Goal: Transaction & Acquisition: Purchase product/service

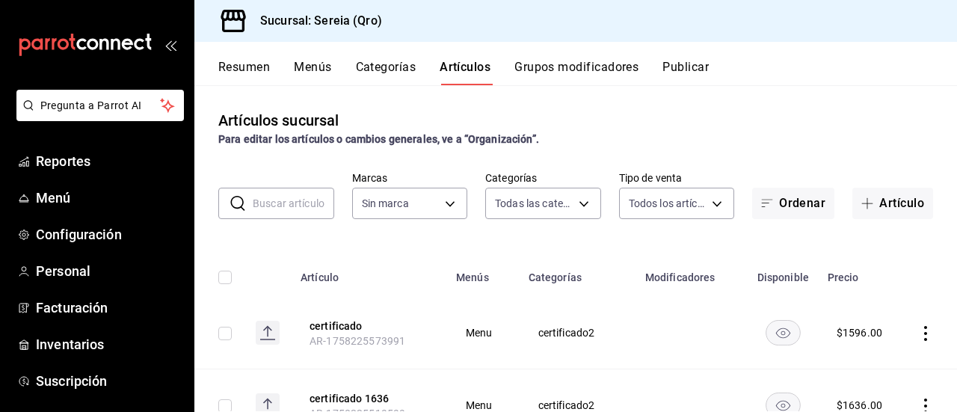
type input "2006e8ab-25de-46ac-9b12-e0f16751f5fe,60b8ec1b-19fc-44ab-b900-b31ad58b3909,f43c5…"
type input "e26cb55a-85e0-41b2-9155-b47575076aeb"
click at [52, 346] on span "Inventarios" at bounding box center [109, 344] width 146 height 20
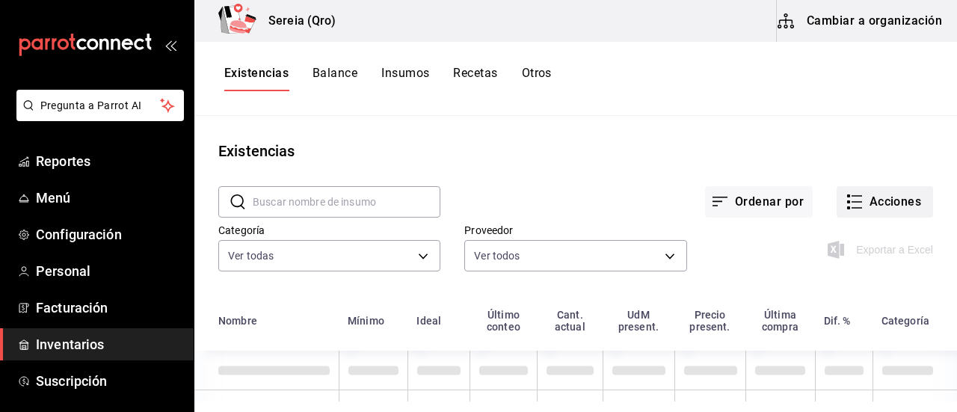
click at [856, 206] on button "Acciones" at bounding box center [884, 201] width 96 height 31
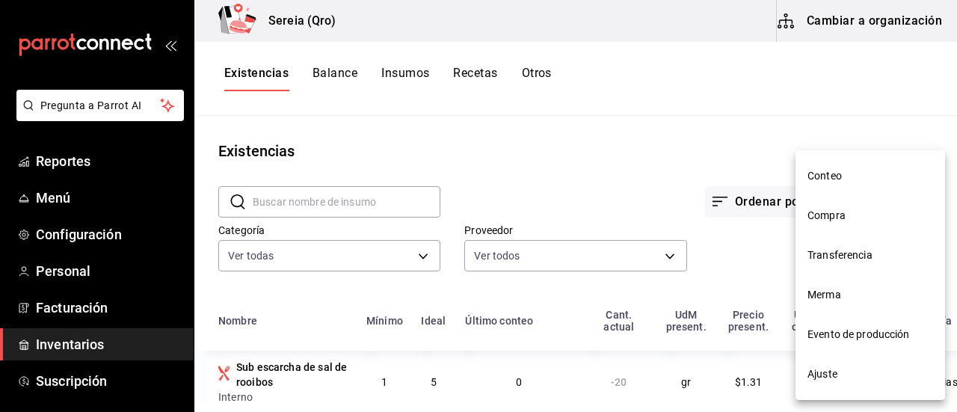
click at [852, 213] on span "Compra" at bounding box center [870, 216] width 126 height 16
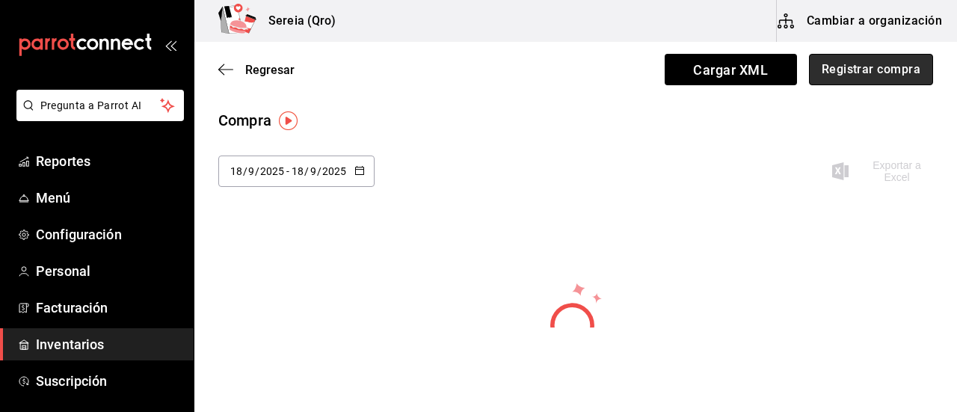
click at [843, 67] on button "Registrar compra" at bounding box center [871, 69] width 124 height 31
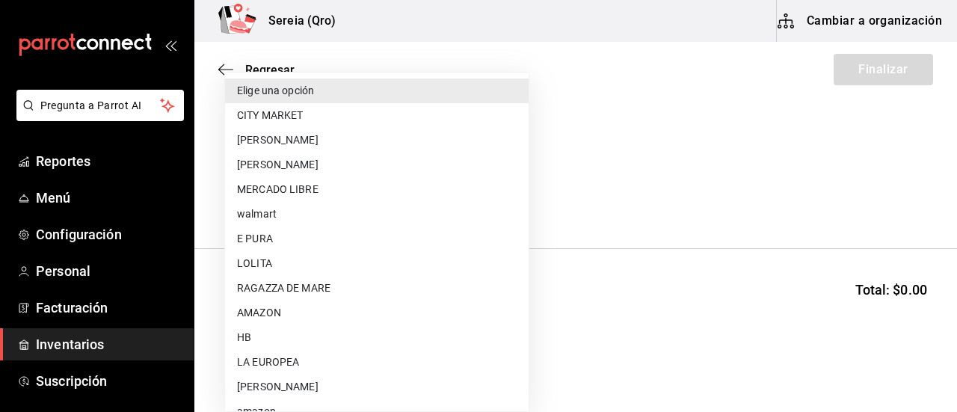
click at [457, 197] on body "Pregunta a Parrot AI Reportes Menú Configuración Personal Facturación Inventari…" at bounding box center [478, 163] width 957 height 327
click at [310, 288] on li "RAGAZZA DE MARE" at bounding box center [376, 288] width 303 height 25
type input "c4774b37-e9ad-49b2-ab81-125c6eabbd03"
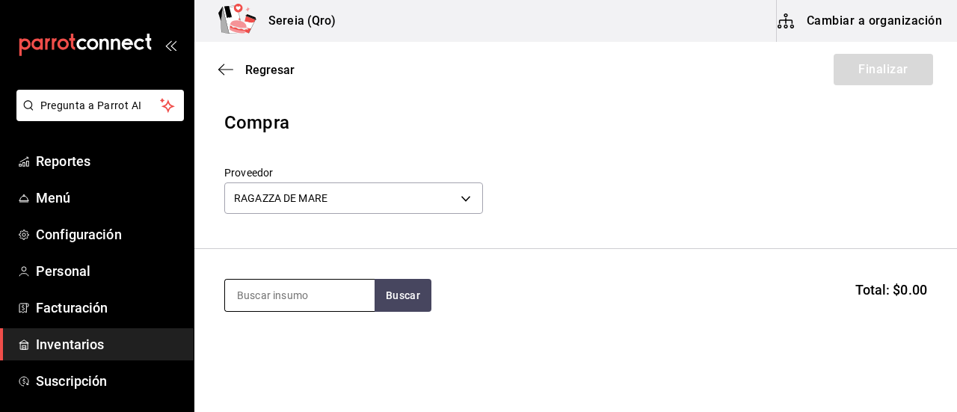
click at [301, 307] on input at bounding box center [299, 295] width 149 height 31
type input "camar"
click at [409, 295] on button "Buscar" at bounding box center [402, 295] width 57 height 33
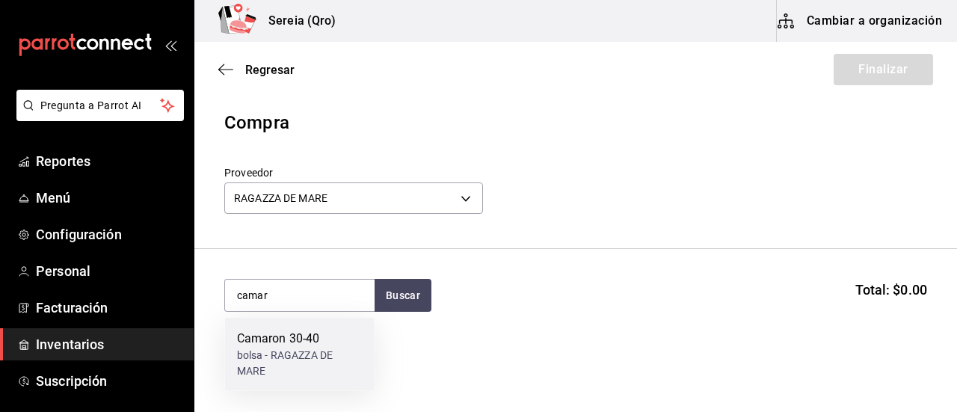
click at [276, 340] on div "Camaron 30-40" at bounding box center [300, 339] width 126 height 18
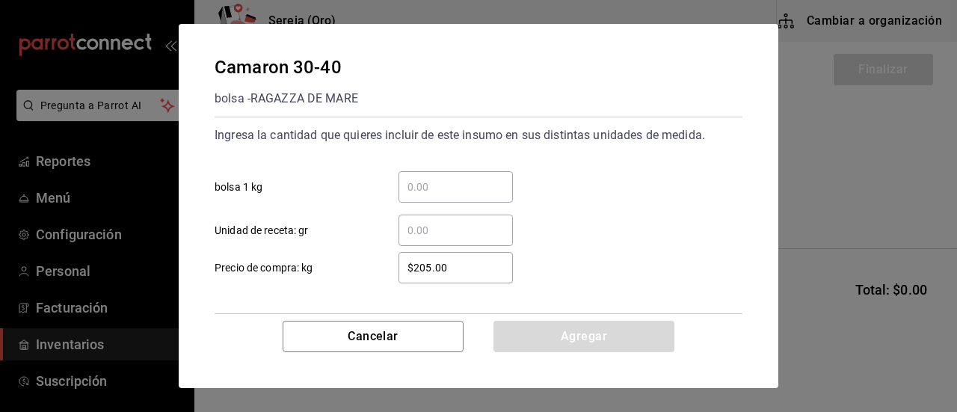
click at [421, 194] on input "​ bolsa 1 kg" at bounding box center [455, 187] width 114 height 18
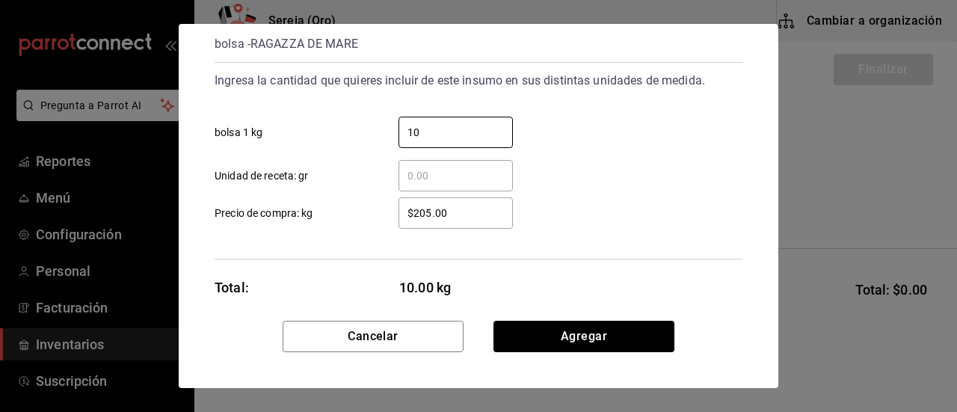
scroll to position [72, 0]
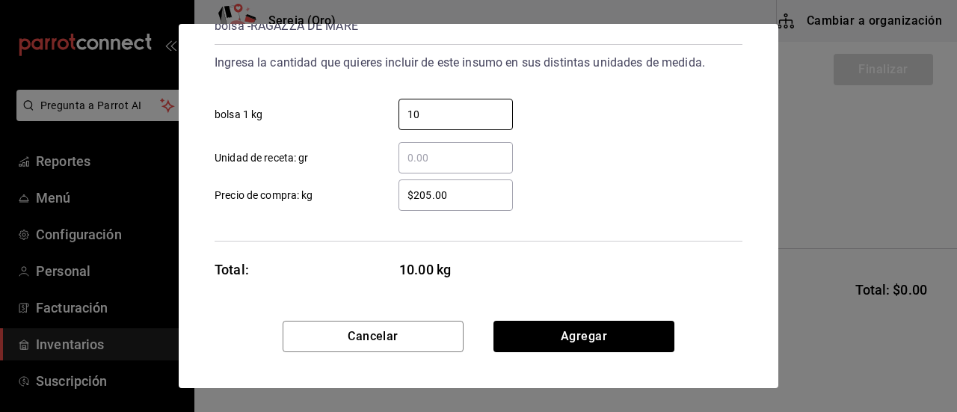
type input "10"
drag, startPoint x: 447, startPoint y: 197, endPoint x: 407, endPoint y: 202, distance: 40.0
click at [407, 202] on input "$205.00" at bounding box center [455, 195] width 114 height 18
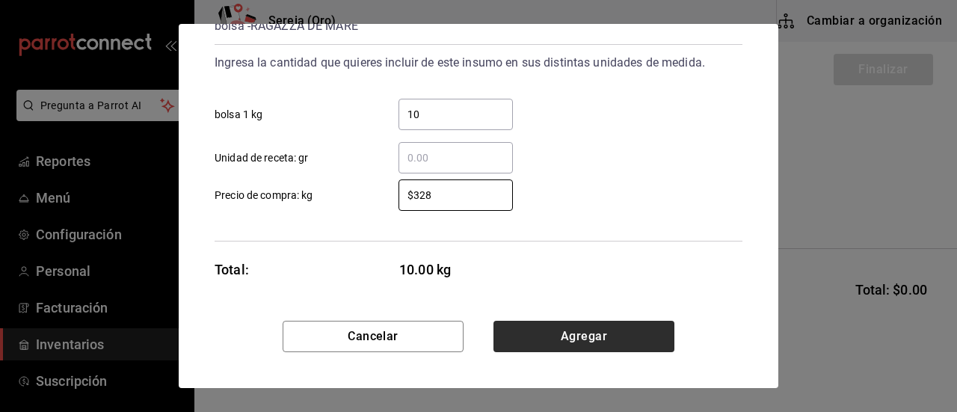
type input "$328"
click at [586, 349] on button "Agregar" at bounding box center [583, 336] width 181 height 31
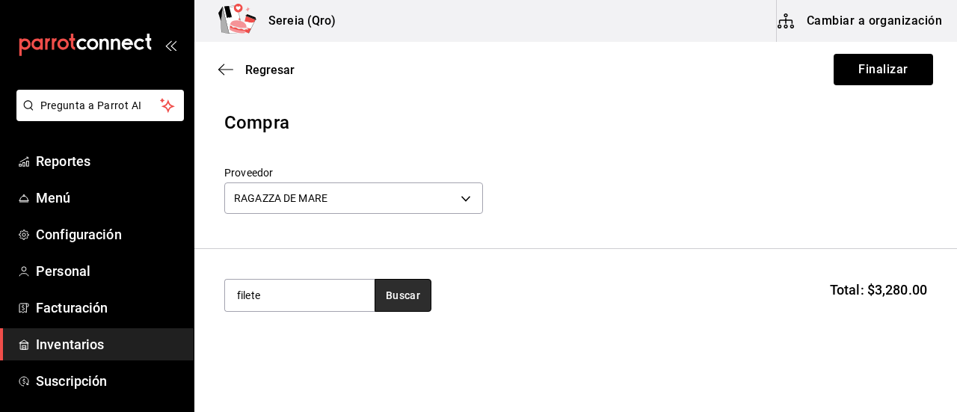
click at [383, 297] on button "Buscar" at bounding box center [402, 295] width 57 height 33
click at [379, 298] on button "Buscar" at bounding box center [402, 295] width 57 height 33
drag, startPoint x: 290, startPoint y: 295, endPoint x: 212, endPoint y: 303, distance: 78.1
click at [212, 303] on section "filete Buscar Total: $3,280.00" at bounding box center [575, 295] width 762 height 93
type input "pescado"
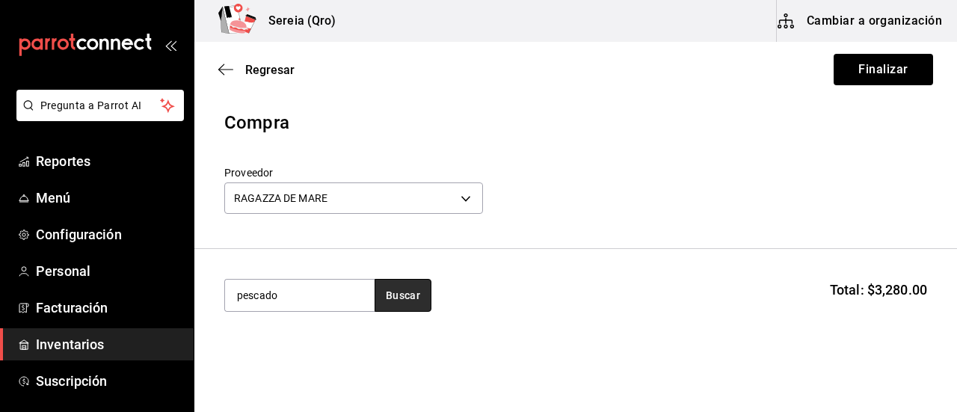
click at [397, 305] on button "Buscar" at bounding box center [402, 295] width 57 height 33
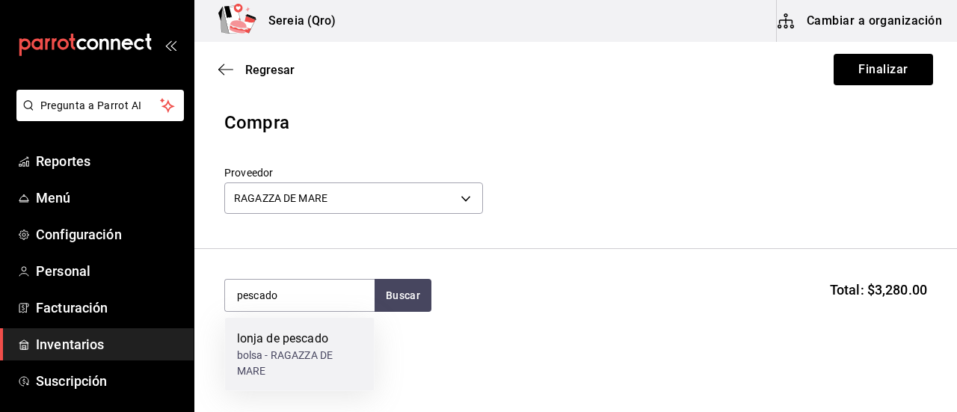
click at [282, 342] on div "lonja de pescado" at bounding box center [300, 339] width 126 height 18
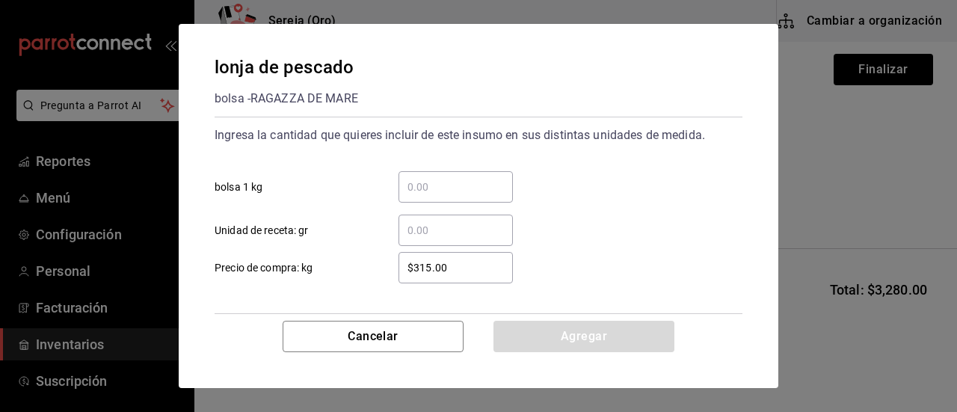
click at [427, 188] on input "​ bolsa 1 kg" at bounding box center [455, 187] width 114 height 18
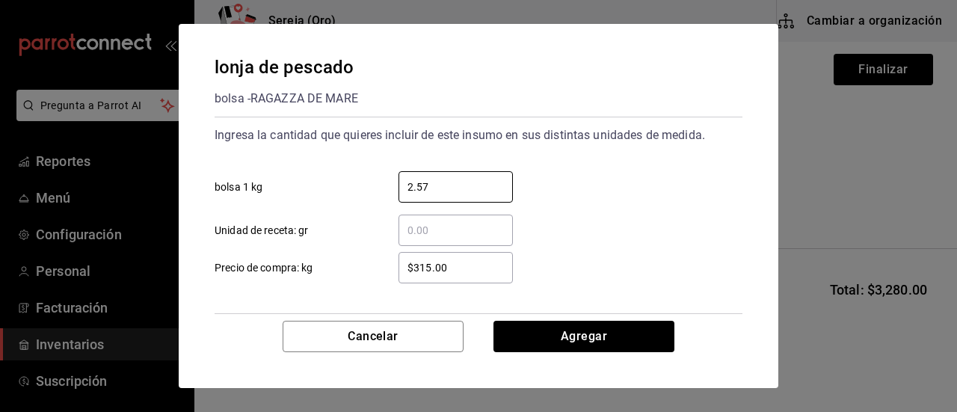
type input "2.57"
click at [433, 268] on input "$315.00" at bounding box center [455, 268] width 114 height 18
click at [430, 265] on input "$315.00" at bounding box center [455, 268] width 114 height 18
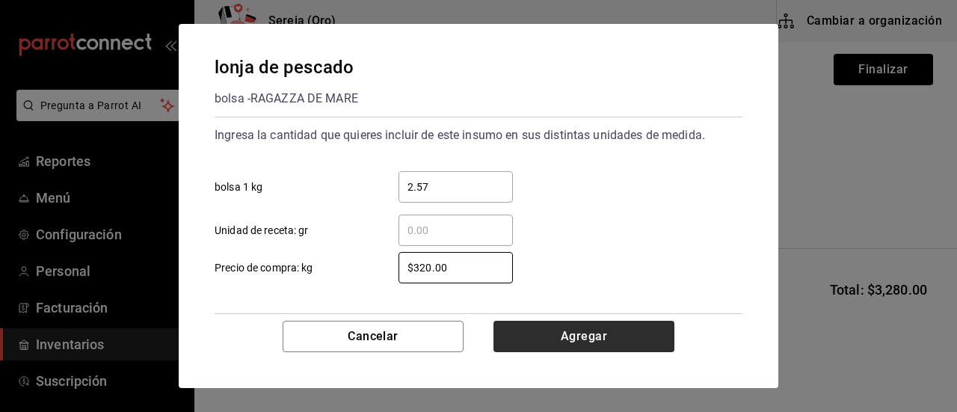
type input "$320.00"
click at [572, 346] on button "Agregar" at bounding box center [583, 336] width 181 height 31
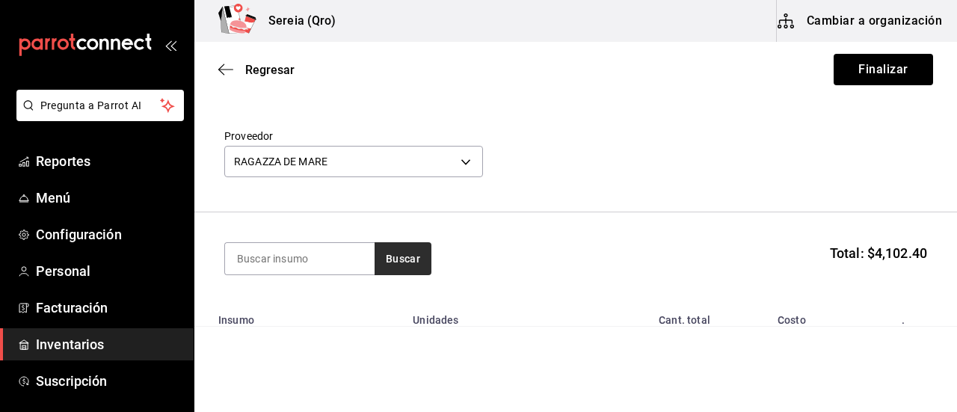
scroll to position [36, 0]
click at [289, 248] on input at bounding box center [299, 259] width 149 height 31
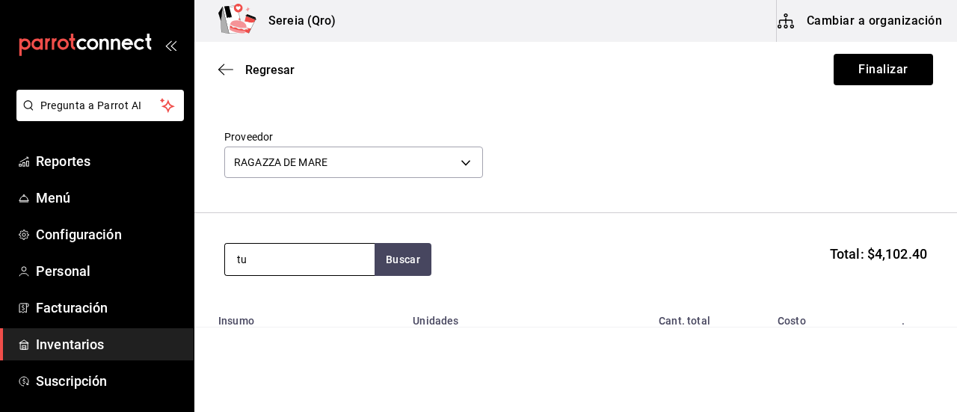
type input "t"
click at [289, 248] on input "t" at bounding box center [299, 259] width 149 height 31
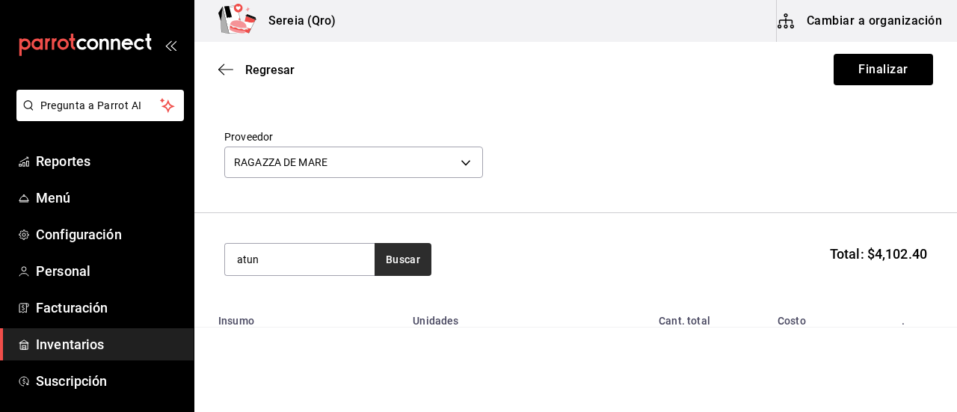
type input "atun"
click at [376, 259] on button "Buscar" at bounding box center [402, 259] width 57 height 33
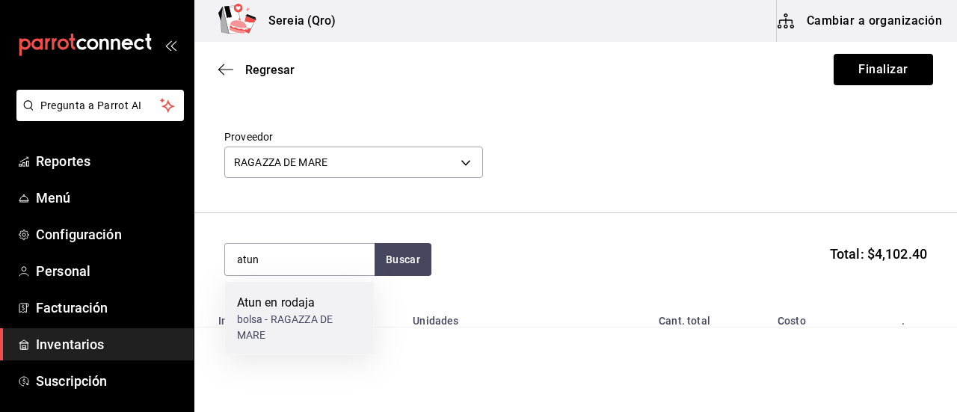
click at [274, 299] on div "Atun en rodaja" at bounding box center [300, 303] width 126 height 18
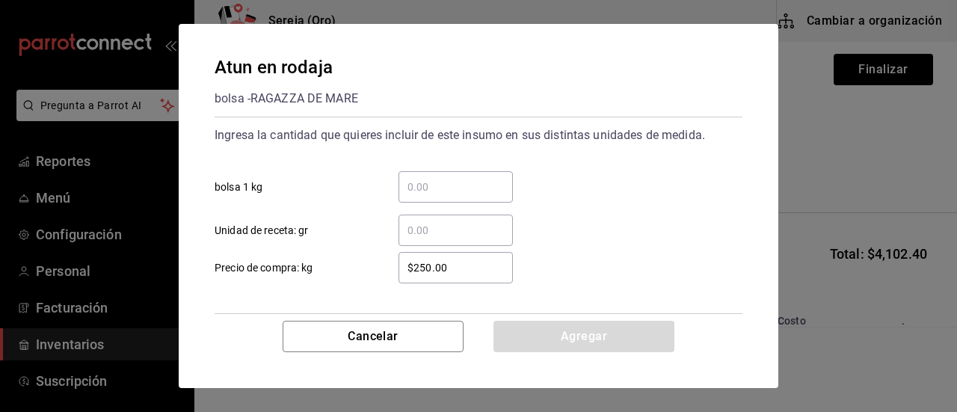
click at [423, 191] on input "​ bolsa 1 kg" at bounding box center [455, 187] width 114 height 18
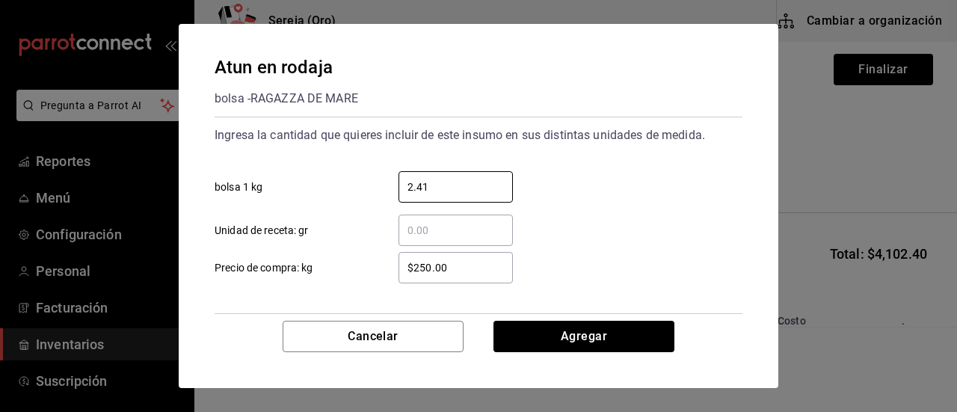
scroll to position [72, 0]
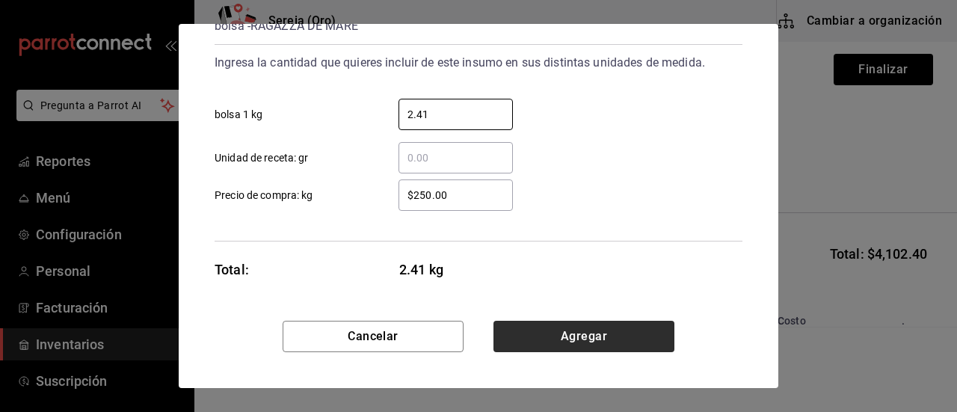
type input "2.41"
click at [549, 337] on button "Agregar" at bounding box center [583, 336] width 181 height 31
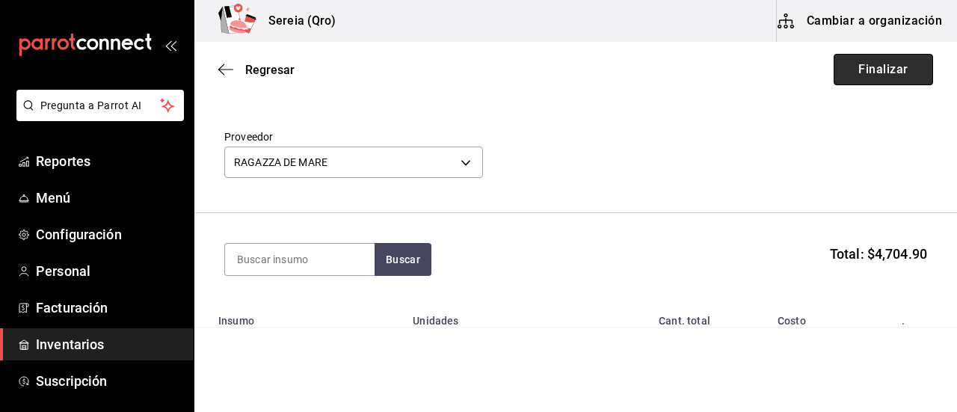
click at [852, 72] on button "Finalizar" at bounding box center [882, 69] width 99 height 31
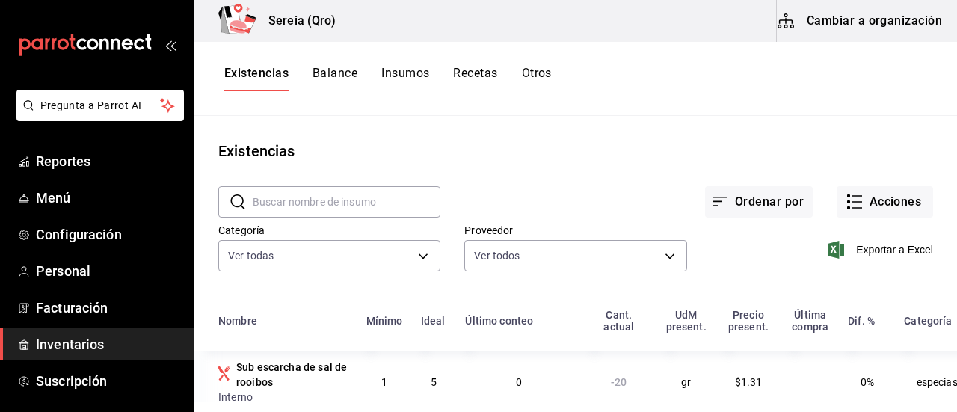
click at [842, 16] on button "Cambiar a organización" at bounding box center [860, 21] width 168 height 42
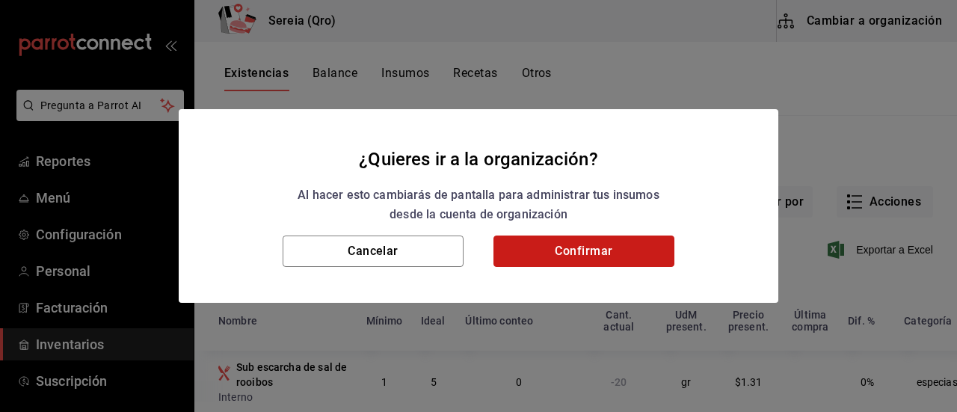
click at [553, 262] on button "Confirmar" at bounding box center [583, 250] width 181 height 31
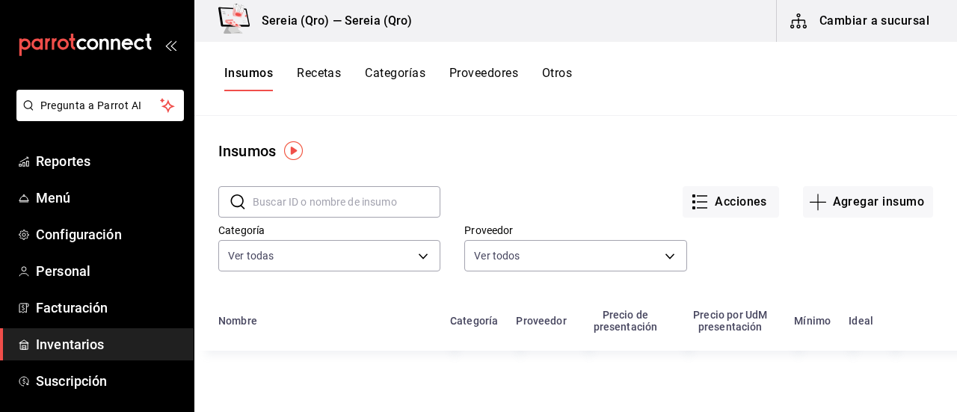
click at [280, 203] on input "text" at bounding box center [347, 202] width 188 height 30
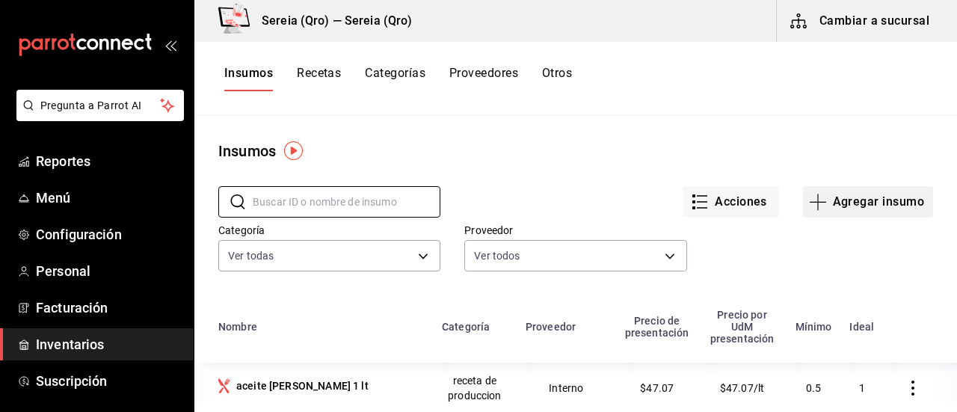
click at [809, 200] on icon "button" at bounding box center [818, 202] width 18 height 18
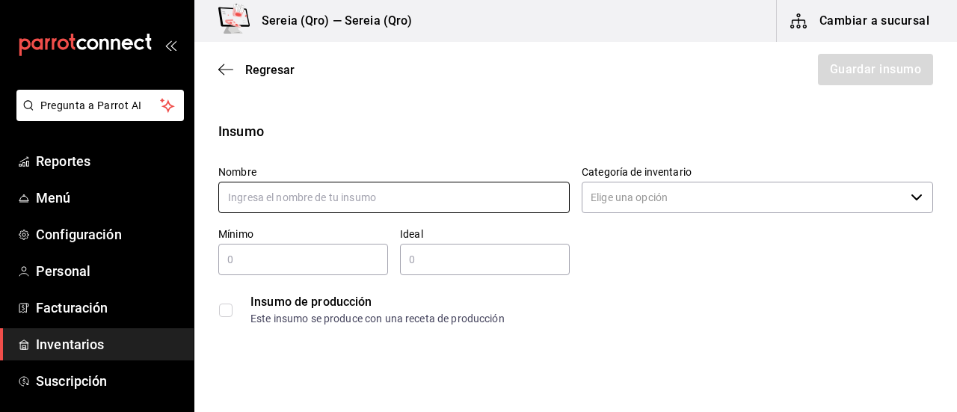
click at [263, 197] on input "text" at bounding box center [393, 197] width 351 height 31
click at [910, 197] on div "​" at bounding box center [756, 197] width 351 height 31
type input "coronita 210 ml"
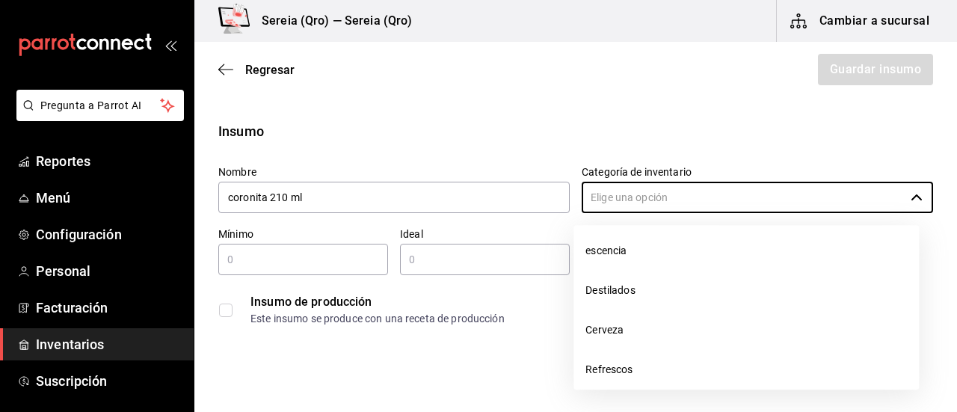
scroll to position [1443, 0]
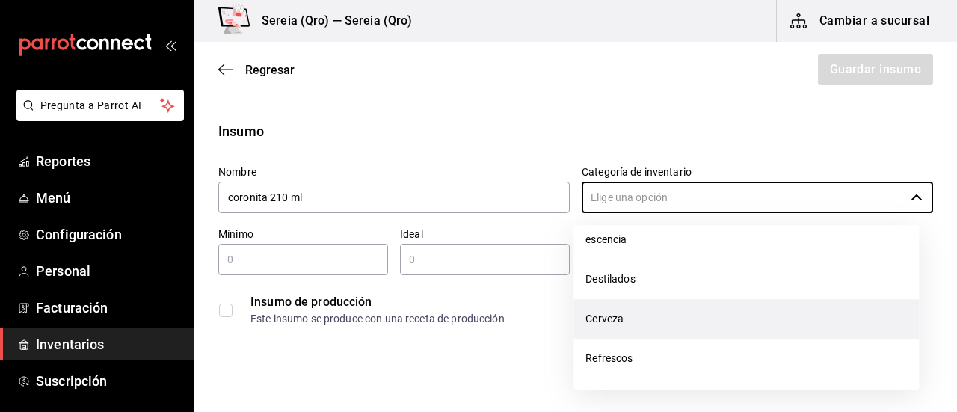
click at [625, 324] on li "Cerveza" at bounding box center [745, 319] width 345 height 40
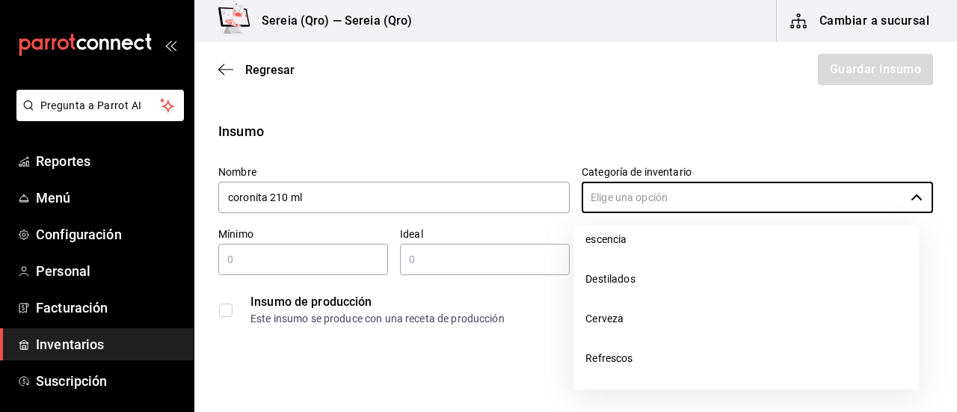
type input "Cerveza"
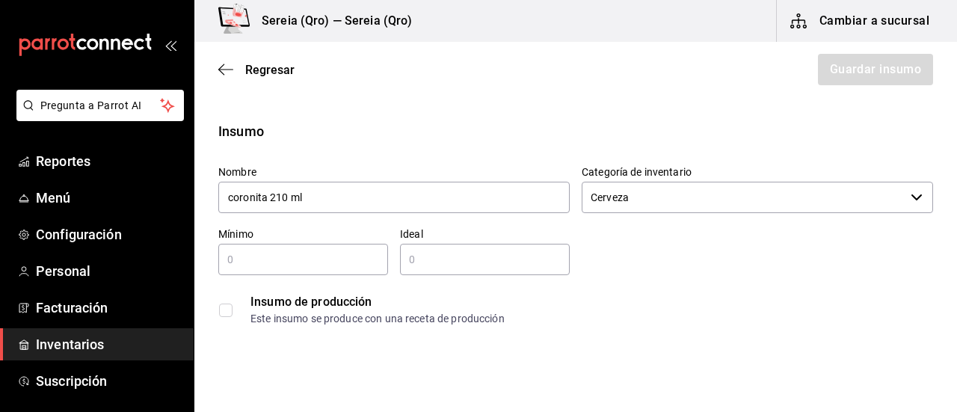
click at [238, 260] on input "text" at bounding box center [303, 259] width 170 height 18
type input "24"
click at [416, 261] on input "text" at bounding box center [485, 259] width 170 height 18
type input "48"
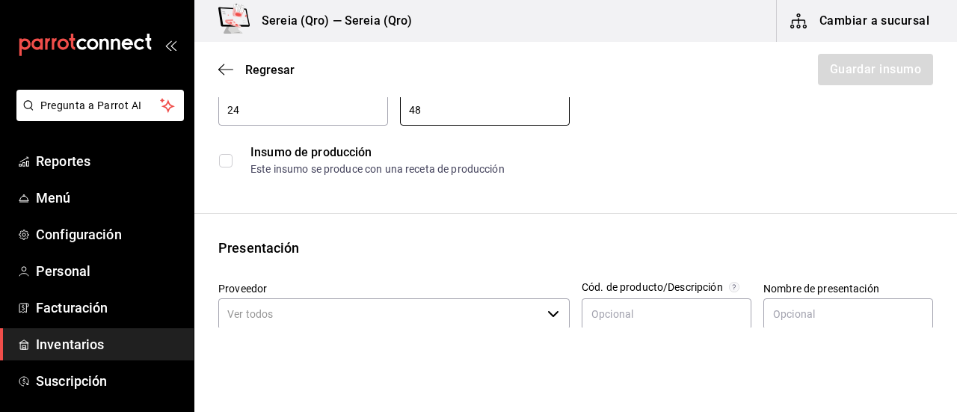
scroll to position [224, 0]
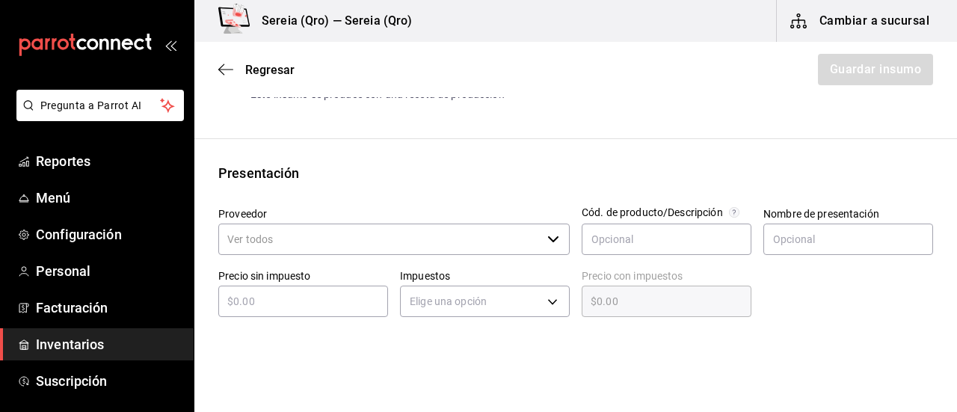
click at [550, 236] on icon "button" at bounding box center [553, 239] width 12 height 12
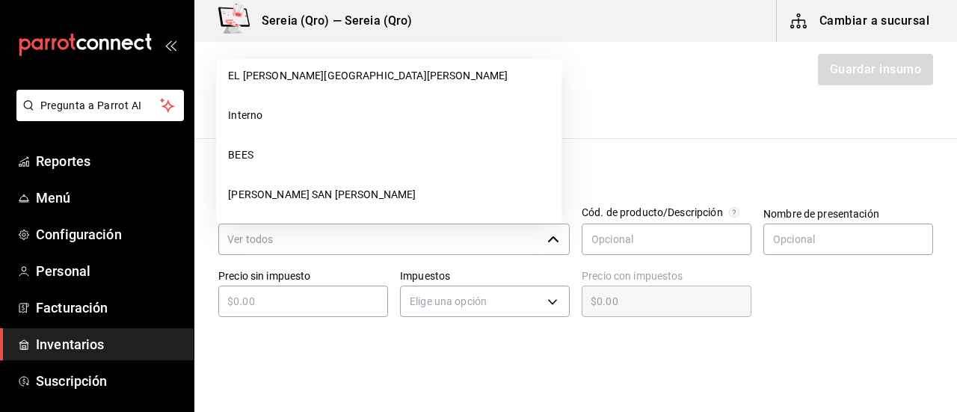
scroll to position [1681, 0]
drag, startPoint x: 241, startPoint y: 147, endPoint x: 291, endPoint y: 167, distance: 54.7
click at [244, 149] on li "BEES" at bounding box center [388, 153] width 345 height 40
type input "BEES"
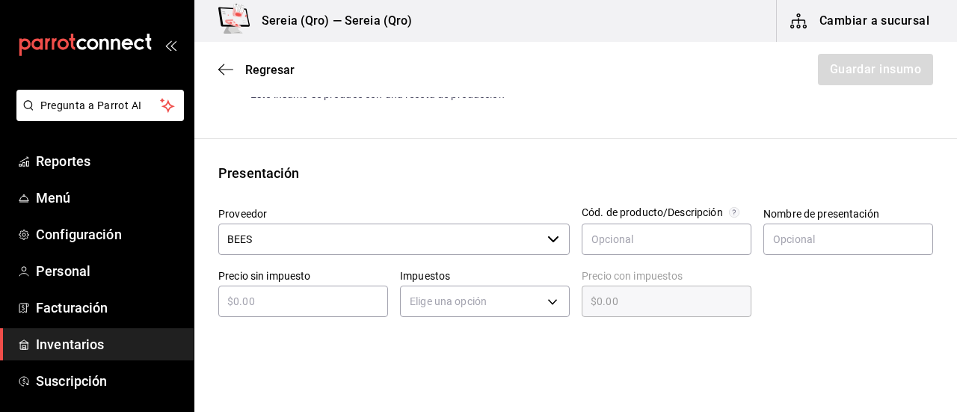
type input "48"
click at [265, 297] on input "text" at bounding box center [303, 301] width 170 height 18
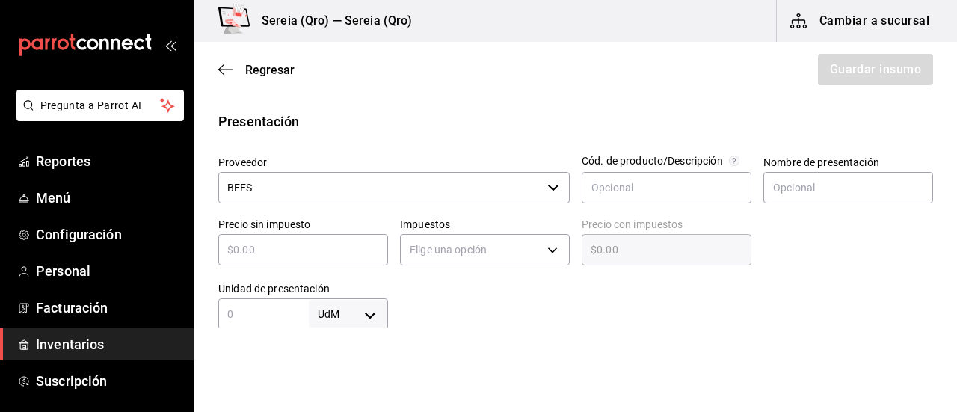
scroll to position [299, 0]
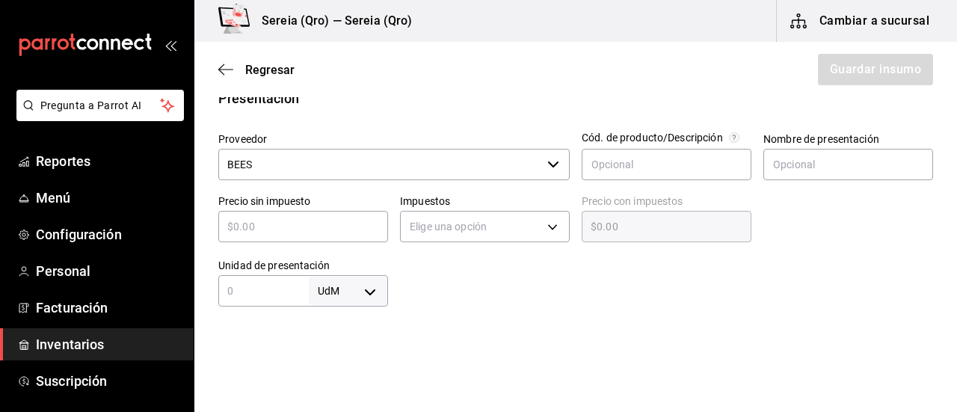
type input "$1"
type input "$1.00"
type input "$10"
type input "$10.00"
type input "$10.4"
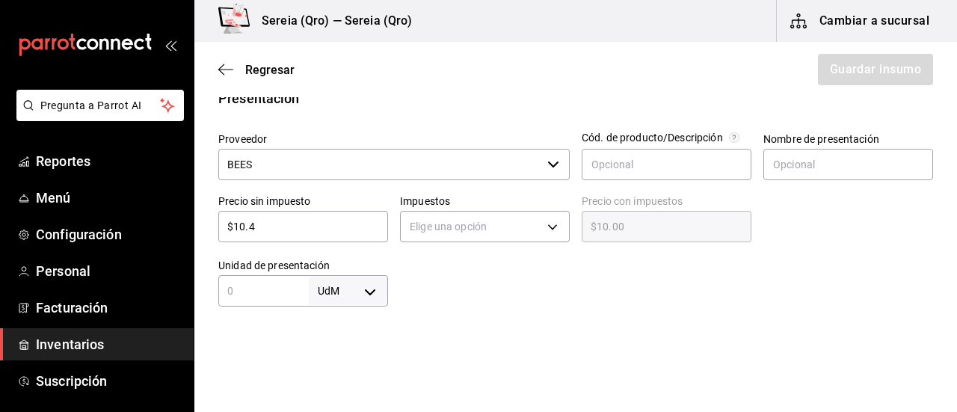
type input "$10.40"
type input "$10.41"
click at [371, 295] on body "Pregunta a Parrot AI Reportes Menú Configuración Personal Facturación Inventari…" at bounding box center [478, 163] width 957 height 327
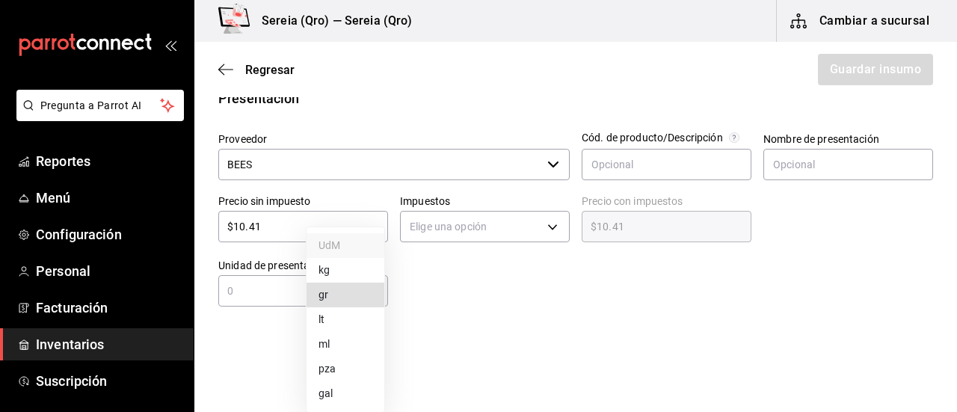
click at [326, 370] on li "pza" at bounding box center [345, 368] width 78 height 25
type input "UNIT"
click at [236, 297] on input "text" at bounding box center [263, 291] width 90 height 18
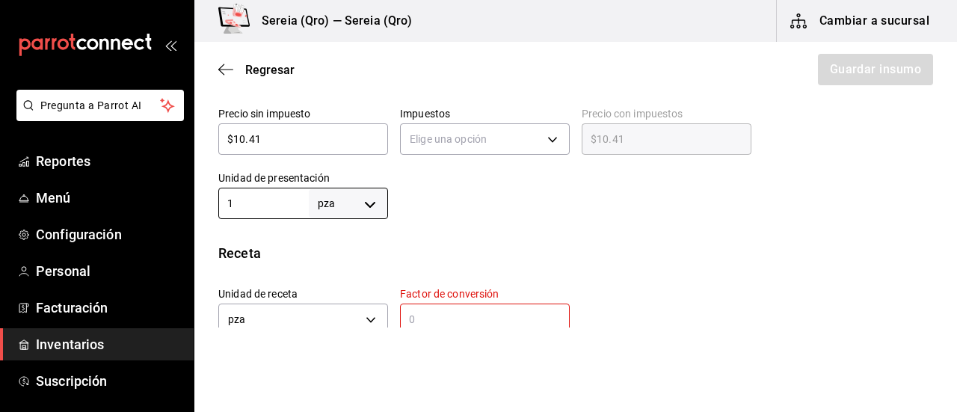
scroll to position [448, 0]
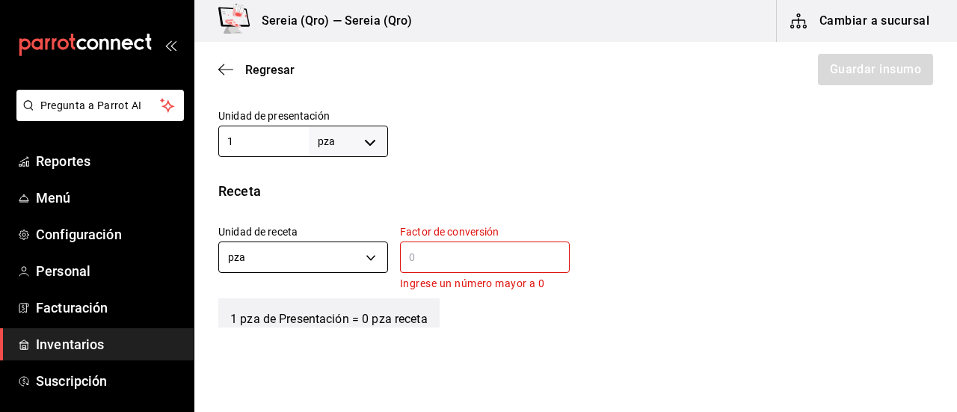
type input "1"
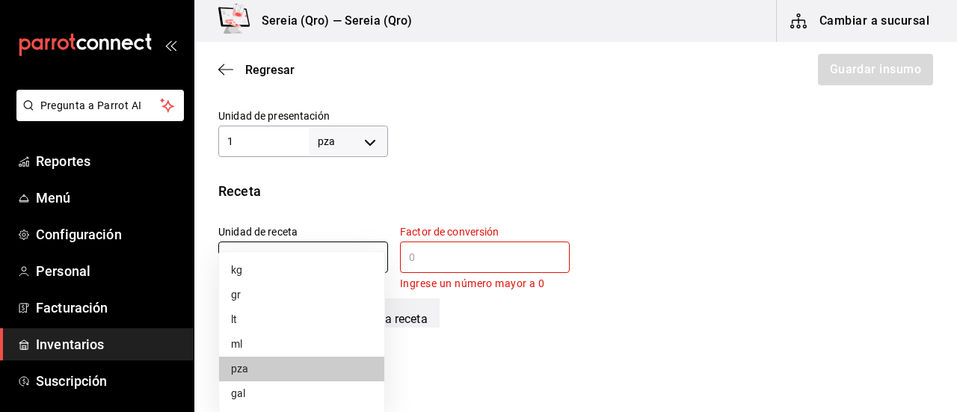
click at [377, 258] on body "Pregunta a Parrot AI Reportes Menú Configuración Personal Facturación Inventari…" at bounding box center [478, 163] width 957 height 327
click at [259, 373] on li "pza" at bounding box center [301, 368] width 165 height 25
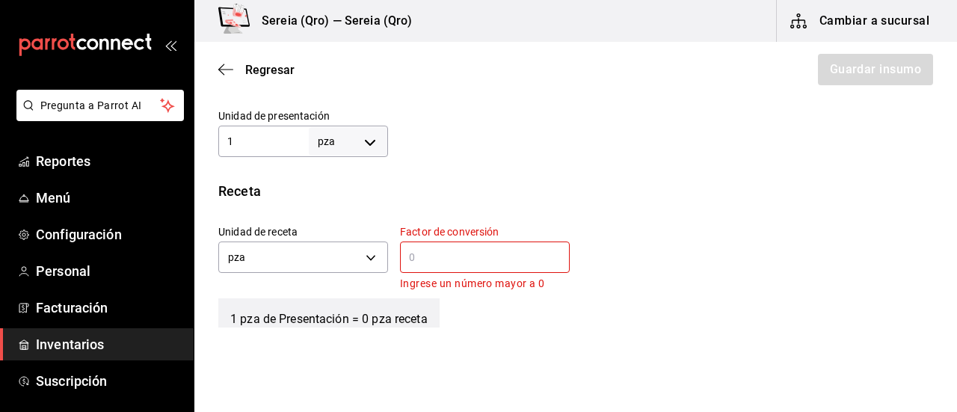
click at [432, 253] on input "text" at bounding box center [485, 257] width 170 height 18
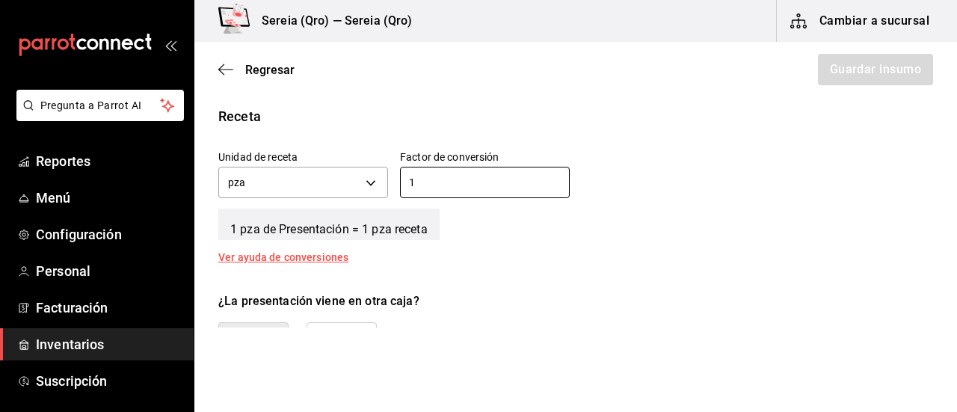
scroll to position [598, 0]
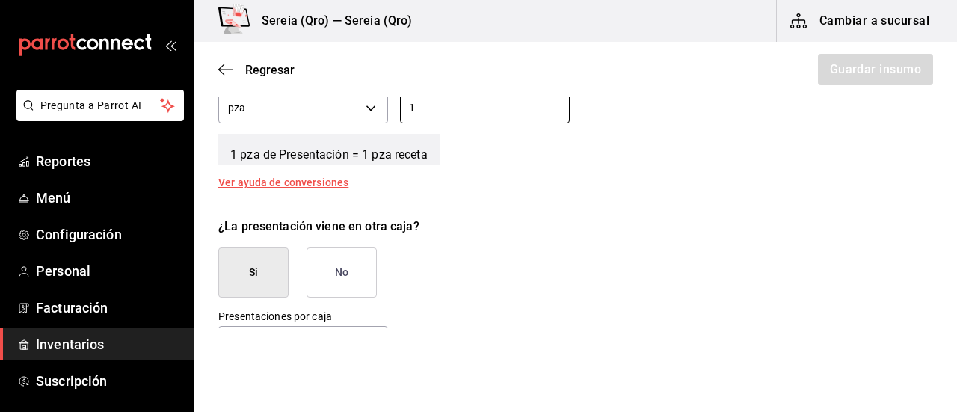
type input "1"
click at [345, 276] on button "No" at bounding box center [341, 272] width 70 height 50
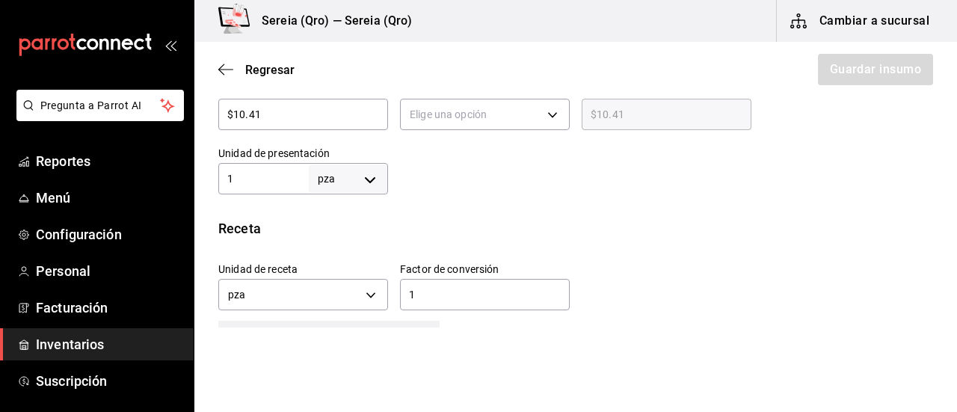
scroll to position [280, 0]
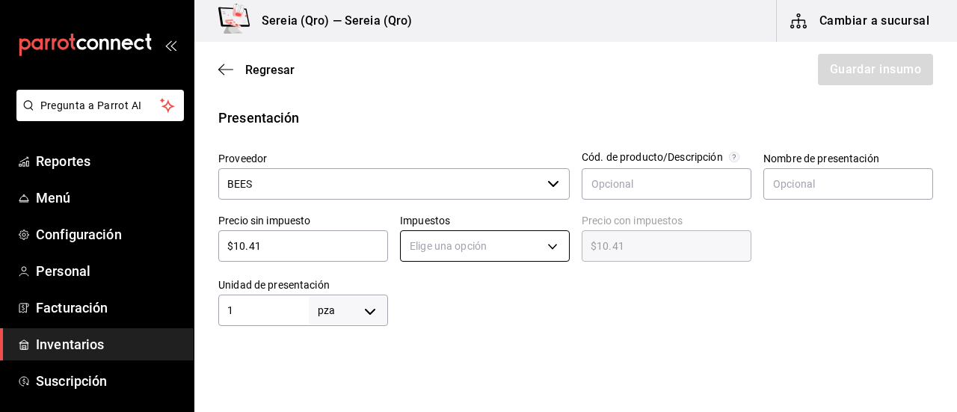
click at [546, 244] on body "Pregunta a Parrot AI Reportes Menú Configuración Personal Facturación Inventari…" at bounding box center [478, 163] width 957 height 327
click at [420, 291] on li "IVA 0%" at bounding box center [480, 292] width 165 height 25
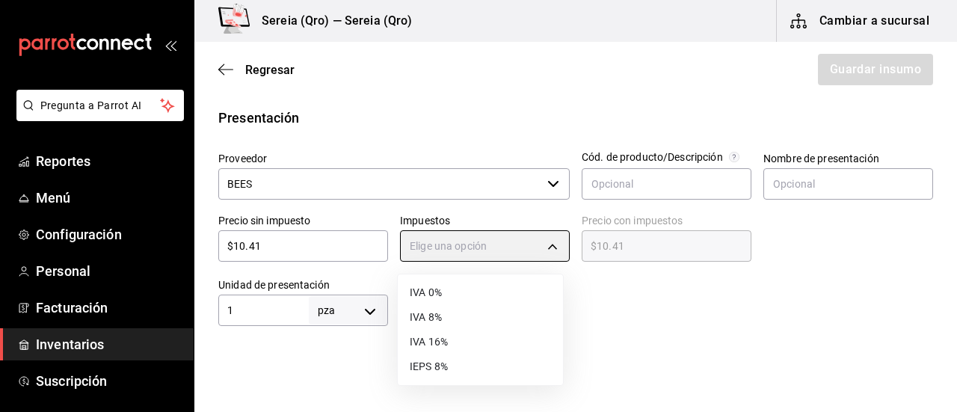
type input "IVA_0"
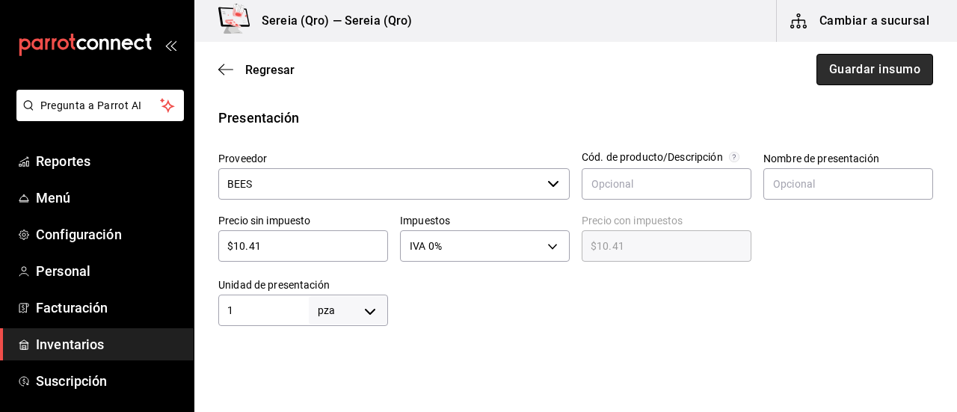
click at [844, 77] on button "Guardar insumo" at bounding box center [874, 69] width 117 height 31
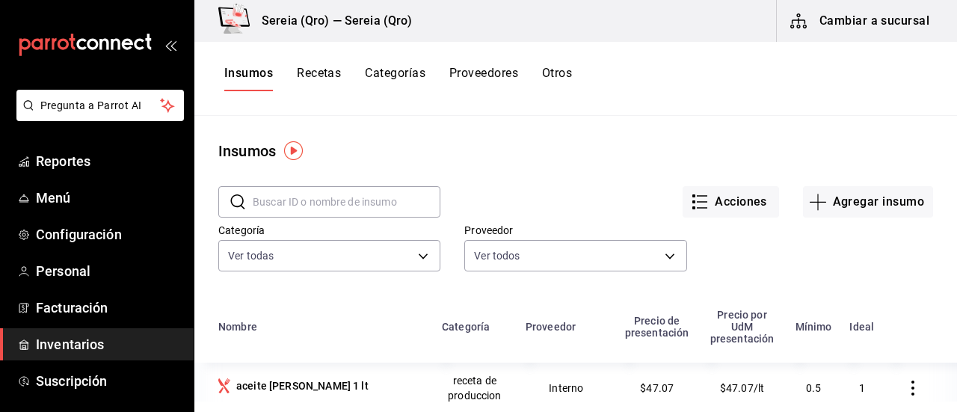
click at [330, 77] on button "Recetas" at bounding box center [319, 78] width 44 height 25
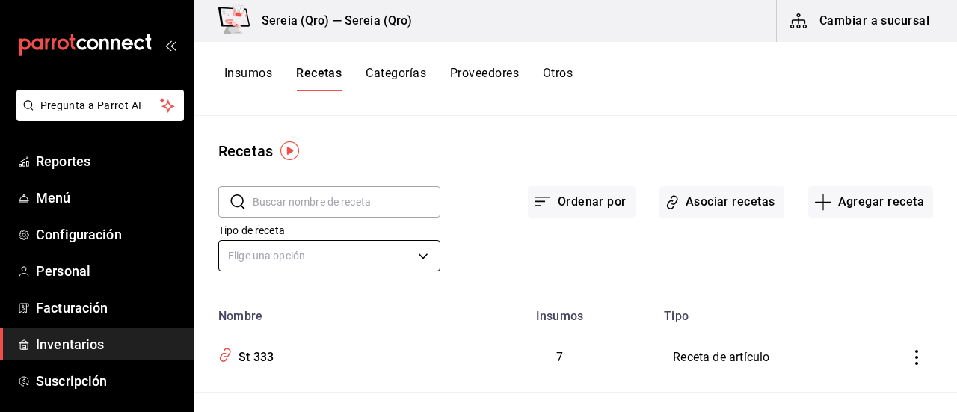
click at [405, 255] on body "Pregunta a Parrot AI Reportes Menú Configuración Personal Facturación Inventari…" at bounding box center [478, 200] width 957 height 401
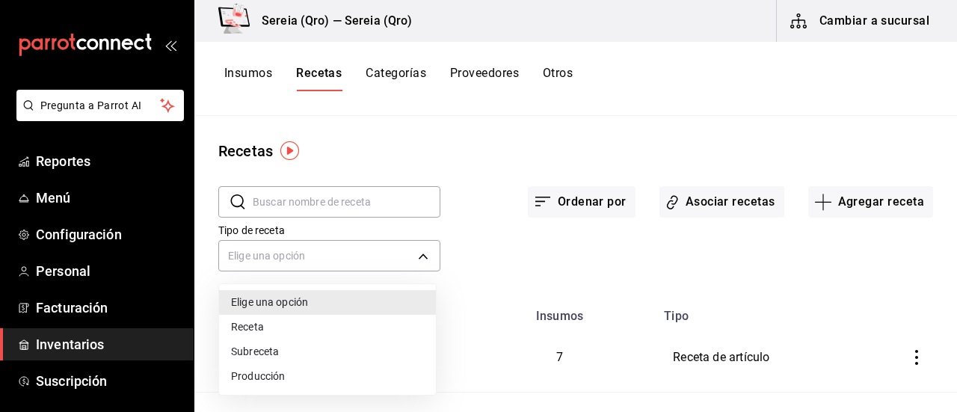
click at [254, 377] on li "Producción" at bounding box center [327, 376] width 217 height 25
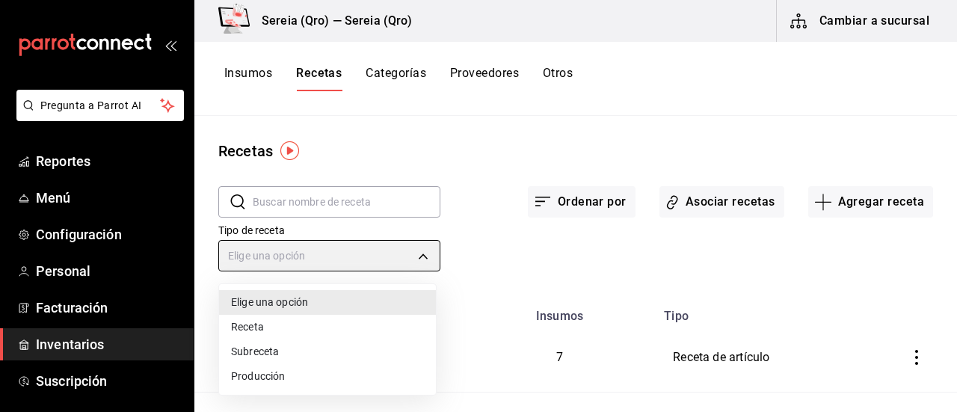
type input "PREPARATION"
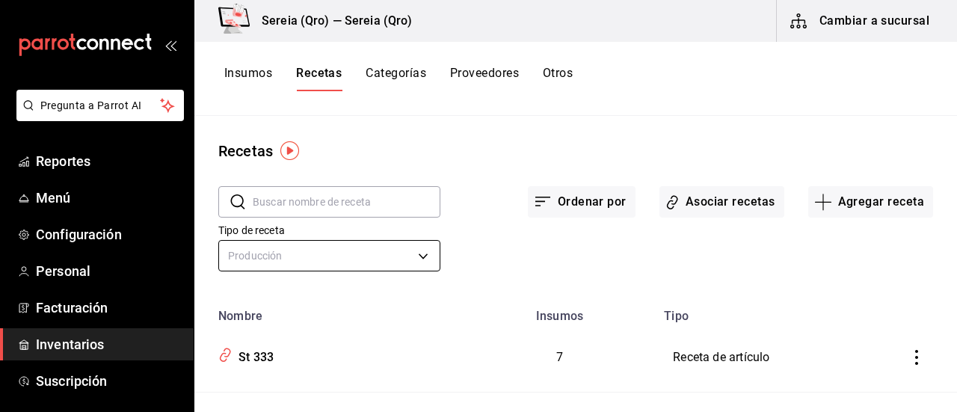
click at [259, 251] on body "Pregunta a Parrot AI Reportes Menú Configuración Personal Facturación Inventari…" at bounding box center [478, 200] width 957 height 401
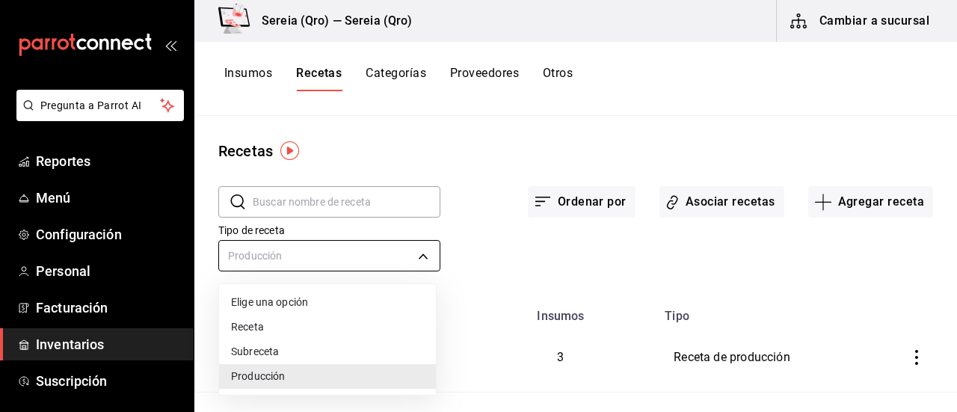
click at [259, 250] on div at bounding box center [478, 206] width 957 height 412
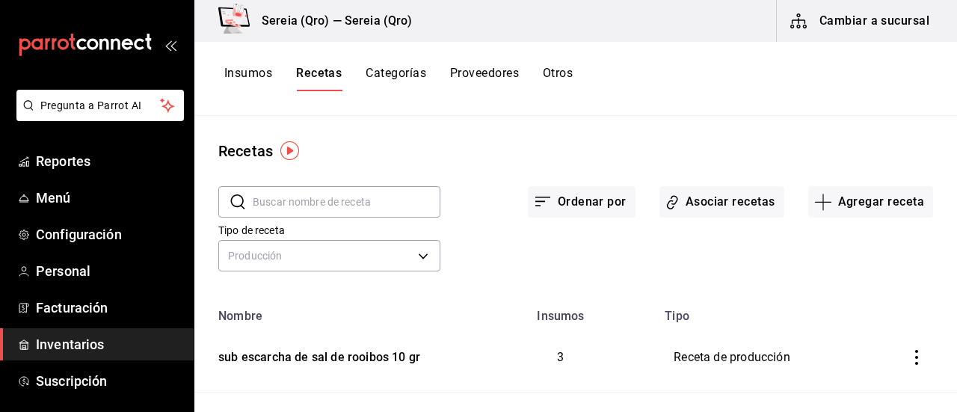
click at [272, 198] on input "text" at bounding box center [347, 202] width 188 height 30
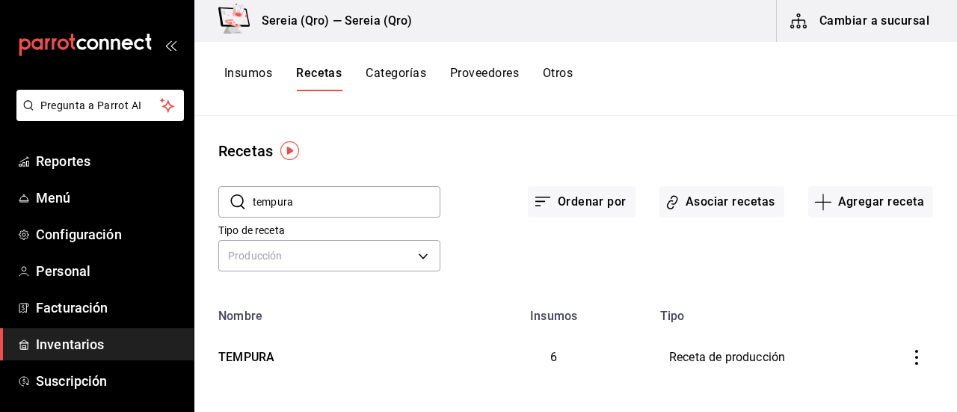
type input "tempura"
click at [241, 356] on div "TEMPURA" at bounding box center [243, 354] width 62 height 23
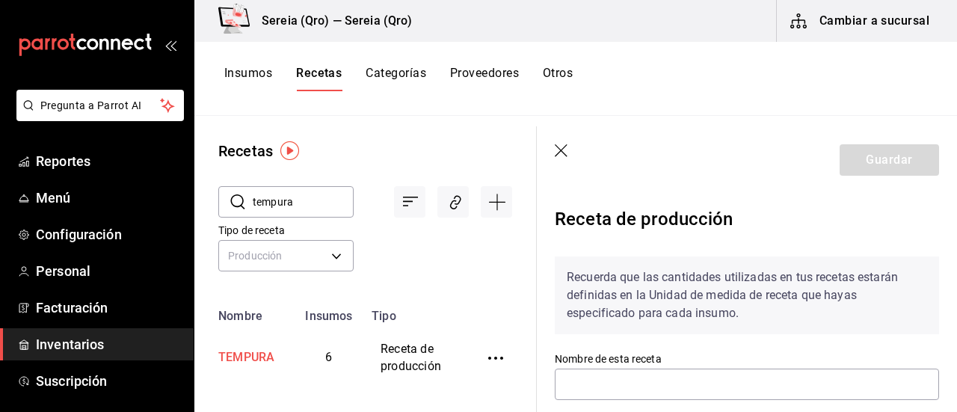
type input "TEMPURA"
type input "750"
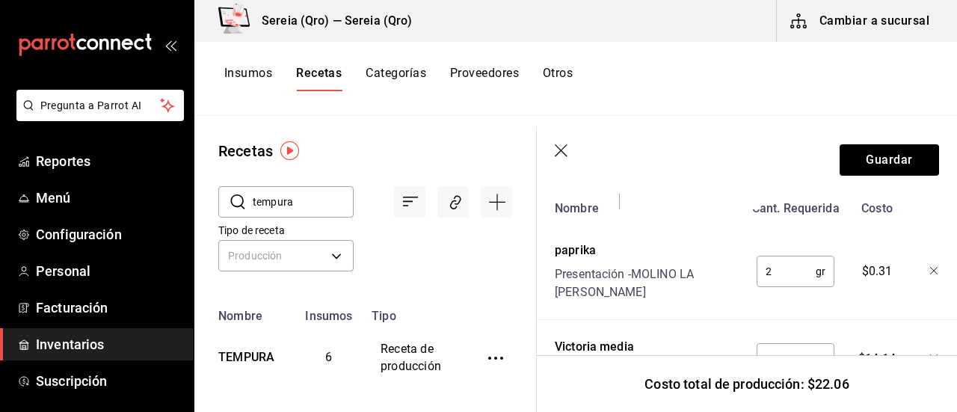
scroll to position [523, 0]
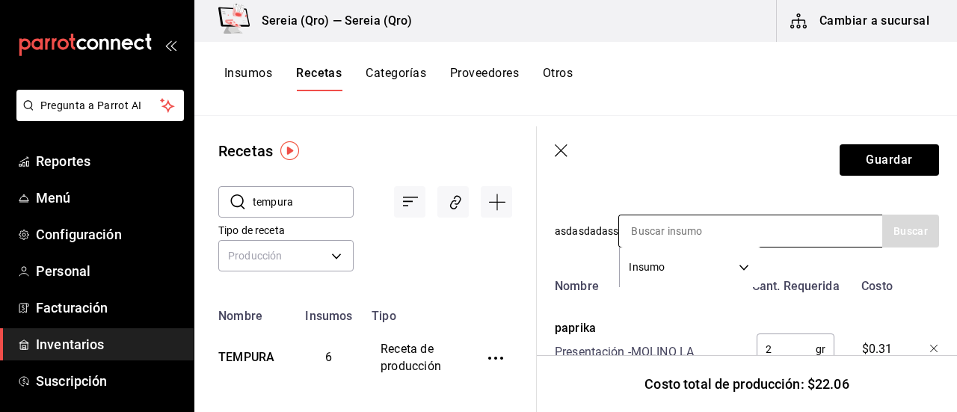
click at [679, 229] on input at bounding box center [693, 230] width 149 height 31
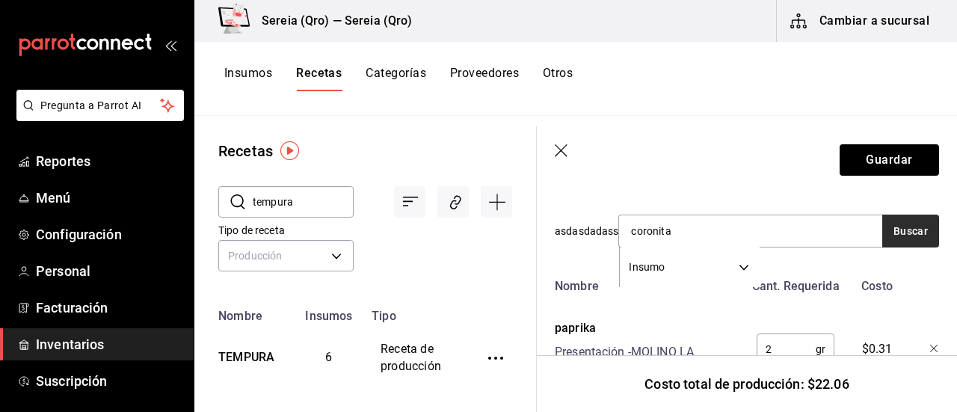
type input "coronita"
click at [904, 240] on button "Buscar" at bounding box center [910, 230] width 57 height 33
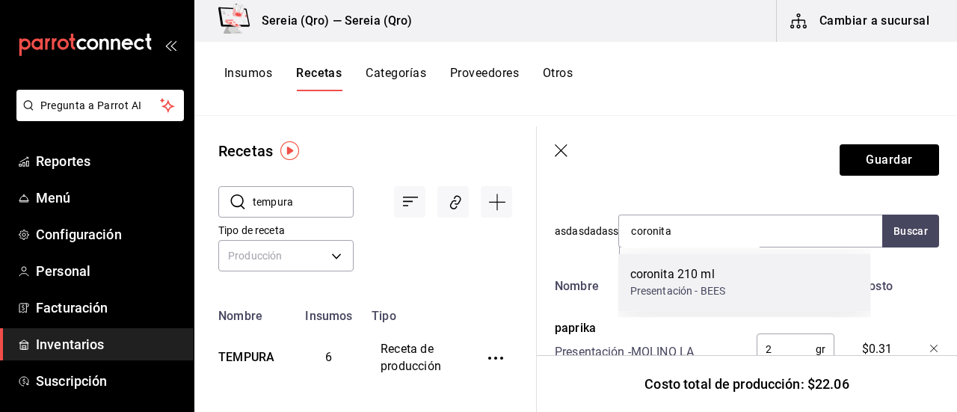
click at [646, 274] on div "coronita 210 ml" at bounding box center [678, 274] width 96 height 18
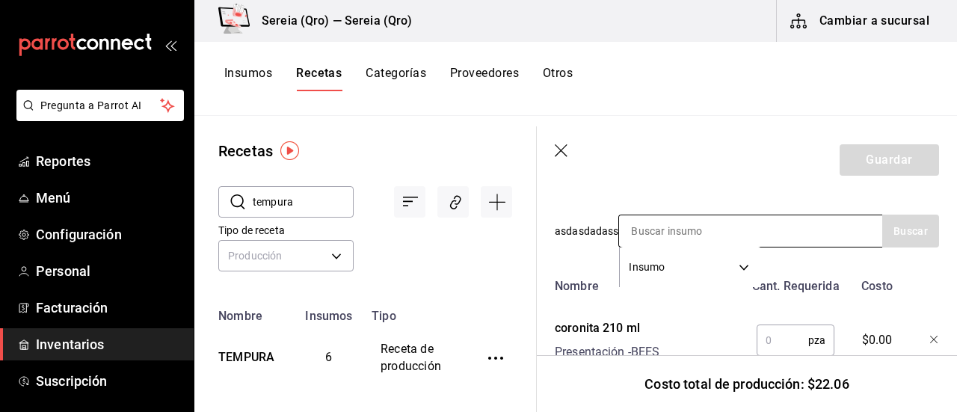
scroll to position [598, 0]
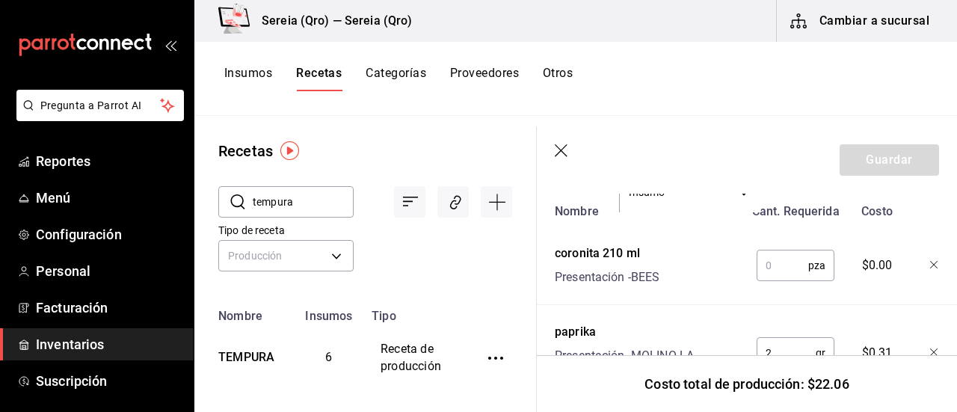
click at [766, 262] on input "text" at bounding box center [782, 265] width 52 height 30
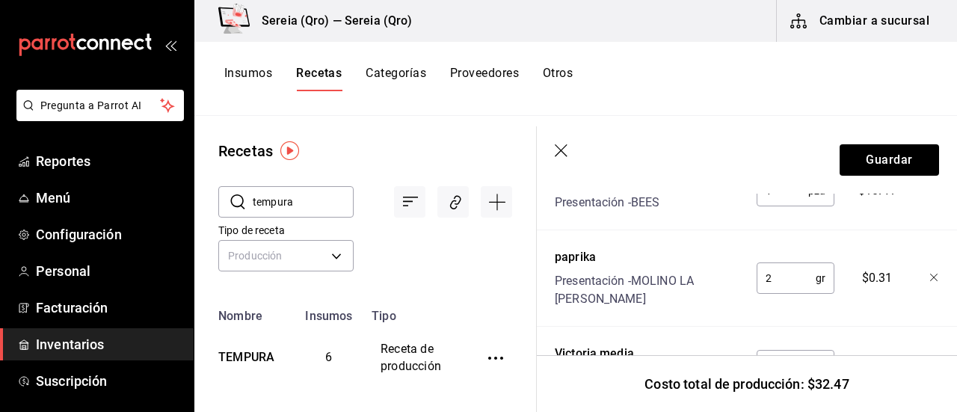
scroll to position [747, 0]
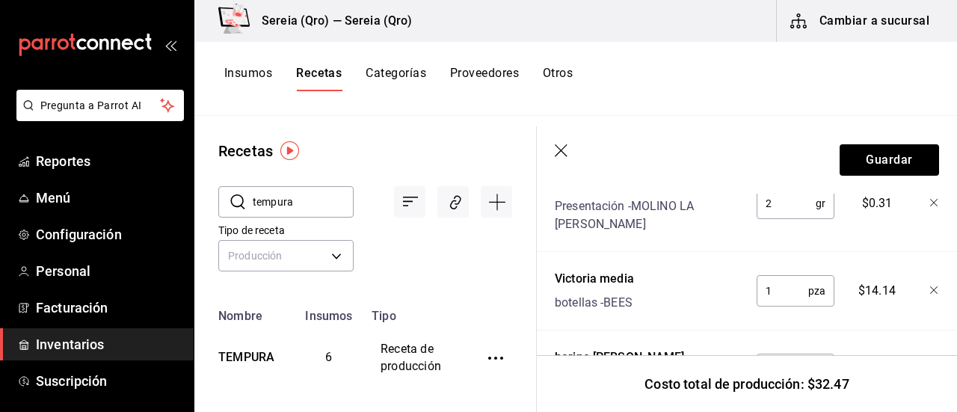
type input "1"
click at [930, 286] on icon "button" at bounding box center [934, 290] width 9 height 9
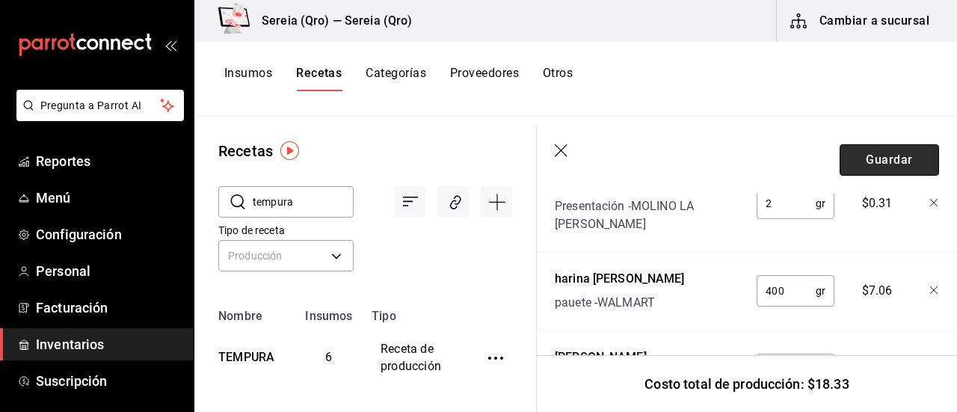
click at [871, 158] on button "Guardar" at bounding box center [888, 159] width 99 height 31
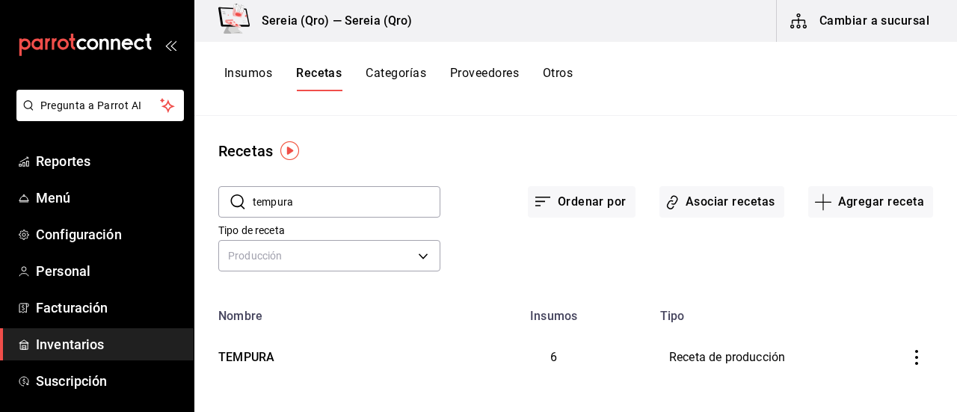
click at [880, 21] on button "Cambiar a sucursal" at bounding box center [860, 21] width 168 height 42
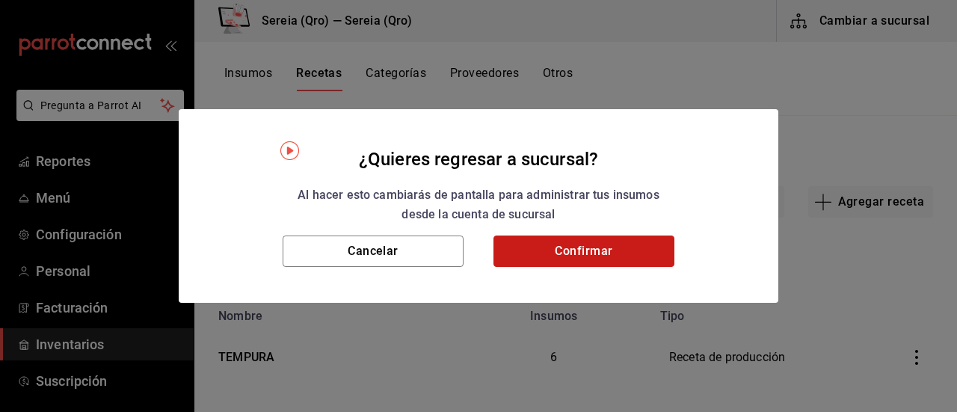
click at [562, 256] on button "Confirmar" at bounding box center [583, 250] width 181 height 31
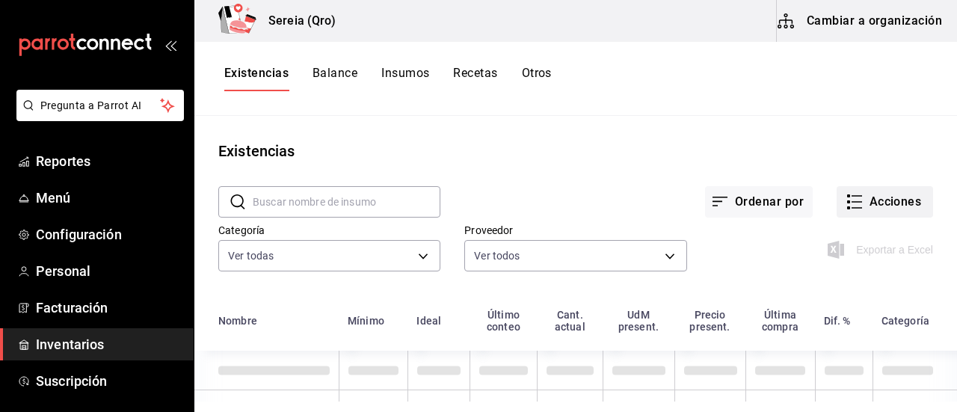
click at [856, 201] on button "Acciones" at bounding box center [884, 201] width 96 height 31
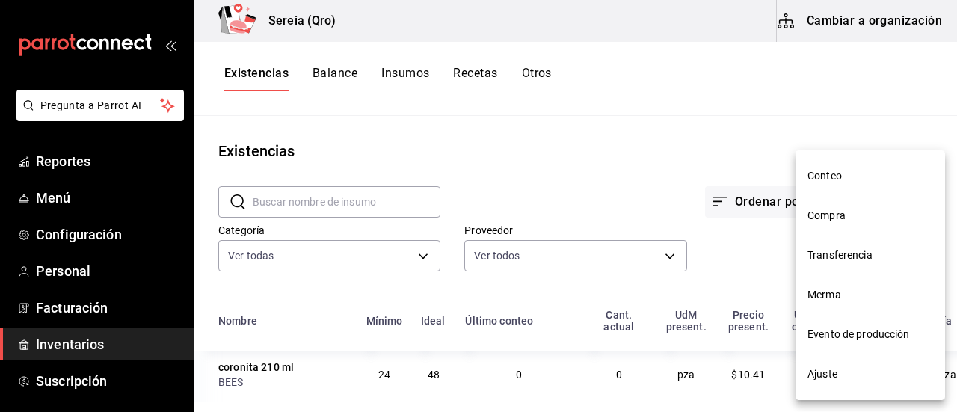
click at [821, 211] on span "Compra" at bounding box center [870, 216] width 126 height 16
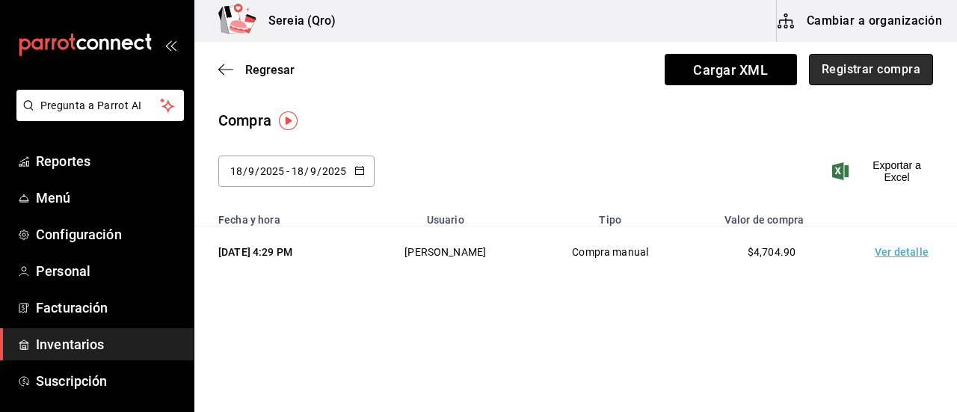
click at [846, 72] on button "Registrar compra" at bounding box center [871, 69] width 124 height 31
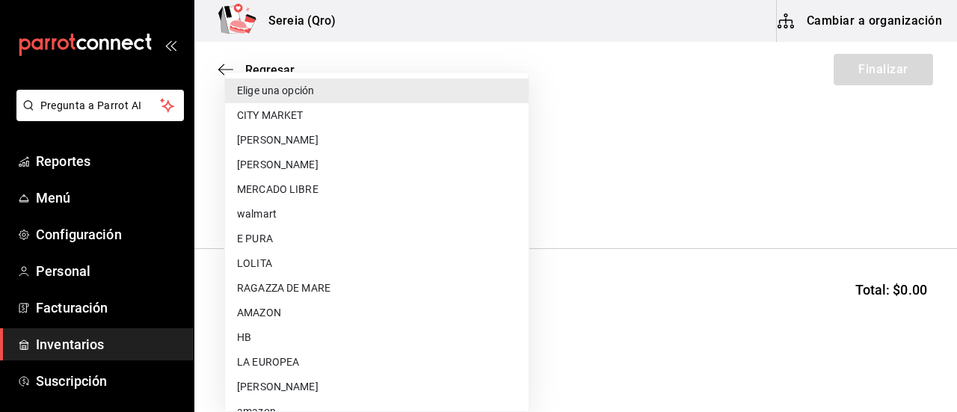
click at [470, 194] on body "Pregunta a Parrot AI Reportes Menú Configuración Personal Facturación Inventari…" at bounding box center [478, 163] width 957 height 327
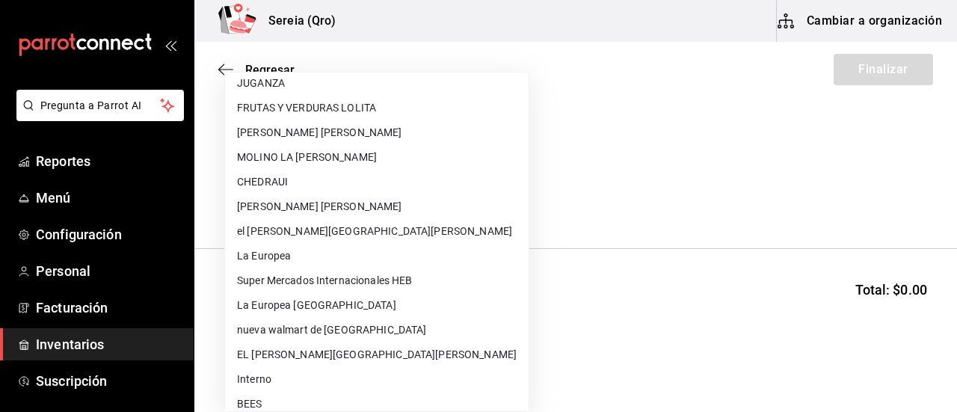
scroll to position [822, 0]
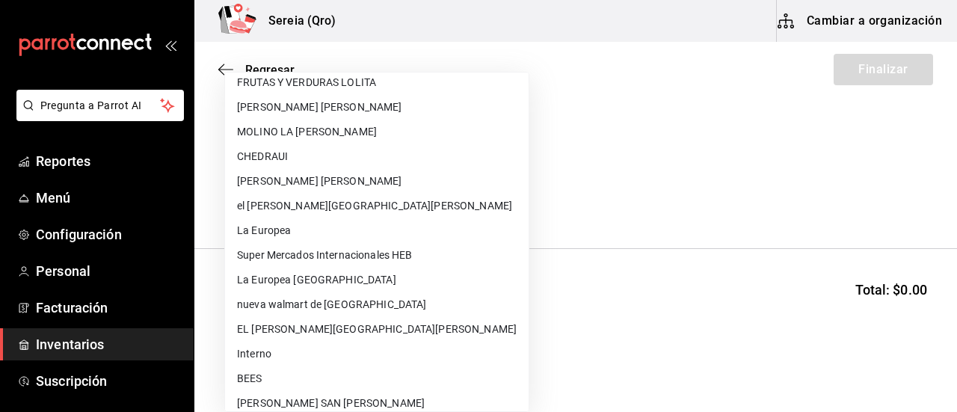
click at [253, 373] on li "BEES" at bounding box center [376, 378] width 303 height 25
type input "2c15a6d4-4d15-4340-a7b1-a4822a0bcad1"
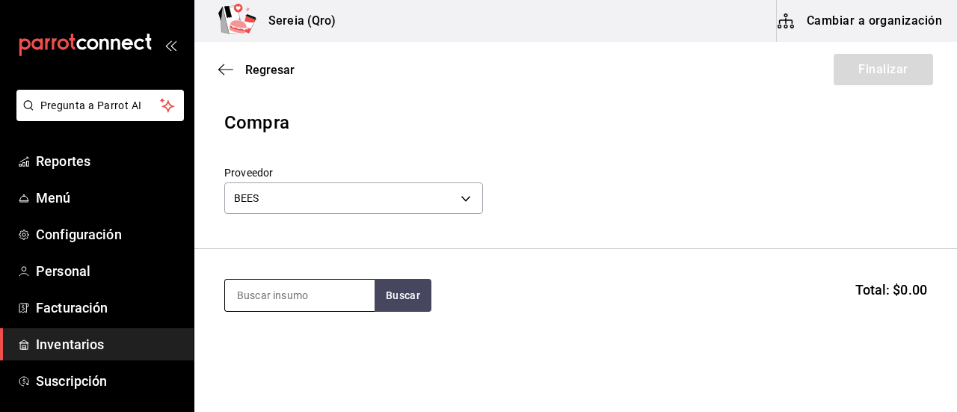
click at [257, 295] on input at bounding box center [299, 295] width 149 height 31
type input "victoria"
click at [419, 302] on button "Buscar" at bounding box center [402, 295] width 57 height 33
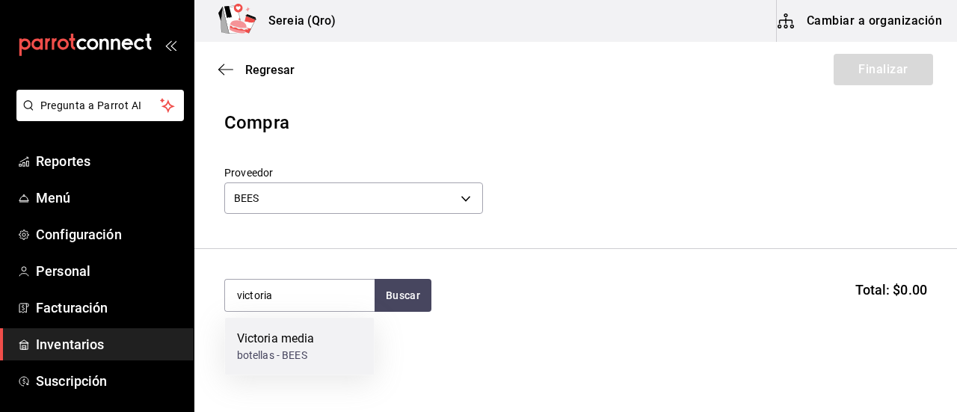
click at [261, 345] on div "Victoria media" at bounding box center [276, 339] width 78 height 18
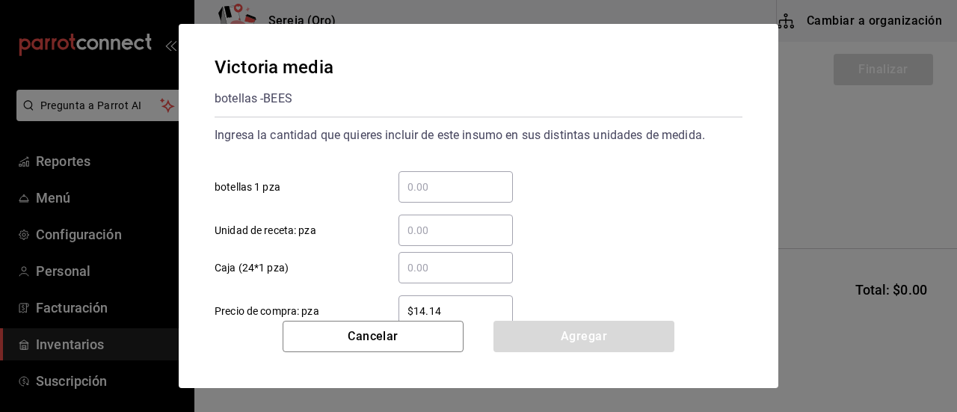
click at [416, 273] on input "​ Caja (24*1 pza)" at bounding box center [455, 268] width 114 height 18
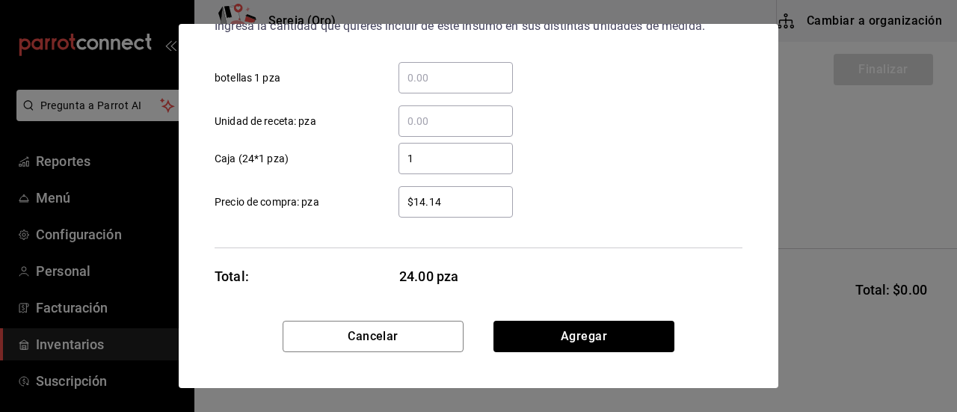
scroll to position [116, 0]
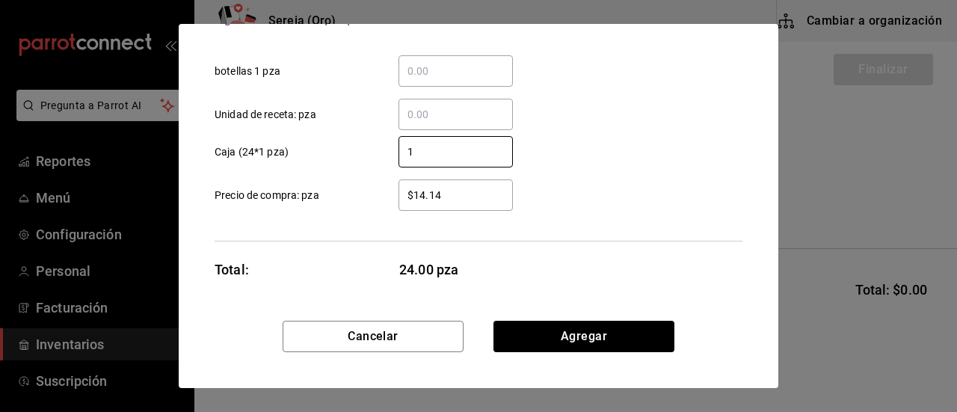
type input "1"
drag, startPoint x: 444, startPoint y: 196, endPoint x: 398, endPoint y: 198, distance: 45.6
click at [398, 198] on input "$14.14" at bounding box center [455, 195] width 114 height 18
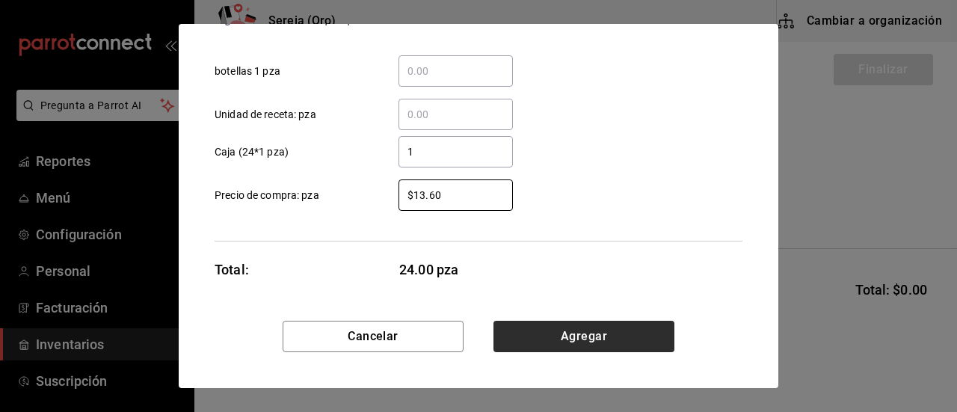
type input "$13.60"
click at [584, 340] on button "Agregar" at bounding box center [583, 336] width 181 height 31
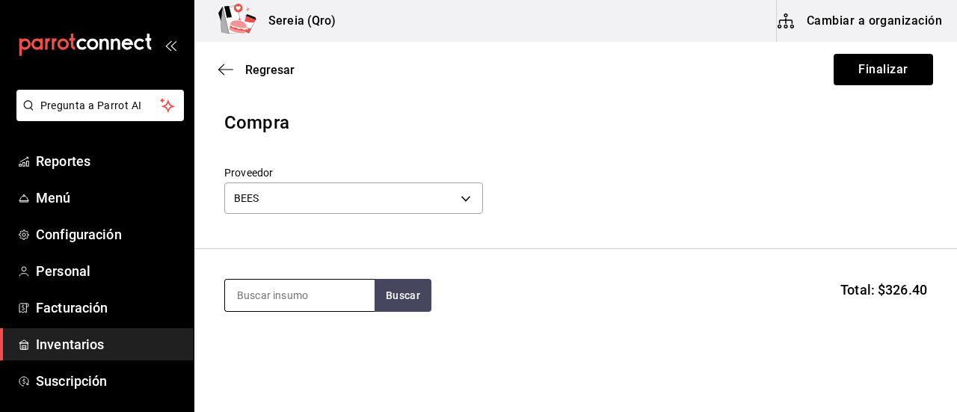
click at [288, 298] on input at bounding box center [299, 295] width 149 height 31
type input "coronit"
click at [382, 298] on button "Buscar" at bounding box center [402, 295] width 57 height 33
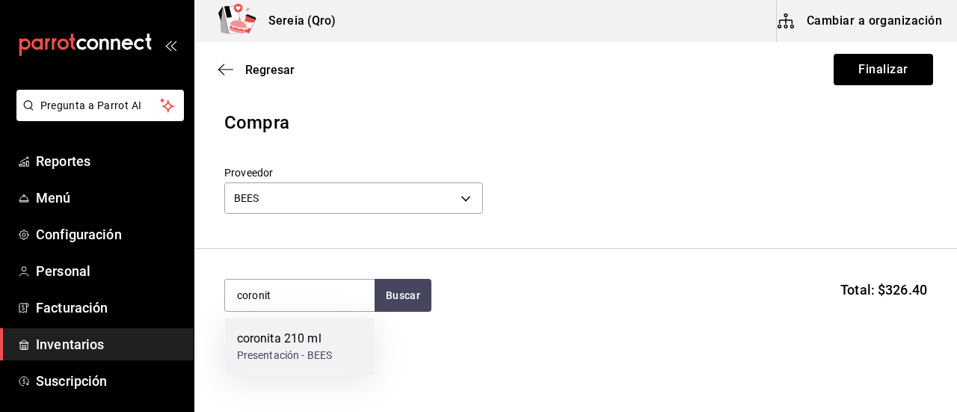
click at [297, 342] on div "coronita 210 ml" at bounding box center [285, 339] width 96 height 18
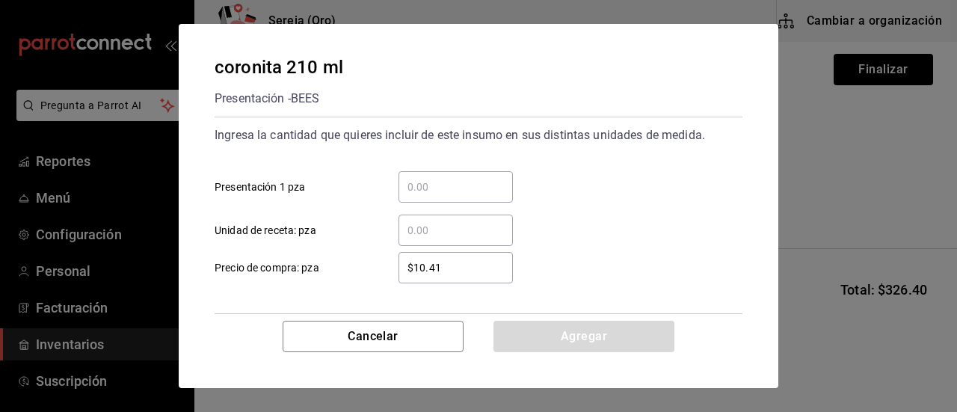
click at [413, 191] on input "​ Presentación 1 pza" at bounding box center [455, 187] width 114 height 18
click at [420, 226] on input "​ Unidad de receta: pza" at bounding box center [455, 230] width 114 height 18
click at [417, 192] on input "​ Presentación 1 pza" at bounding box center [455, 187] width 114 height 18
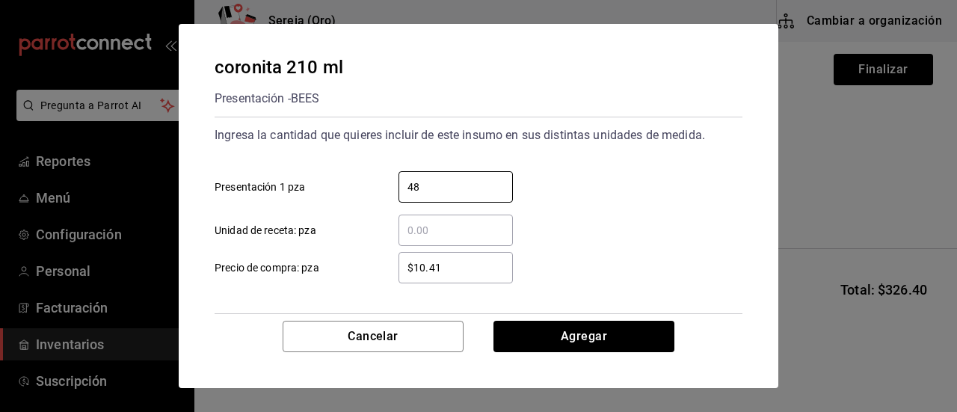
scroll to position [72, 0]
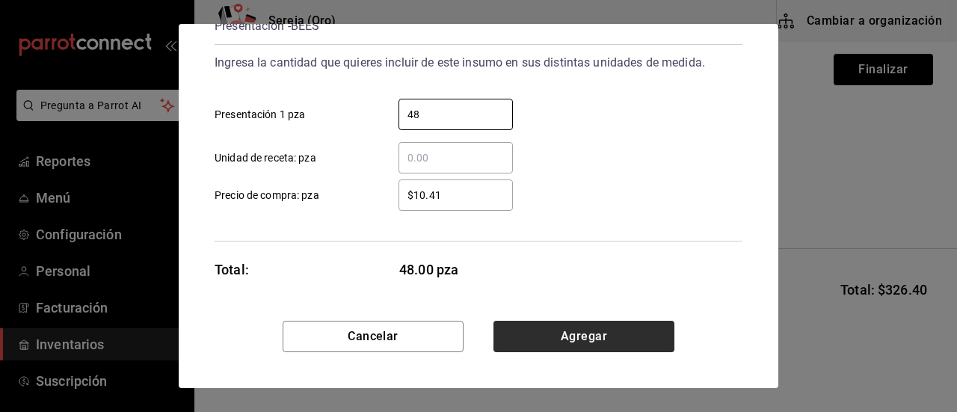
type input "48"
click at [583, 337] on button "Agregar" at bounding box center [583, 336] width 181 height 31
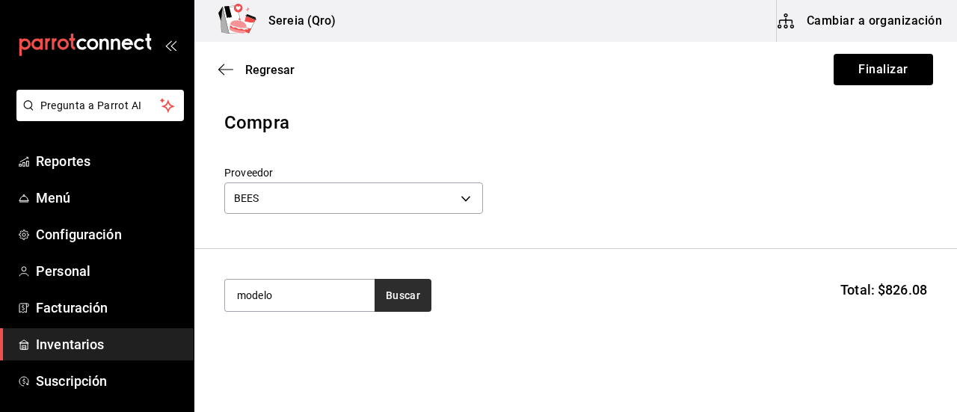
type input "modelo"
click at [403, 294] on button "Buscar" at bounding box center [402, 295] width 57 height 33
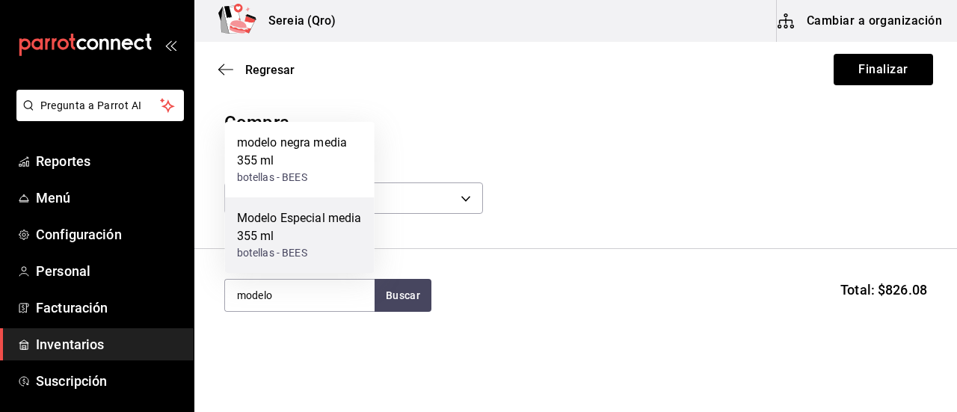
click at [267, 215] on div "Modelo Especial media 355 ml" at bounding box center [300, 227] width 126 height 36
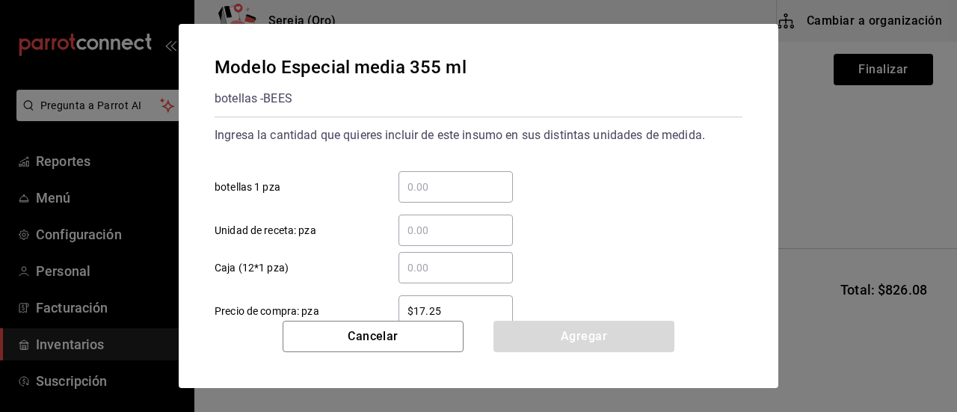
click at [420, 258] on div "​" at bounding box center [455, 267] width 114 height 31
click at [420, 259] on input "​ Caja (12*1 pza)" at bounding box center [455, 268] width 114 height 18
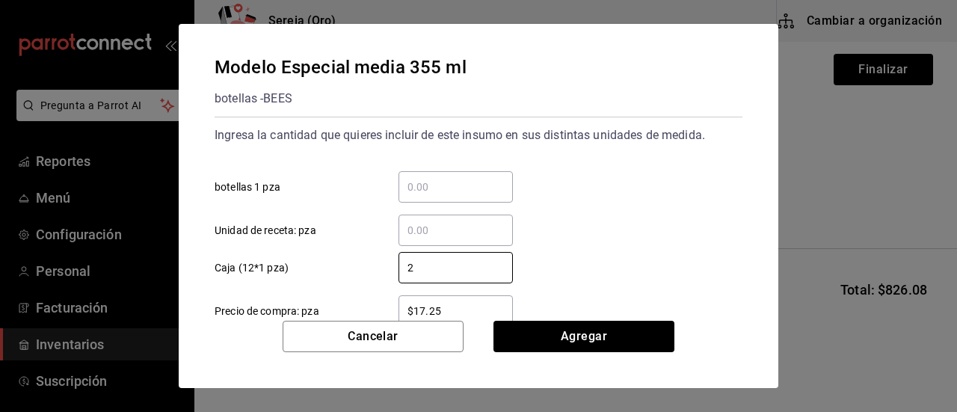
type input "2"
click at [435, 312] on input "$17.25" at bounding box center [455, 311] width 114 height 18
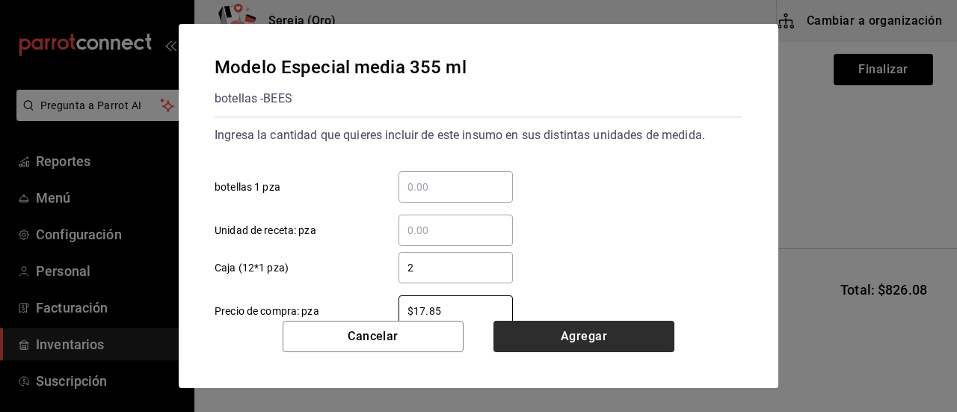
type input "$17.85"
click at [572, 338] on button "Agregar" at bounding box center [583, 336] width 181 height 31
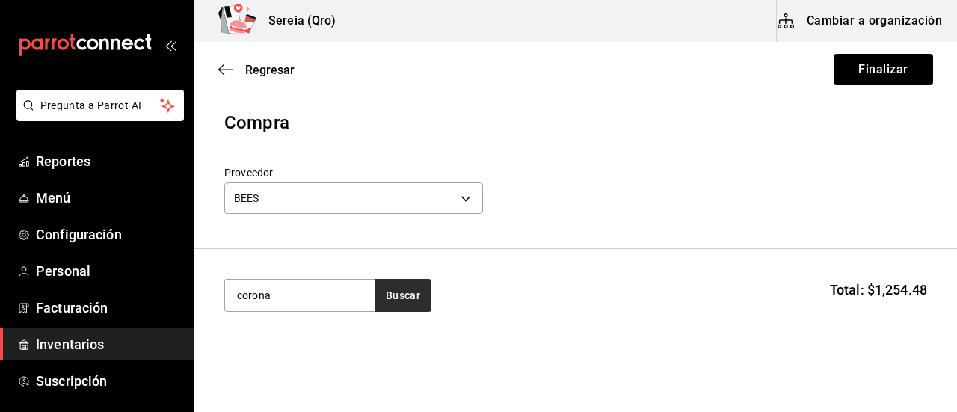
type input "corona"
click at [417, 296] on button "Buscar" at bounding box center [402, 295] width 57 height 33
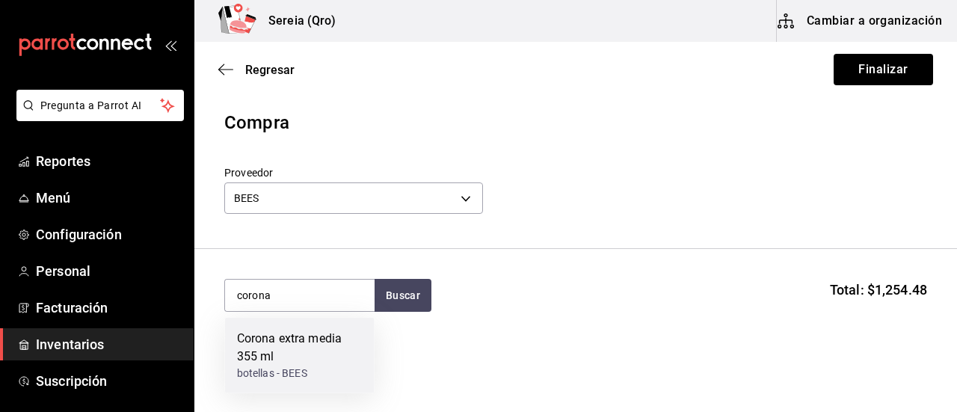
click at [275, 340] on div "Corona extra media 355 ml" at bounding box center [300, 348] width 126 height 36
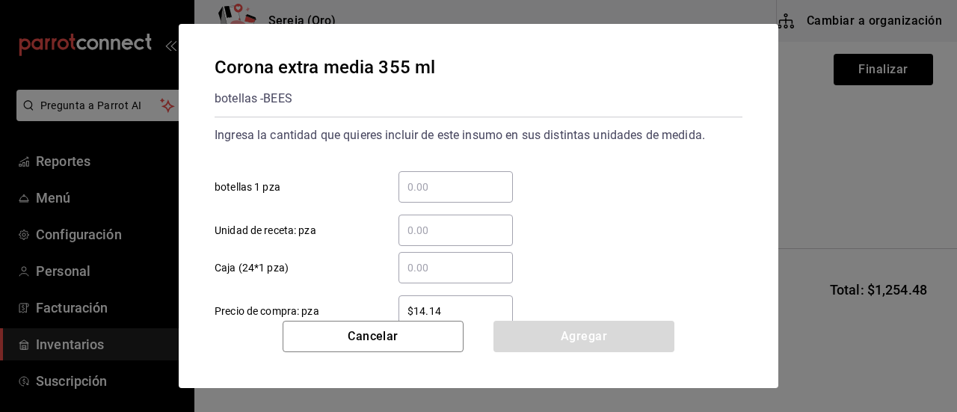
click at [415, 264] on input "​ Caja (24*1 pza)" at bounding box center [455, 268] width 114 height 18
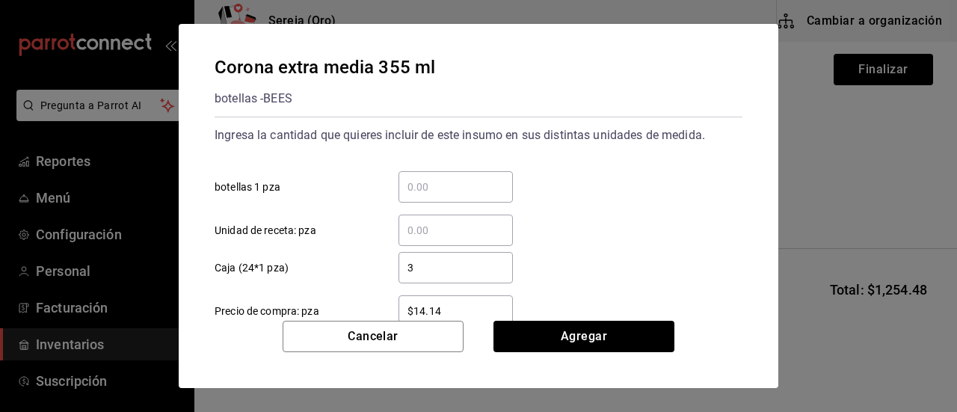
scroll to position [75, 0]
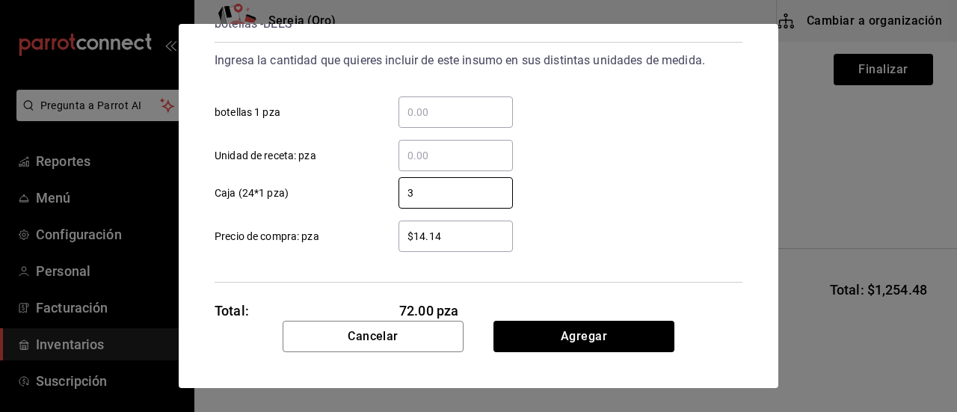
type input "3"
drag, startPoint x: 441, startPoint y: 238, endPoint x: 404, endPoint y: 240, distance: 37.4
click at [404, 240] on input "$14.14" at bounding box center [455, 236] width 114 height 18
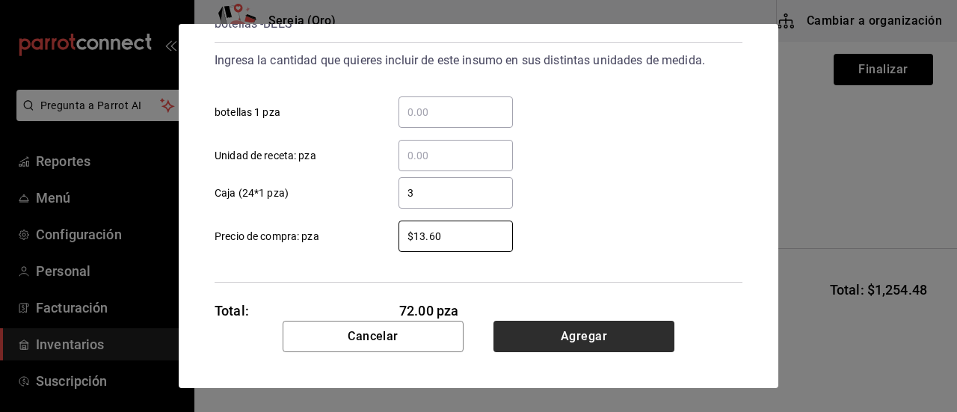
type input "$13.60"
click at [573, 337] on button "Agregar" at bounding box center [583, 336] width 181 height 31
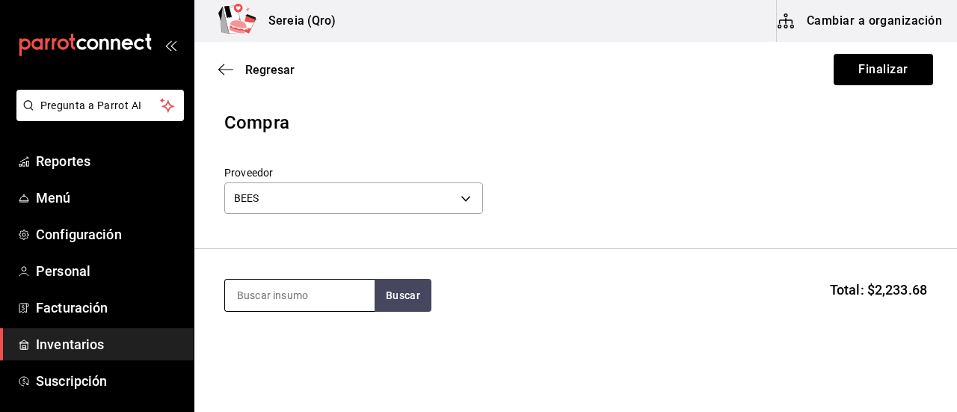
click at [248, 282] on input at bounding box center [299, 295] width 149 height 31
type input "pacifico"
click at [421, 298] on button "Buscar" at bounding box center [402, 295] width 57 height 33
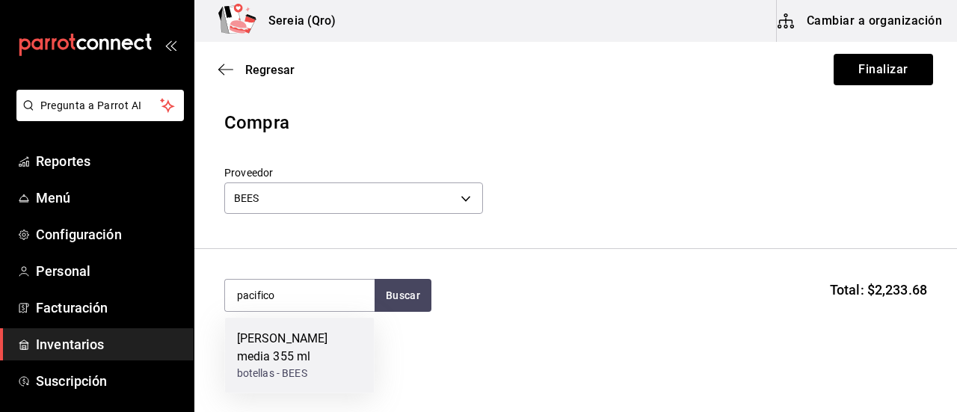
click at [248, 336] on div "[PERSON_NAME] media 355 ml" at bounding box center [300, 348] width 126 height 36
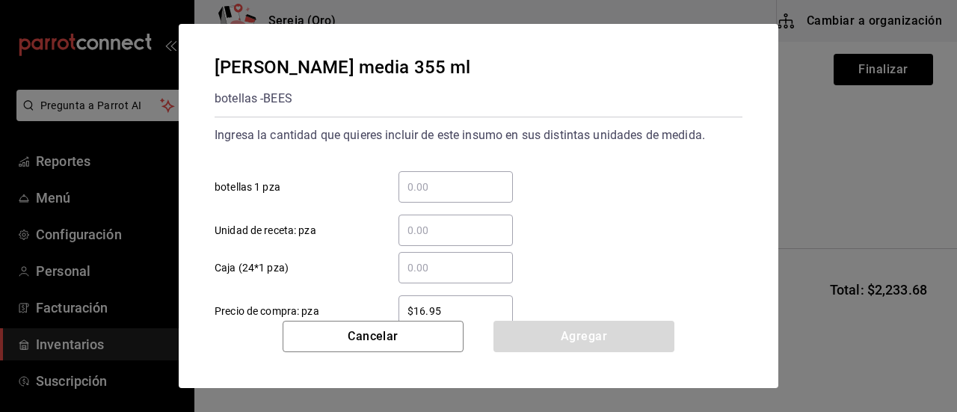
click at [424, 265] on input "​ Caja (24*1 pza)" at bounding box center [455, 268] width 114 height 18
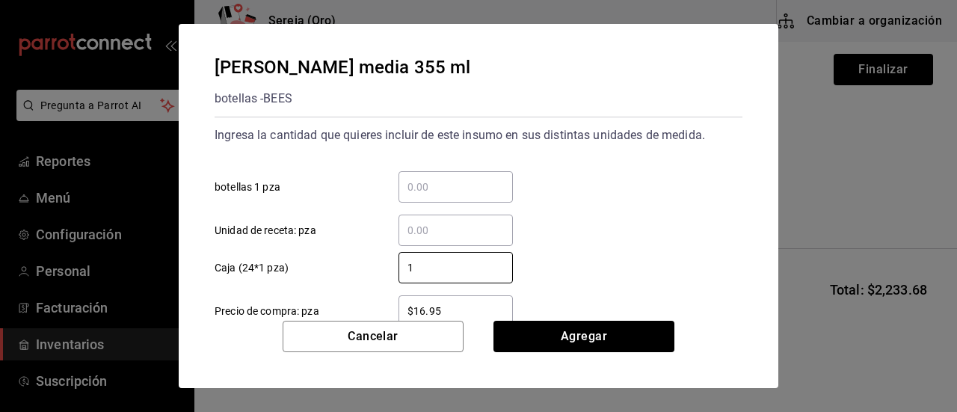
type input "1"
click at [444, 312] on input "$16.95" at bounding box center [455, 311] width 114 height 18
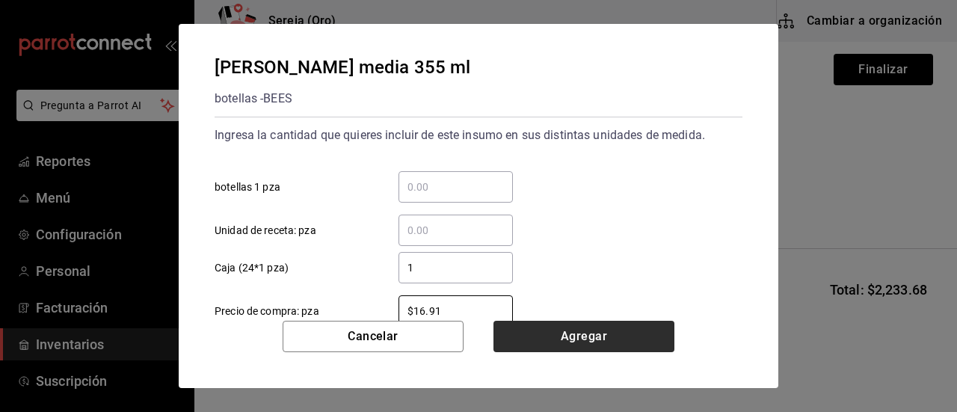
type input "$16.91"
click at [578, 332] on button "Agregar" at bounding box center [583, 336] width 181 height 31
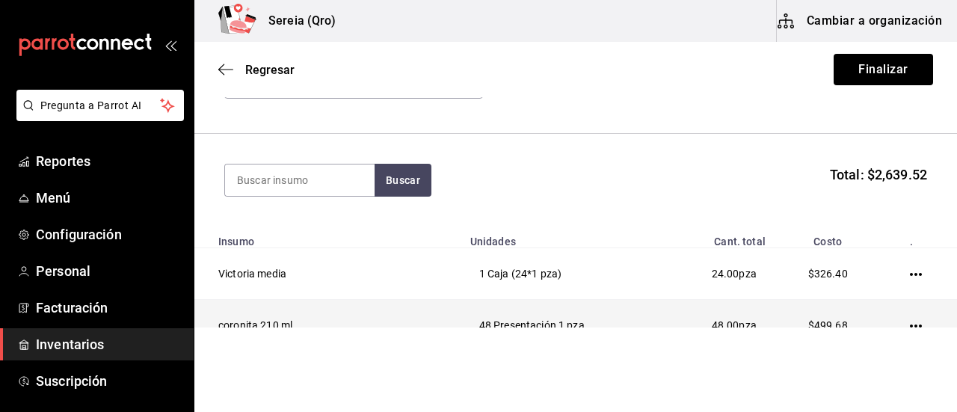
scroll to position [0, 0]
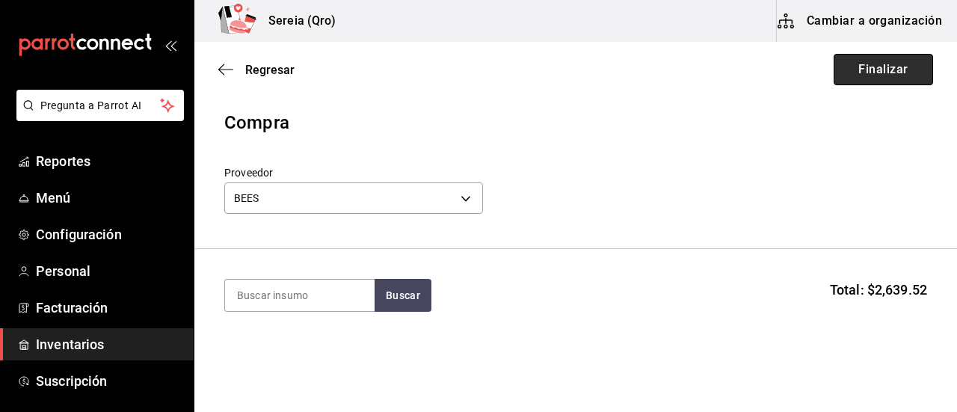
click at [856, 71] on button "Finalizar" at bounding box center [882, 69] width 99 height 31
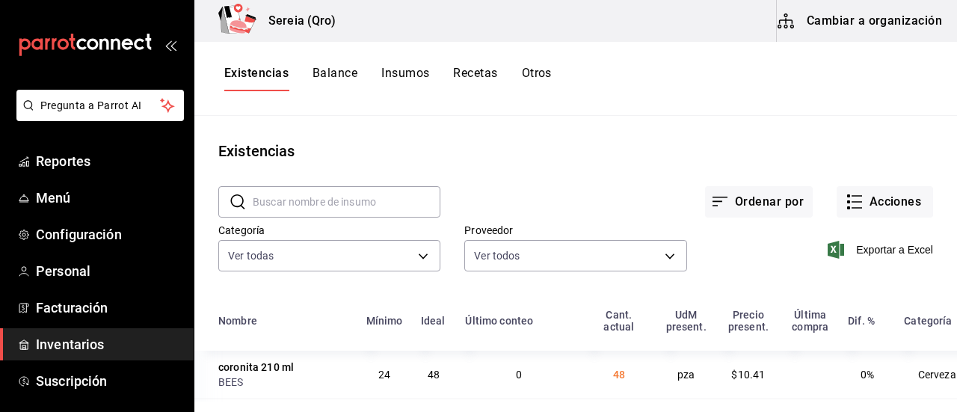
click at [266, 209] on input "text" at bounding box center [347, 202] width 188 height 30
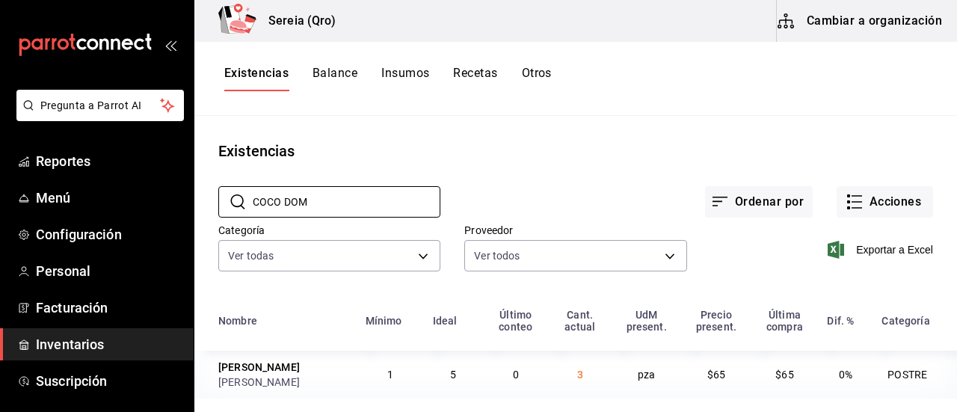
scroll to position [3, 0]
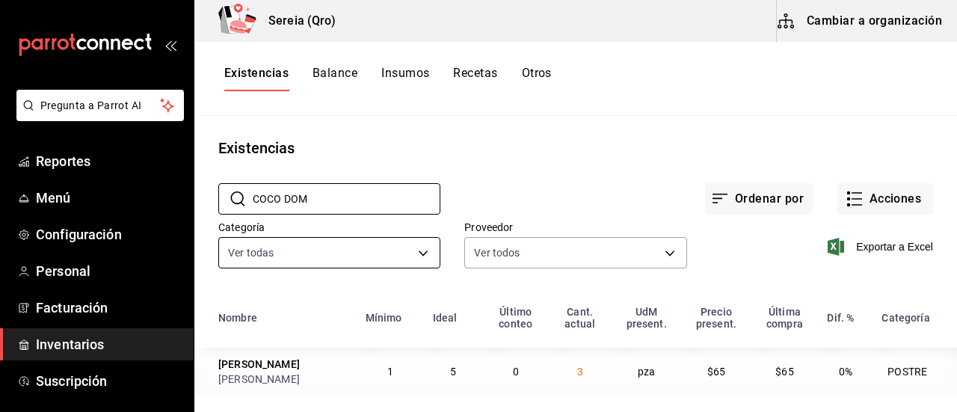
drag, startPoint x: 318, startPoint y: 194, endPoint x: 302, endPoint y: 235, distance: 44.0
click at [236, 200] on div "​ COCO DOM ​" at bounding box center [329, 198] width 222 height 31
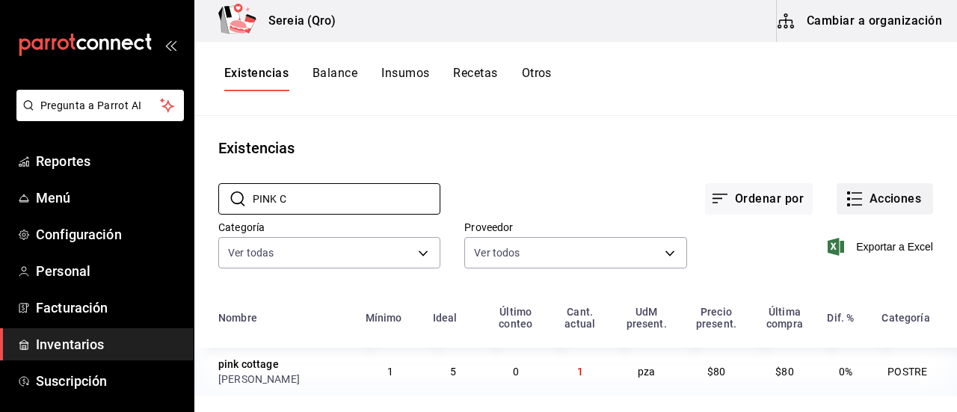
type input "PINK C"
click at [851, 194] on button "Acciones" at bounding box center [884, 198] width 96 height 31
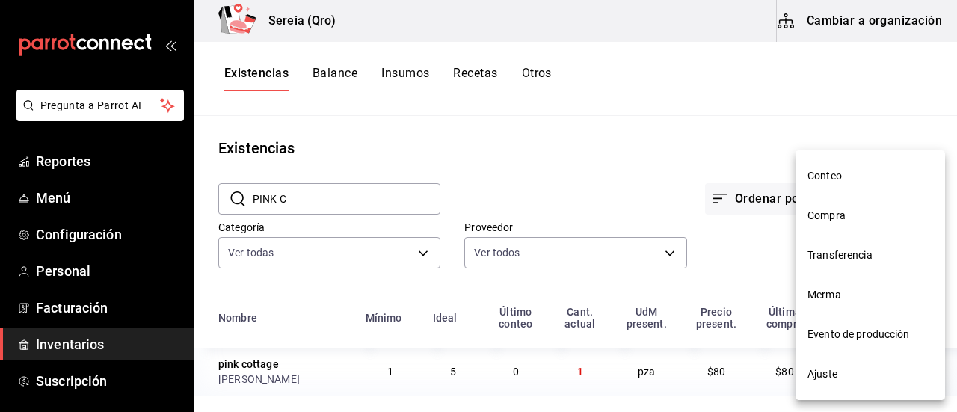
click at [823, 298] on span "Merma" at bounding box center [870, 295] width 126 height 16
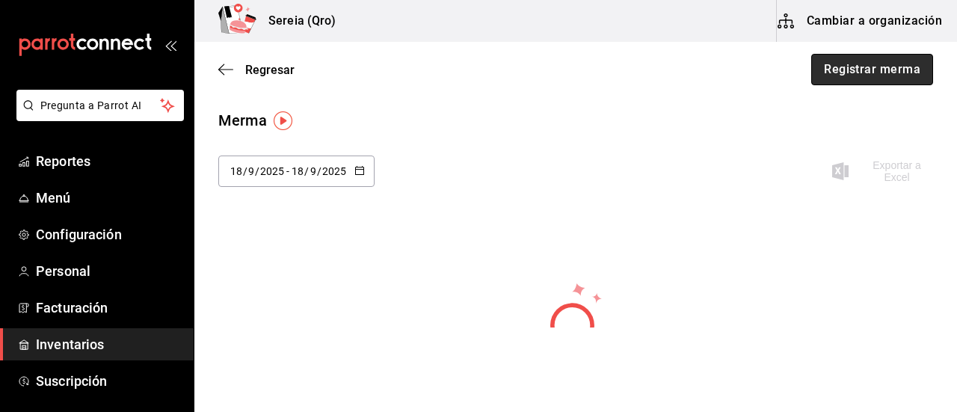
click at [832, 74] on button "Registrar merma" at bounding box center [872, 69] width 122 height 31
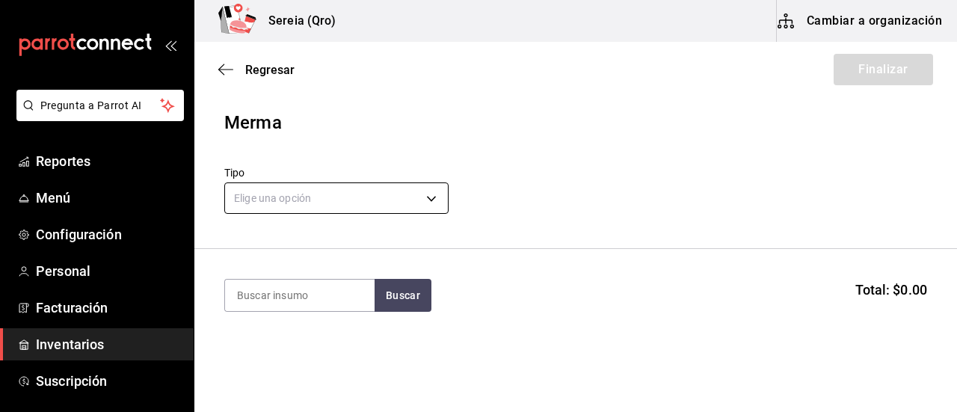
click at [429, 191] on body "Pregunta a Parrot AI Reportes Menú Configuración Personal Facturación Inventari…" at bounding box center [478, 163] width 957 height 327
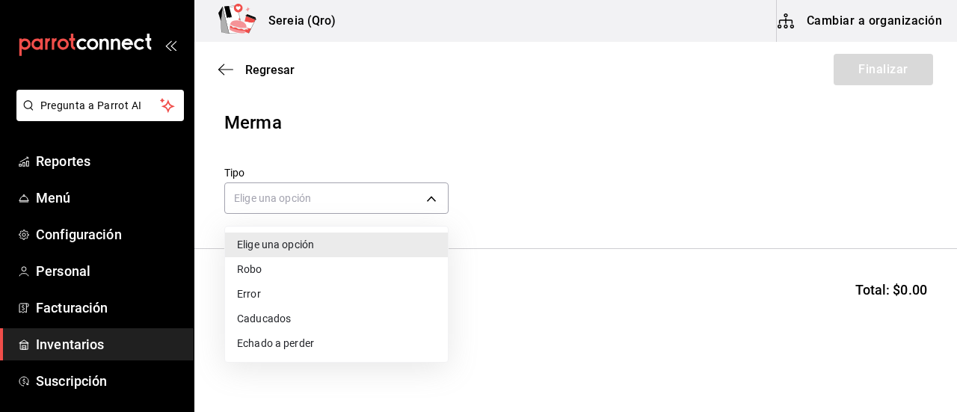
click at [277, 343] on li "Echado a perder" at bounding box center [336, 343] width 223 height 25
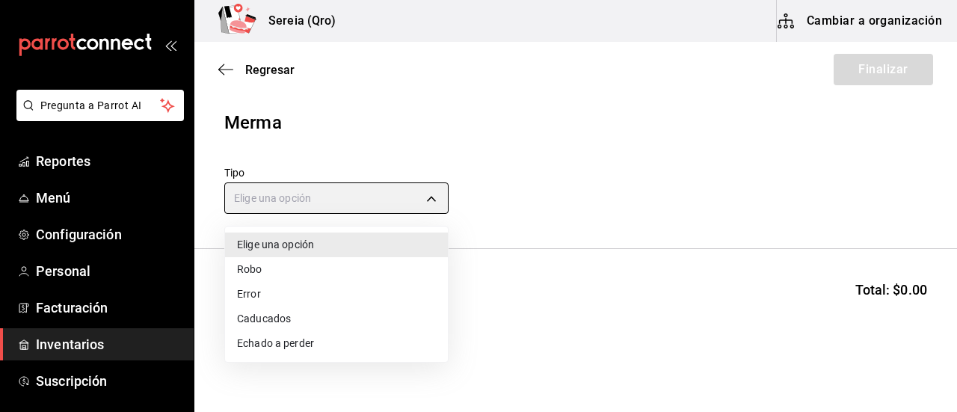
type input "SPOILED"
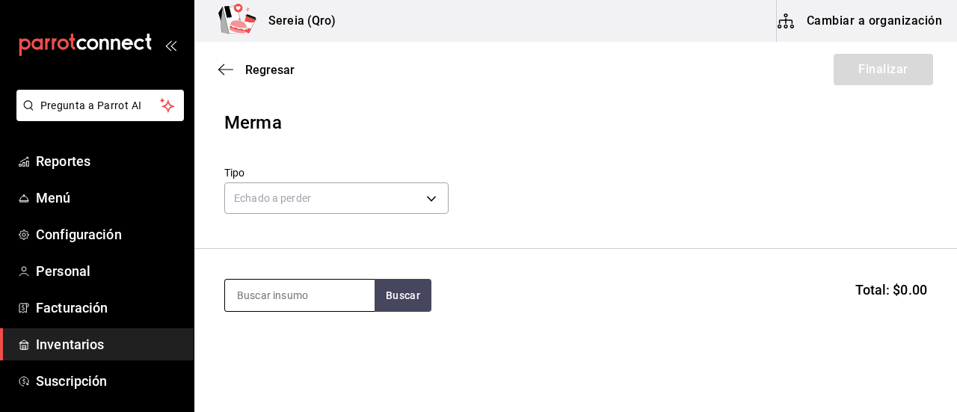
click at [266, 307] on input at bounding box center [299, 295] width 149 height 31
type input "PINK"
click at [391, 306] on button "Buscar" at bounding box center [402, 295] width 57 height 33
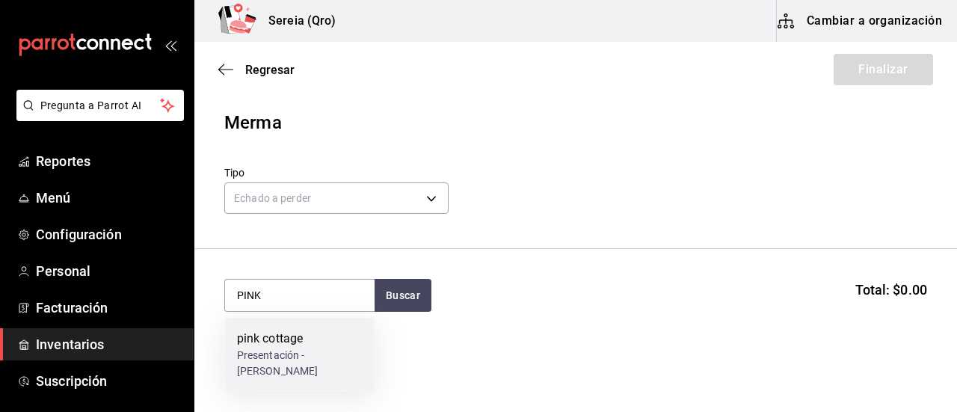
click at [273, 337] on div "pink cottage" at bounding box center [300, 339] width 126 height 18
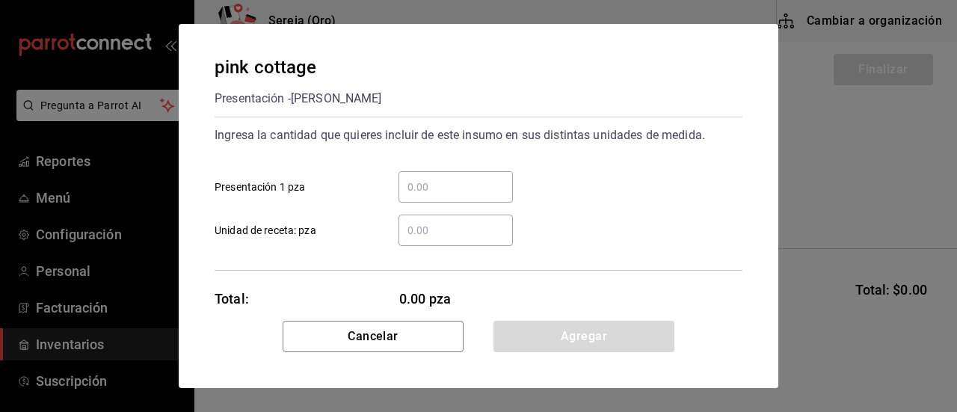
click at [405, 188] on input "​ Presentación 1 pza" at bounding box center [455, 187] width 114 height 18
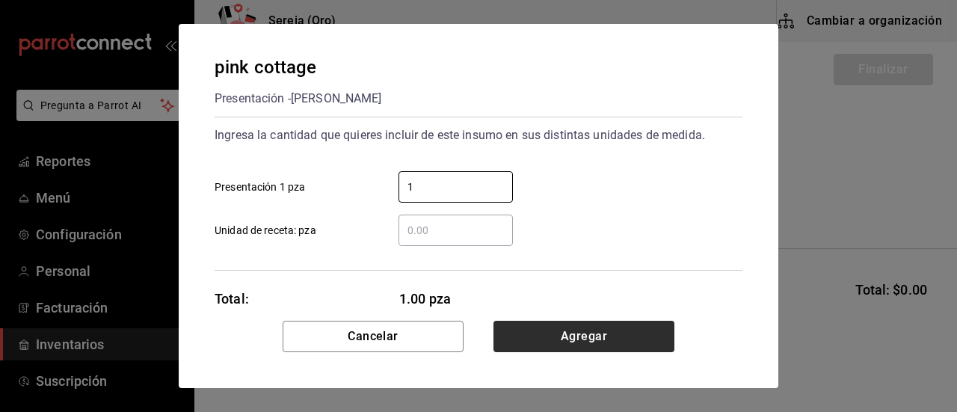
type input "1"
click at [592, 333] on button "Agregar" at bounding box center [583, 336] width 181 height 31
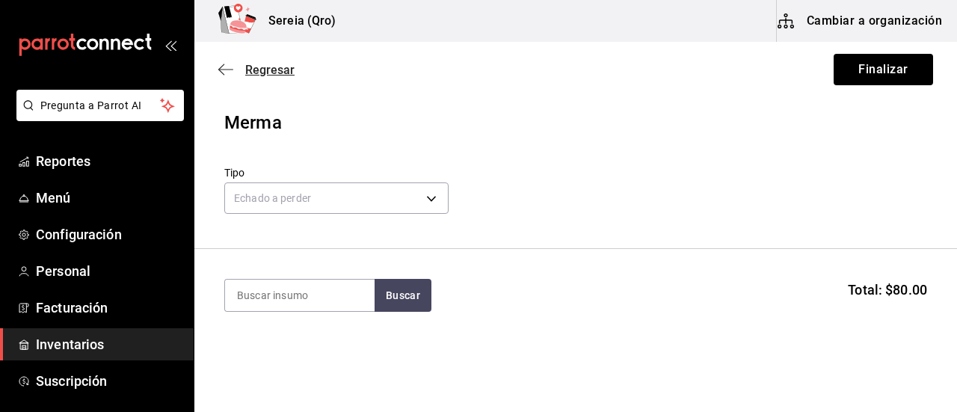
click at [229, 70] on icon "button" at bounding box center [225, 69] width 15 height 13
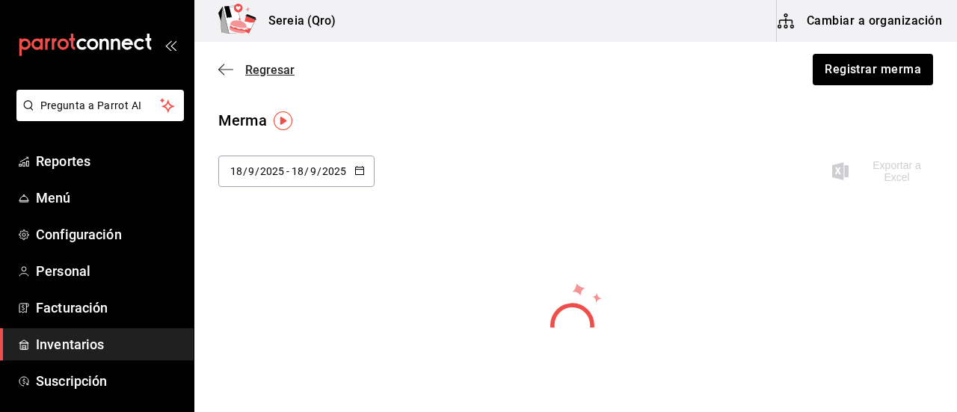
click at [222, 68] on icon "button" at bounding box center [225, 69] width 15 height 13
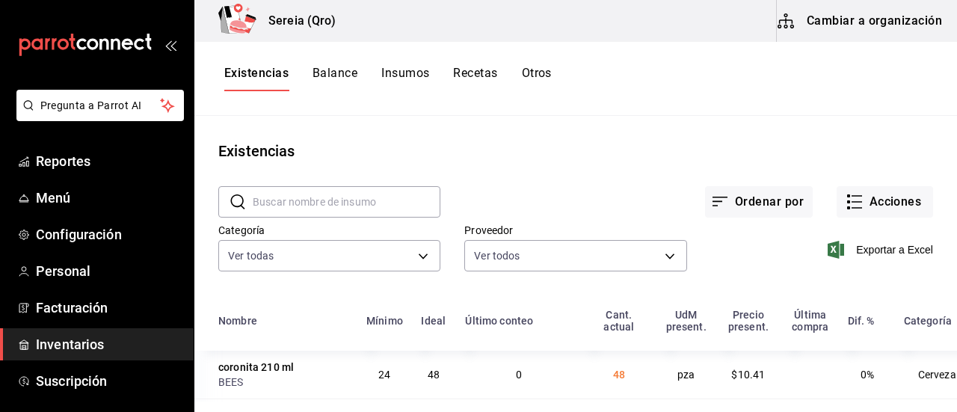
click at [324, 210] on input "text" at bounding box center [347, 202] width 188 height 30
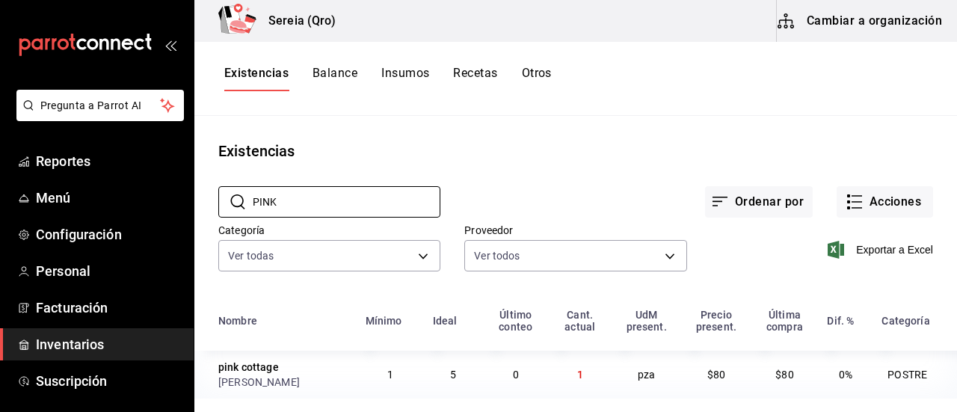
scroll to position [3, 0]
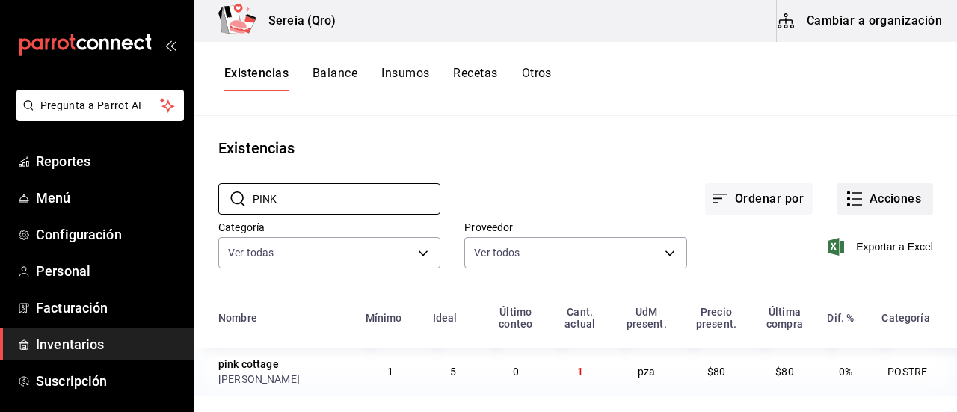
type input "PINK"
click at [836, 200] on button "Acciones" at bounding box center [884, 198] width 96 height 31
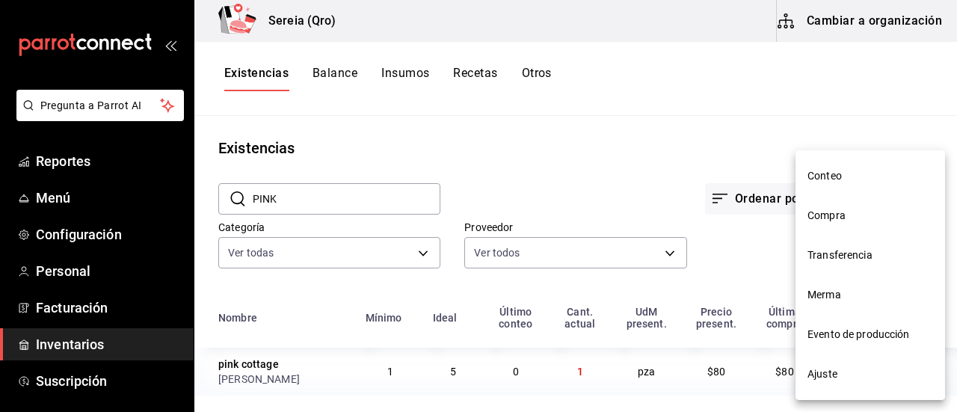
click at [818, 219] on span "Compra" at bounding box center [870, 216] width 126 height 16
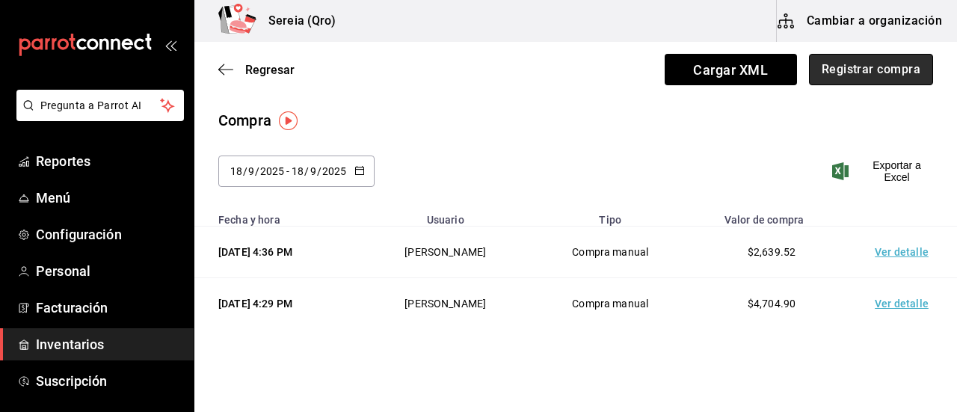
click at [843, 68] on button "Registrar compra" at bounding box center [871, 69] width 124 height 31
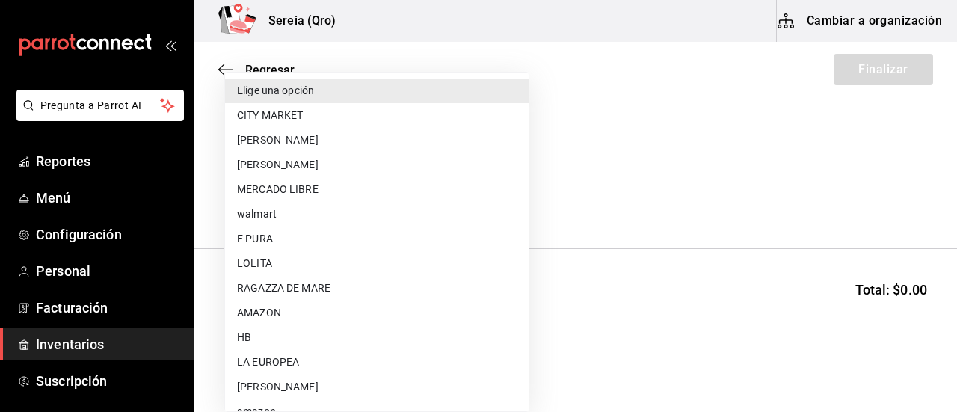
click at [326, 186] on body "Pregunta a Parrot AI Reportes Menú Configuración Personal Facturación Inventari…" at bounding box center [478, 163] width 957 height 327
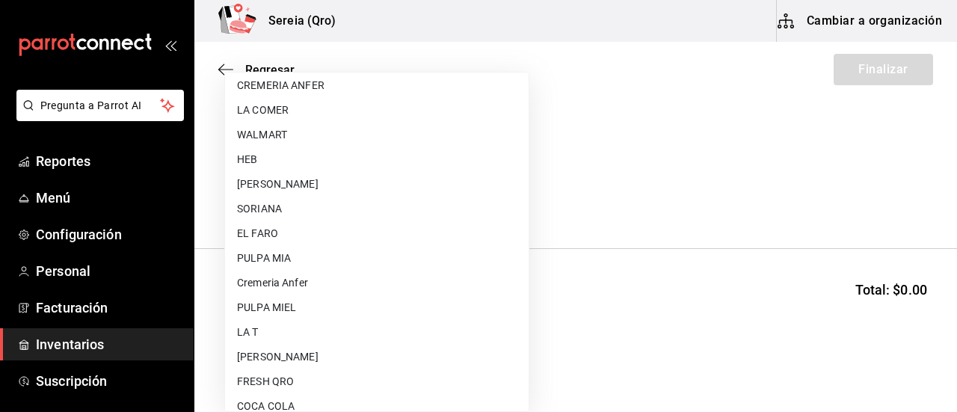
scroll to position [374, 0]
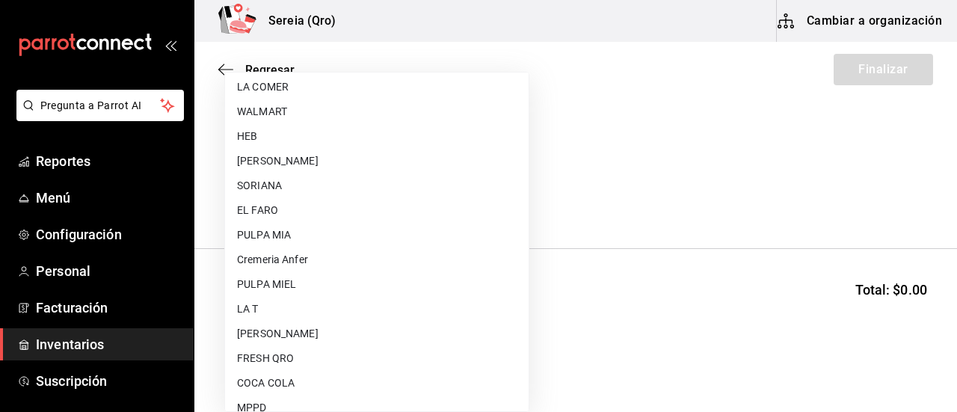
click at [288, 332] on li "[PERSON_NAME]" at bounding box center [376, 333] width 303 height 25
type input "18c61612-2004-445e-9a8a-ff0bfa1d7b55"
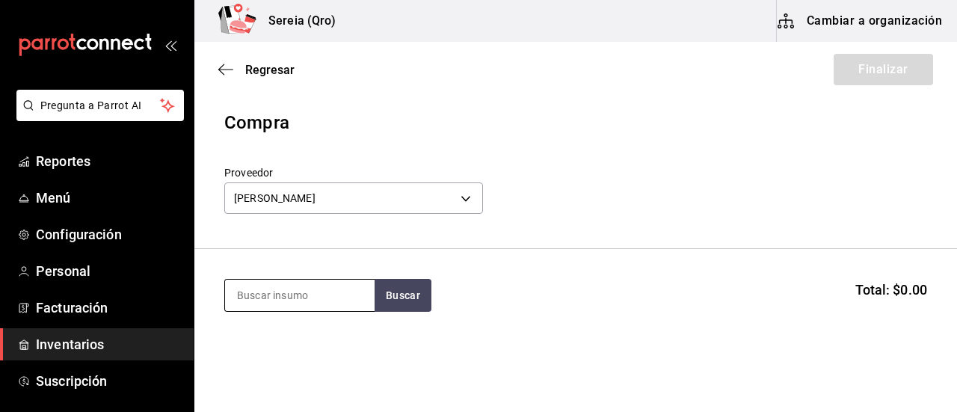
click at [279, 301] on input at bounding box center [299, 295] width 149 height 31
type input "COCO"
click at [404, 295] on button "Buscar" at bounding box center [402, 295] width 57 height 33
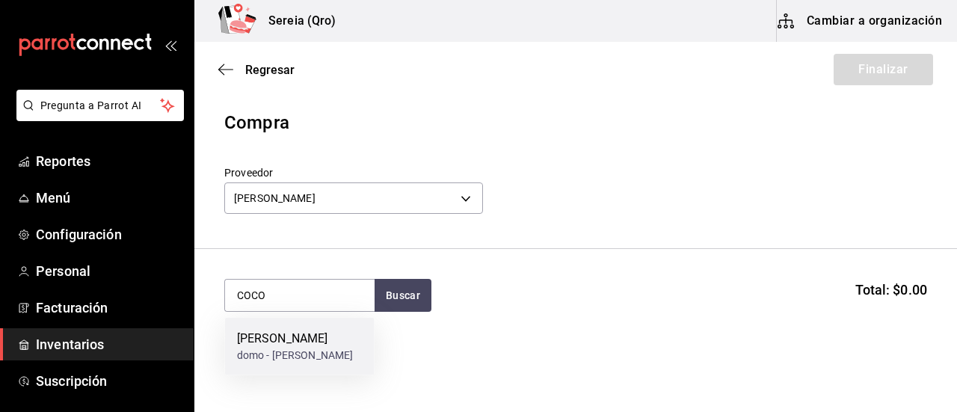
click at [275, 344] on div "[PERSON_NAME]" at bounding box center [295, 339] width 117 height 18
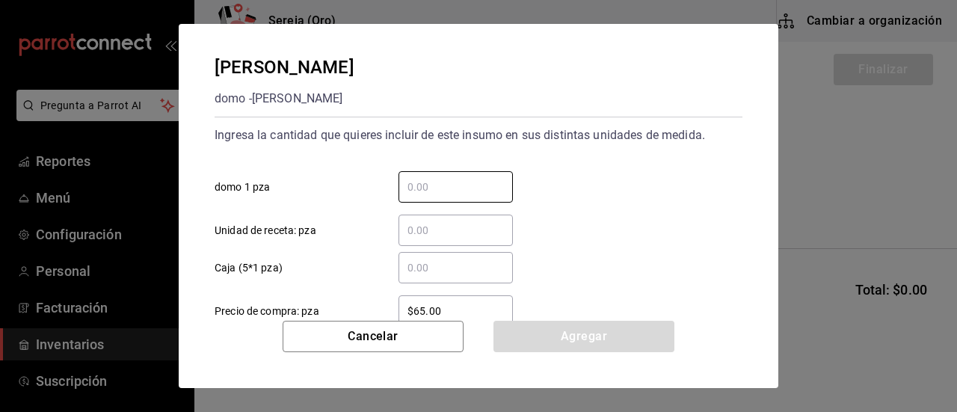
drag, startPoint x: 409, startPoint y: 194, endPoint x: 384, endPoint y: 191, distance: 24.8
click at [409, 194] on input "​ domo 1 pza" at bounding box center [455, 187] width 114 height 18
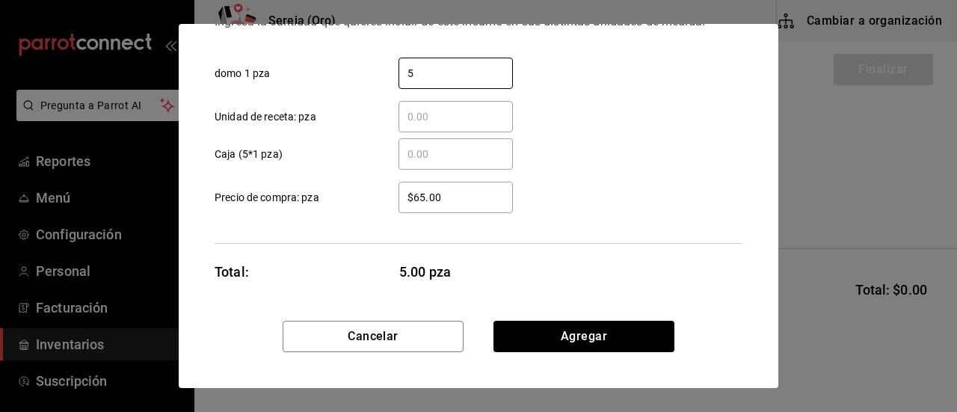
scroll to position [116, 0]
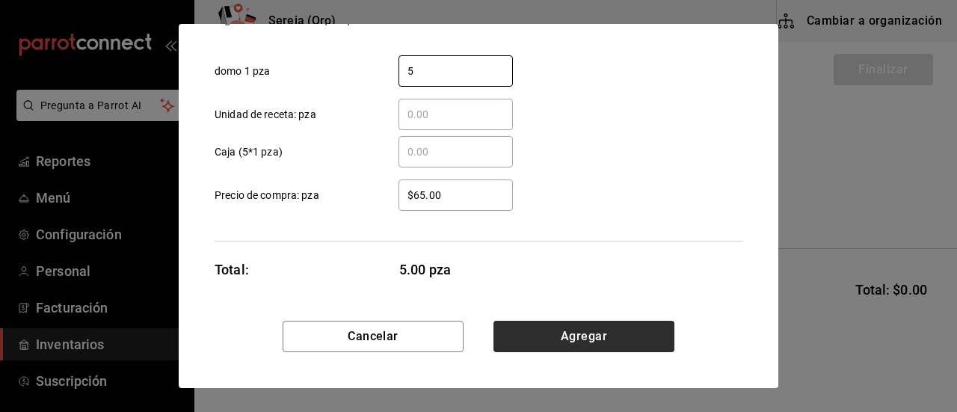
type input "5"
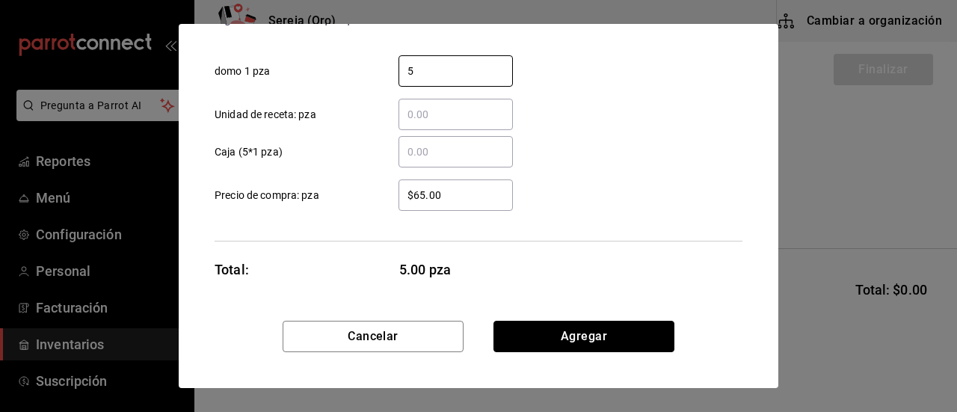
drag, startPoint x: 590, startPoint y: 341, endPoint x: 578, endPoint y: 336, distance: 13.1
click at [590, 341] on button "Agregar" at bounding box center [583, 336] width 181 height 31
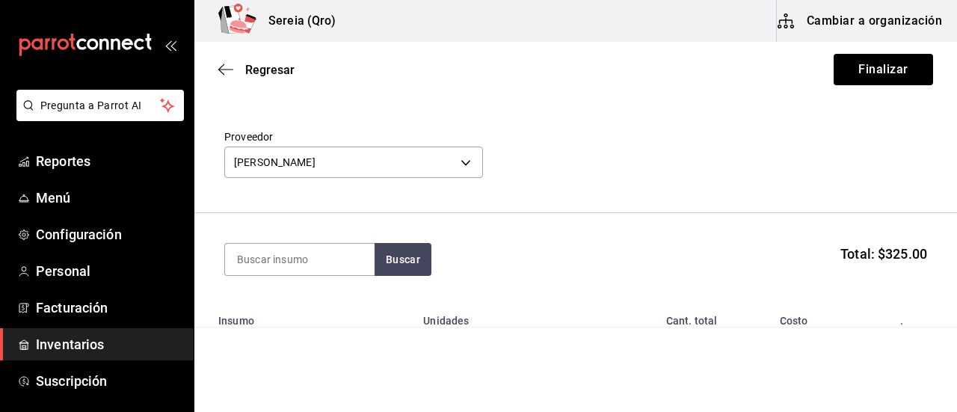
scroll to position [0, 0]
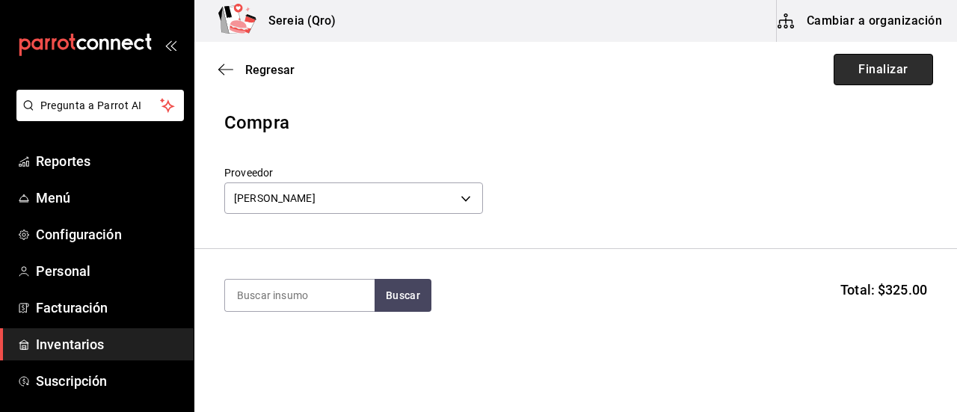
click at [853, 71] on button "Finalizar" at bounding box center [882, 69] width 99 height 31
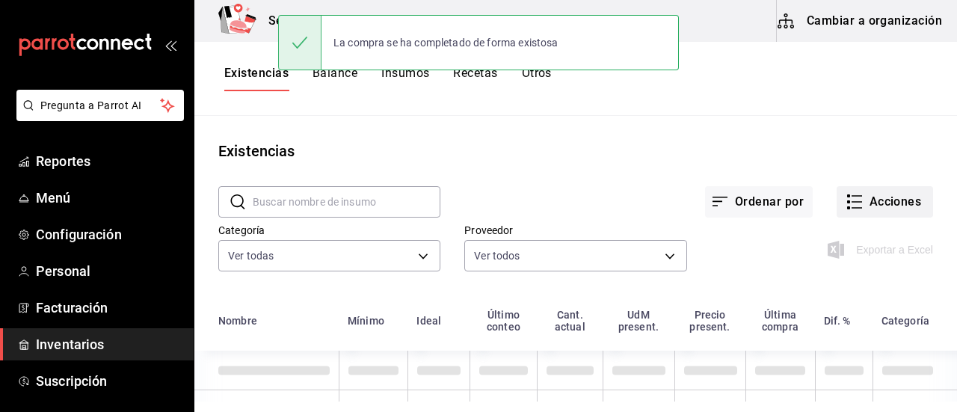
click at [860, 203] on button "Acciones" at bounding box center [884, 201] width 96 height 31
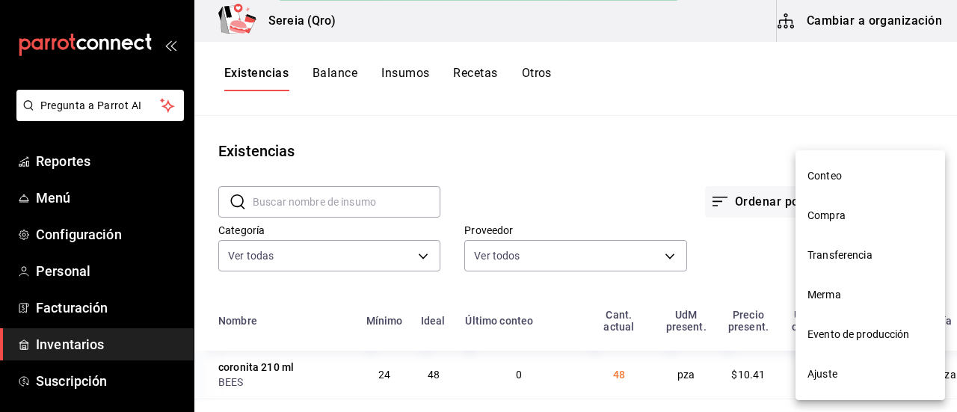
click at [833, 214] on span "Compra" at bounding box center [870, 216] width 126 height 16
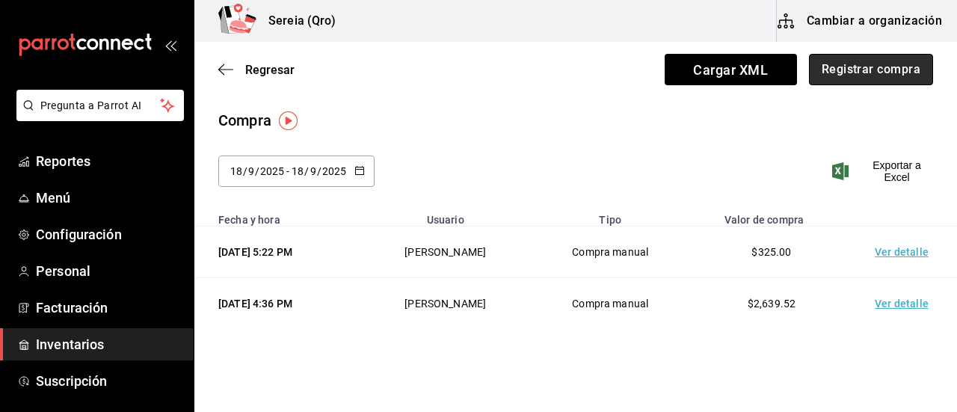
click at [858, 67] on button "Registrar compra" at bounding box center [871, 69] width 124 height 31
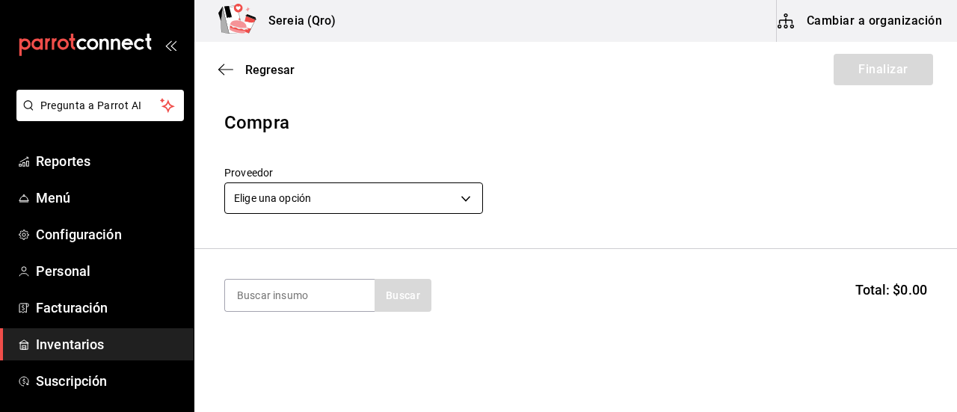
click at [461, 197] on body "Pregunta a Parrot AI Reportes Menú Configuración Personal Facturación Inventari…" at bounding box center [478, 163] width 957 height 327
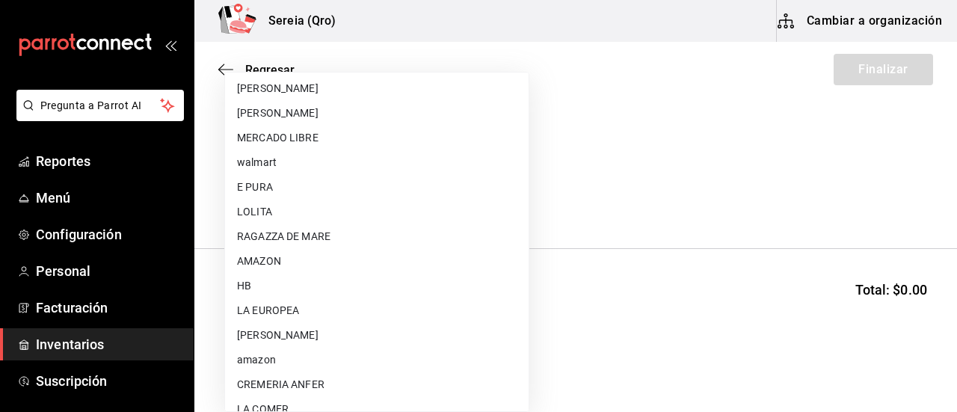
scroll to position [75, 0]
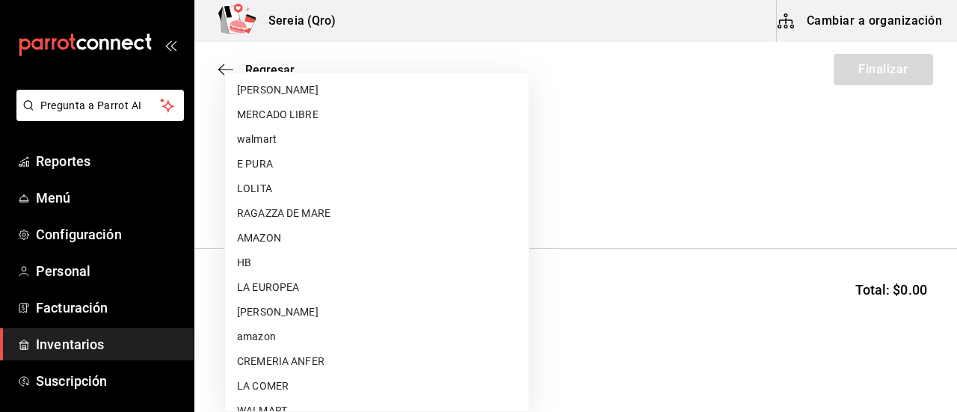
click at [292, 311] on li "[PERSON_NAME]" at bounding box center [376, 312] width 303 height 25
type input "bacd41a0-ae29-4eb1-8bd2-51cfa52d2401"
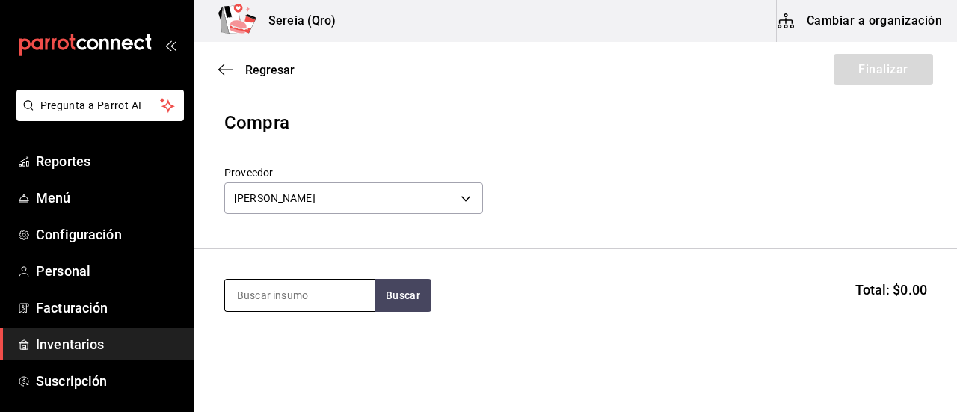
click at [282, 295] on input at bounding box center [299, 295] width 149 height 31
click at [304, 300] on input at bounding box center [299, 295] width 149 height 31
type input "limon"
click at [396, 306] on button "Buscar" at bounding box center [402, 295] width 57 height 33
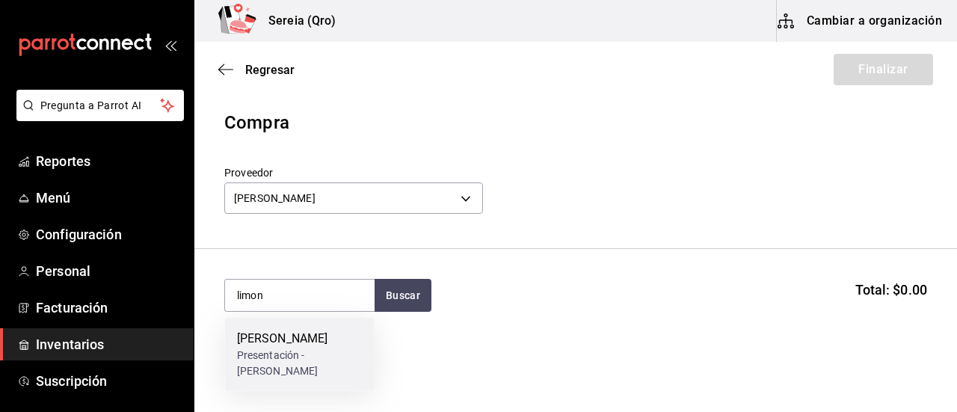
click at [276, 348] on div "Presentación - [PERSON_NAME]" at bounding box center [300, 363] width 126 height 31
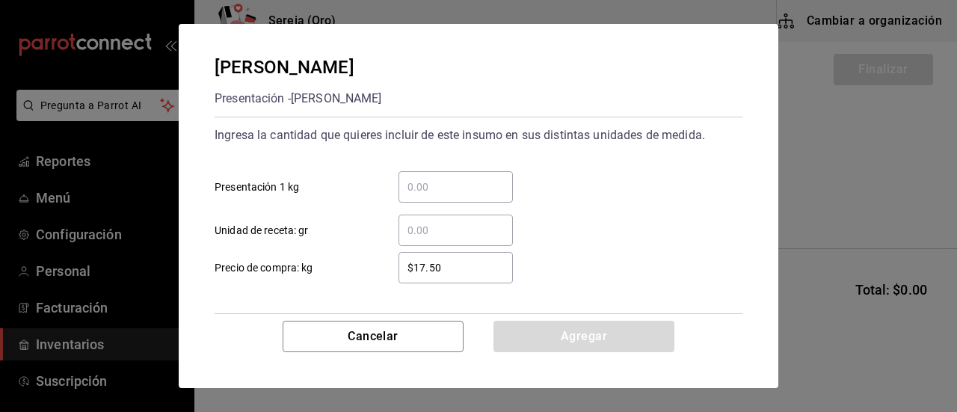
click at [417, 189] on input "​ Presentación 1 kg" at bounding box center [455, 187] width 114 height 18
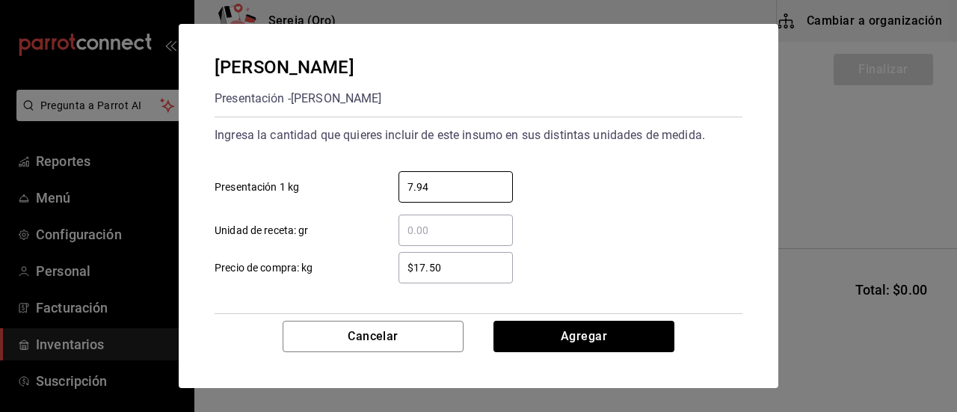
type input "7.94"
drag, startPoint x: 444, startPoint y: 262, endPoint x: 384, endPoint y: 256, distance: 60.1
click at [384, 256] on div "$17.50 ​" at bounding box center [443, 267] width 138 height 31
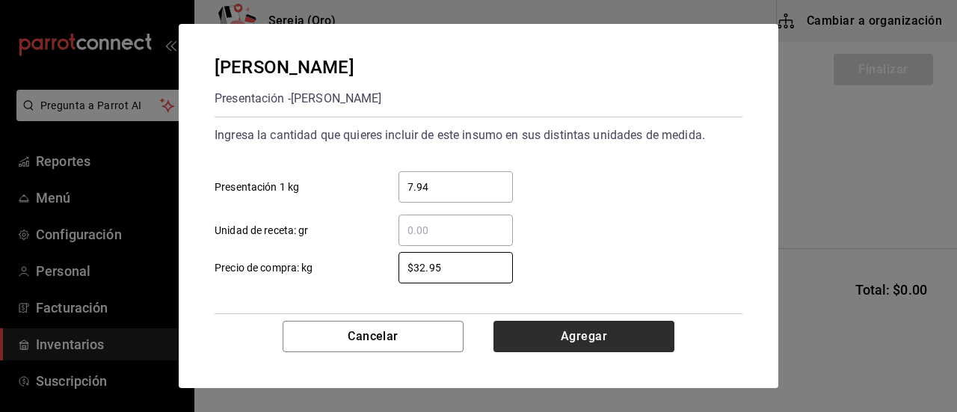
type input "$32.95"
click at [572, 331] on button "Agregar" at bounding box center [583, 336] width 181 height 31
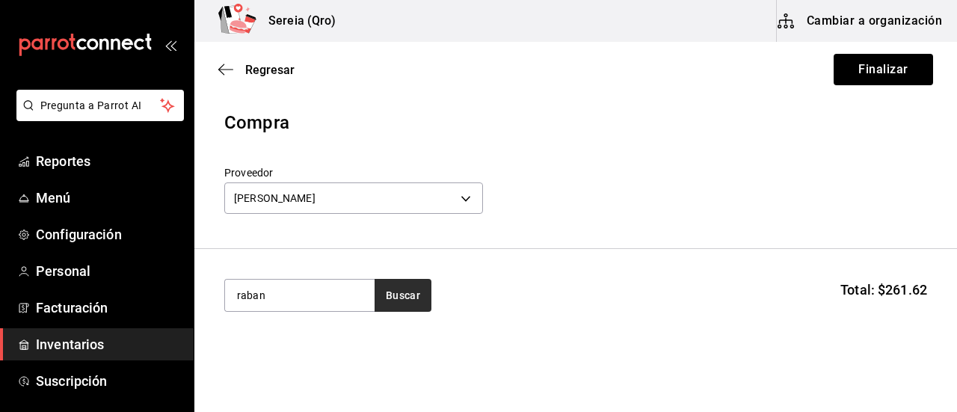
type input "raban"
click at [402, 299] on button "Buscar" at bounding box center [402, 295] width 57 height 33
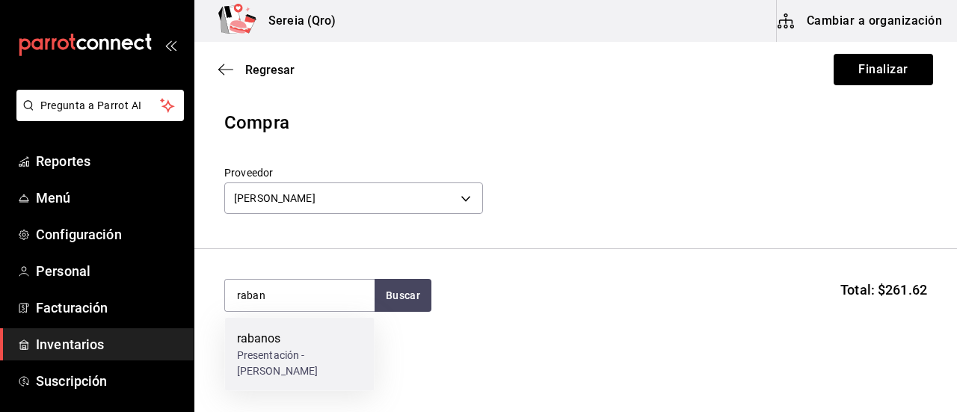
click at [274, 334] on div "rabanos" at bounding box center [300, 339] width 126 height 18
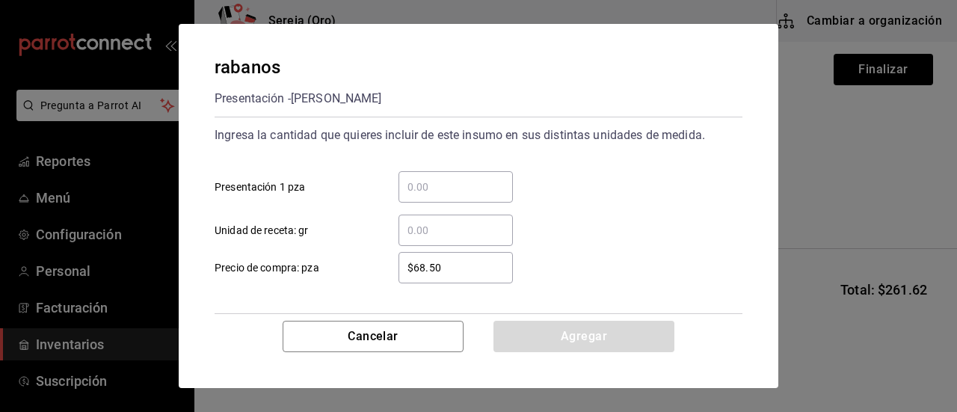
click at [424, 191] on input "​ Presentación 1 pza" at bounding box center [455, 187] width 114 height 18
click at [365, 348] on button "Cancelar" at bounding box center [372, 336] width 181 height 31
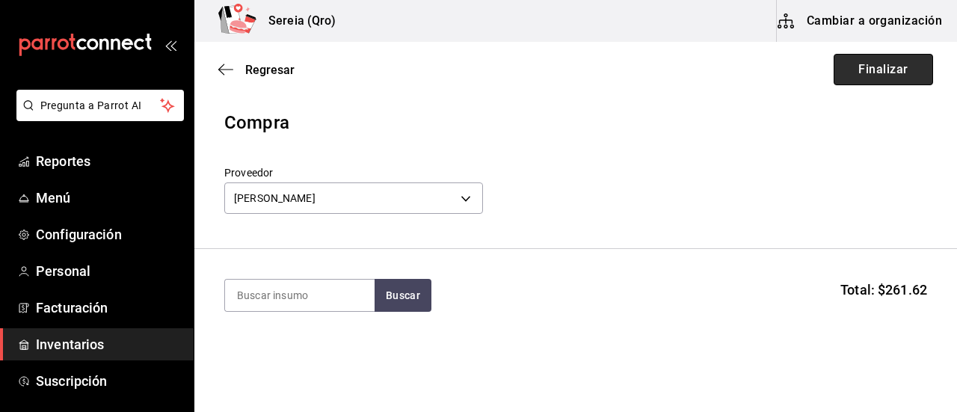
click at [859, 70] on button "Finalizar" at bounding box center [882, 69] width 99 height 31
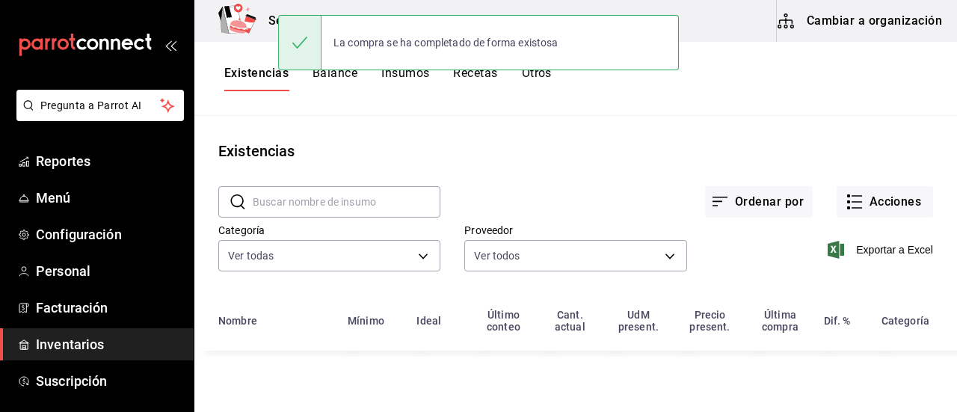
click at [838, 22] on button "Cambiar a organización" at bounding box center [860, 21] width 168 height 42
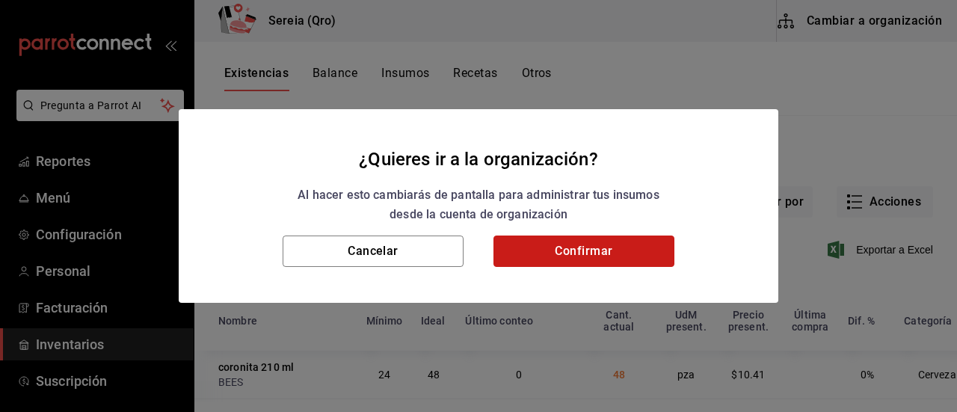
click at [549, 256] on button "Confirmar" at bounding box center [583, 250] width 181 height 31
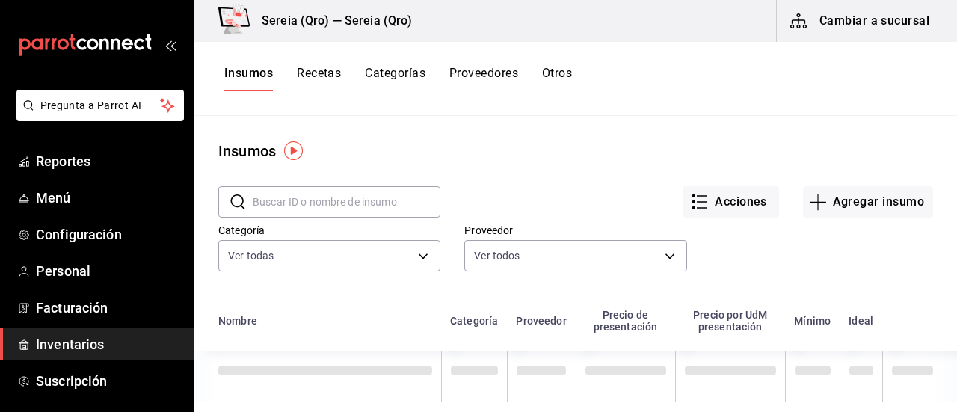
click at [301, 199] on input "text" at bounding box center [347, 202] width 188 height 30
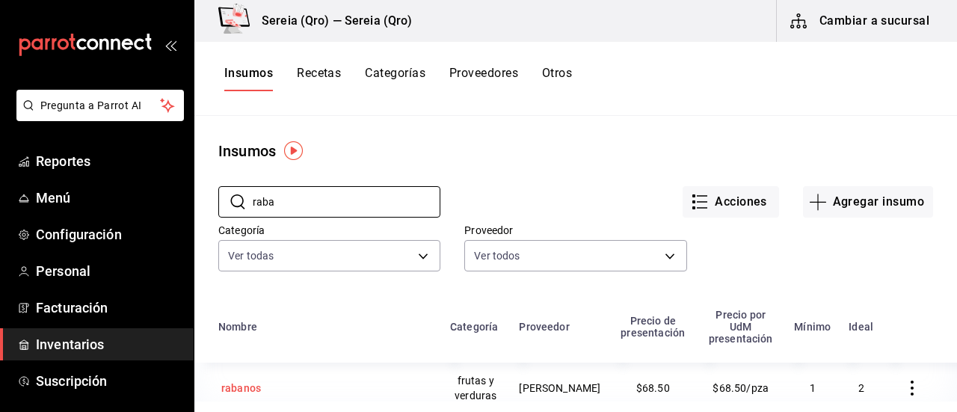
type input "raba"
click at [242, 380] on div "rabanos" at bounding box center [241, 387] width 40 height 15
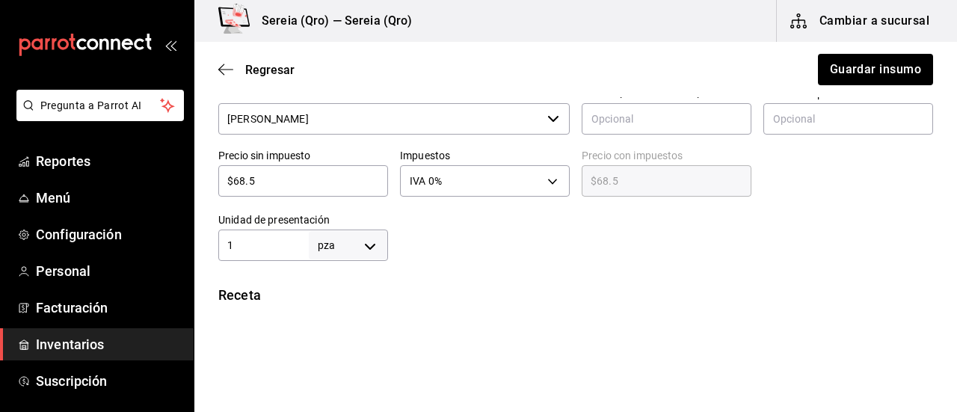
scroll to position [374, 0]
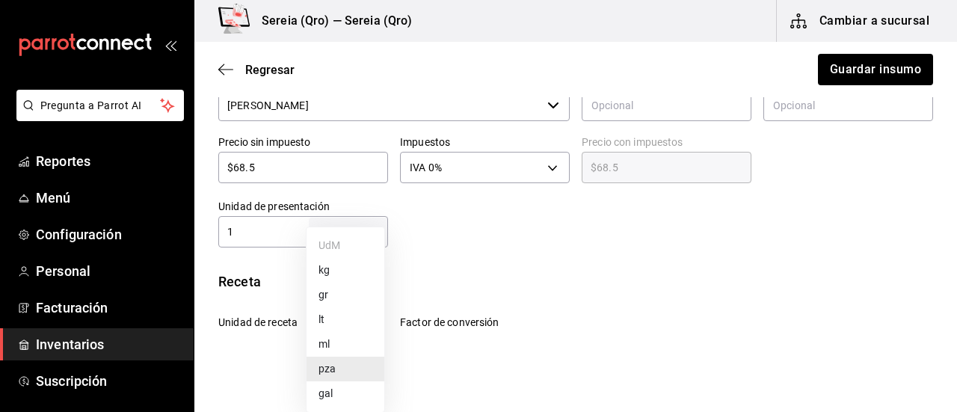
click at [364, 238] on body "Pregunta a Parrot AI Reportes Menú Configuración Personal Facturación Inventari…" at bounding box center [478, 163] width 957 height 327
click at [329, 276] on li "kg" at bounding box center [345, 270] width 78 height 25
type input "KILOGRAM"
type input "1"
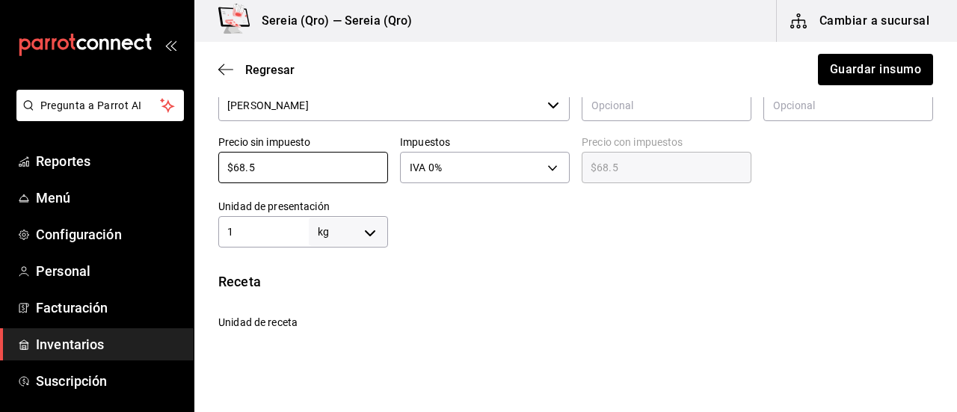
drag, startPoint x: 254, startPoint y: 165, endPoint x: 196, endPoint y: 167, distance: 58.3
click at [196, 167] on div "Presentación Proveedor [PERSON_NAME] ​ Cód. de producto/Descripción Nombre de p…" at bounding box center [575, 138] width 762 height 218
type input "$2"
type input "$2.00"
type input "$29"
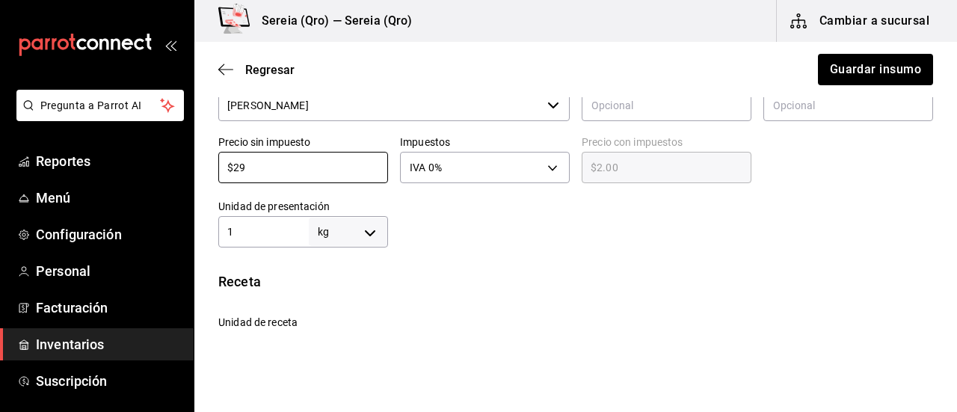
type input "$29.00"
type input "$29.8"
type input "$29.80"
type input "$29.85"
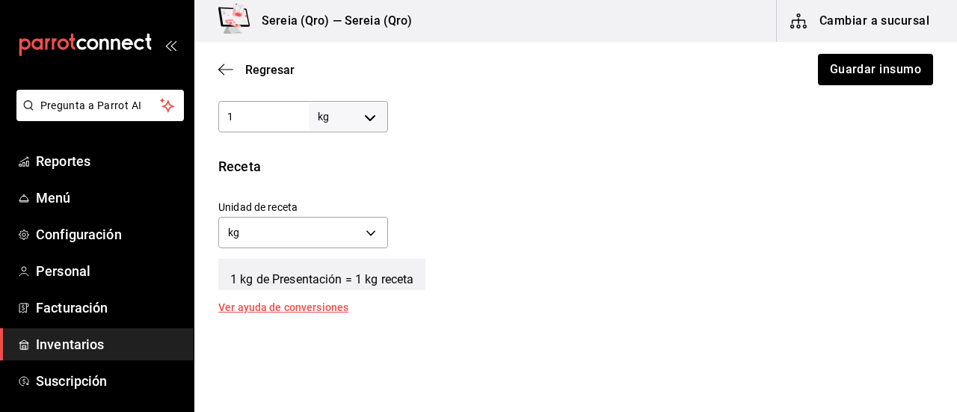
scroll to position [523, 0]
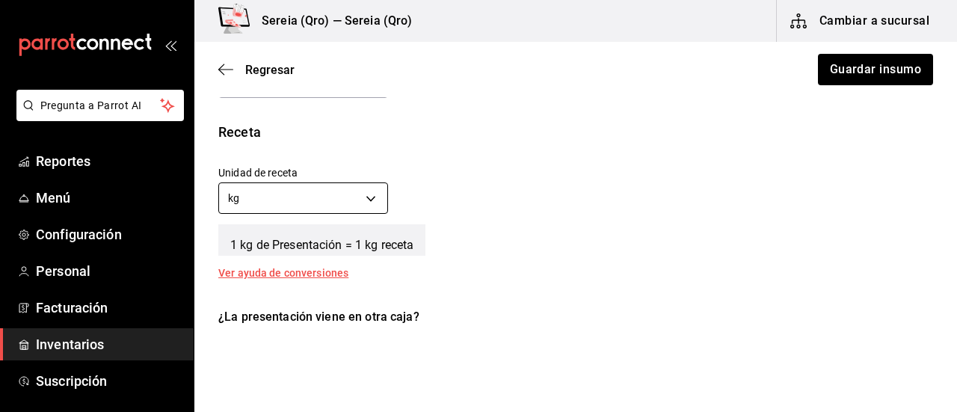
type input "$29.85"
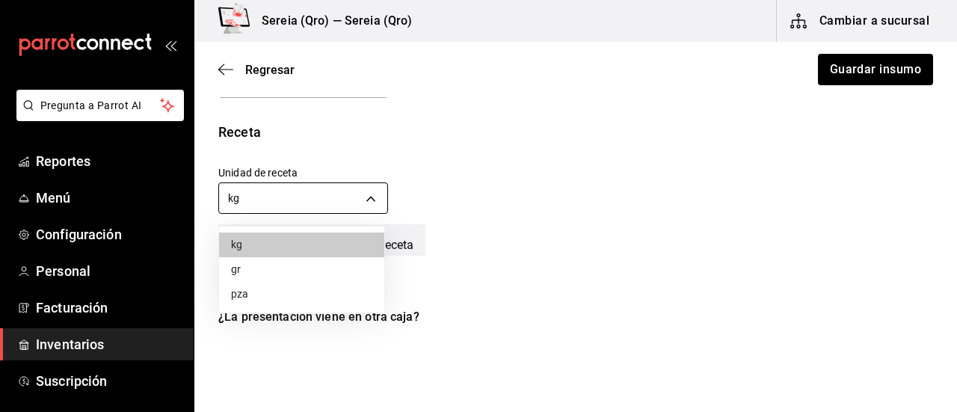
click at [371, 203] on body "Pregunta a Parrot AI Reportes Menú Configuración Personal Facturación Inventari…" at bounding box center [478, 163] width 957 height 327
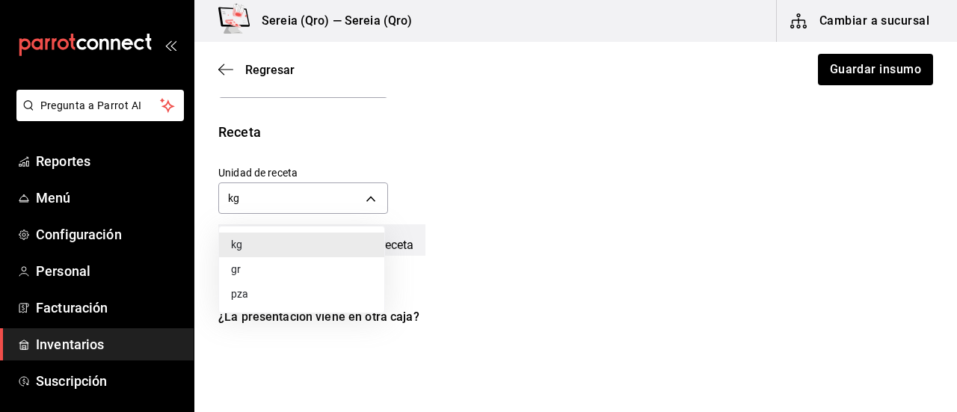
click at [247, 275] on li "gr" at bounding box center [301, 269] width 165 height 25
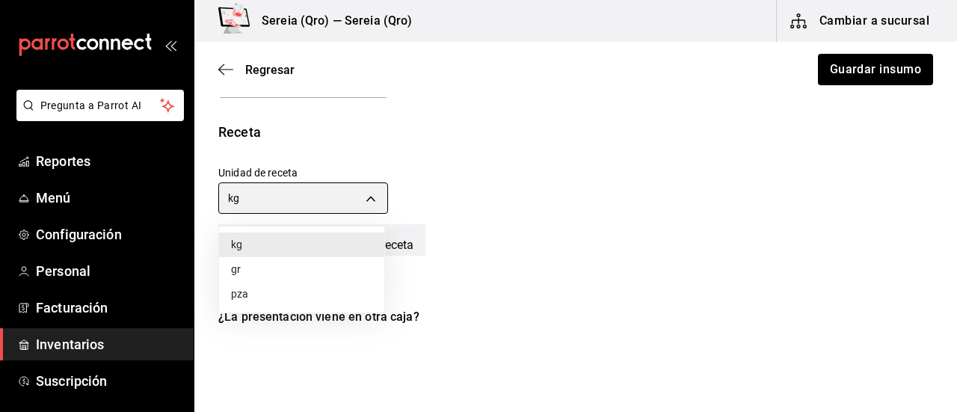
type input "GRAM"
type input "1,000"
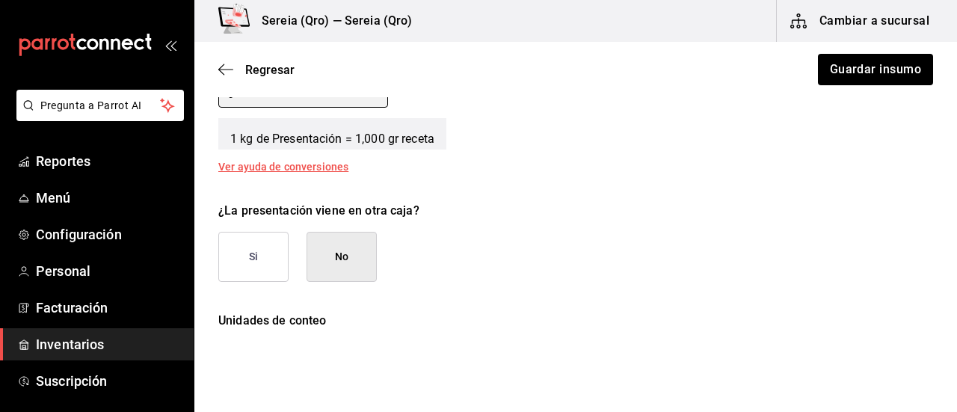
scroll to position [747, 0]
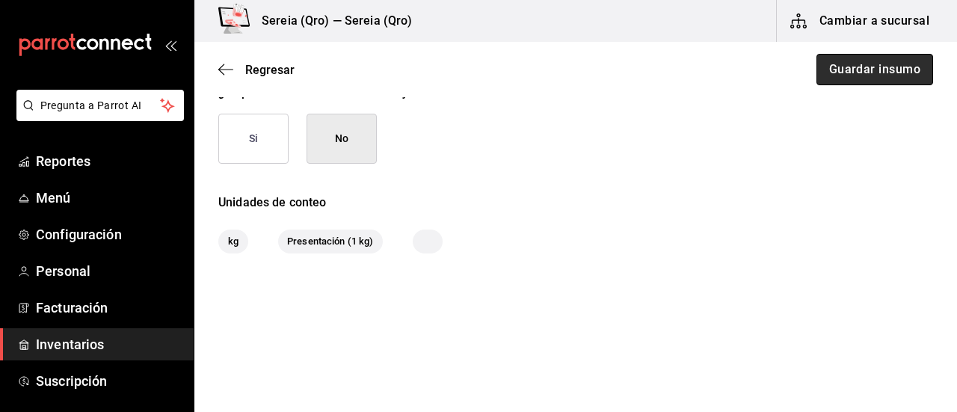
click at [879, 75] on button "Guardar insumo" at bounding box center [874, 69] width 117 height 31
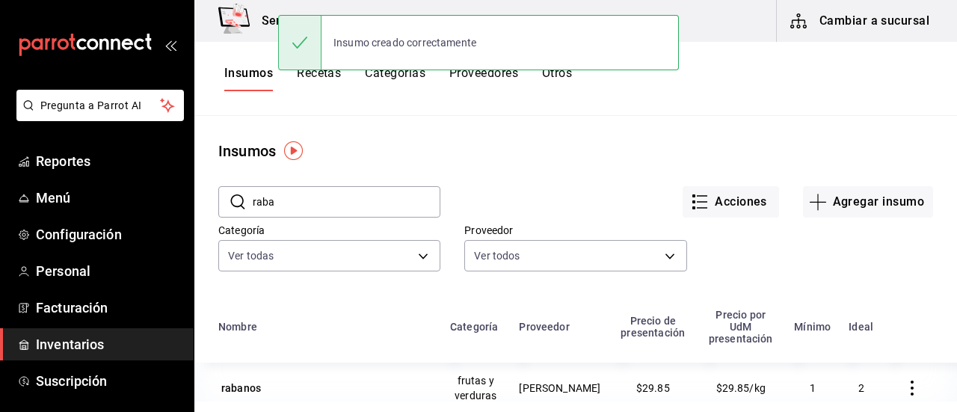
click at [864, 34] on button "Cambiar a sucursal" at bounding box center [860, 21] width 168 height 42
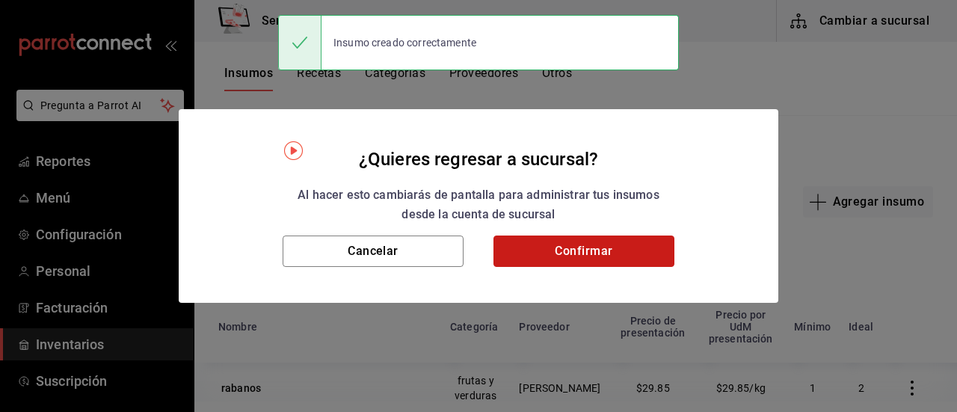
click at [575, 249] on button "Confirmar" at bounding box center [583, 250] width 181 height 31
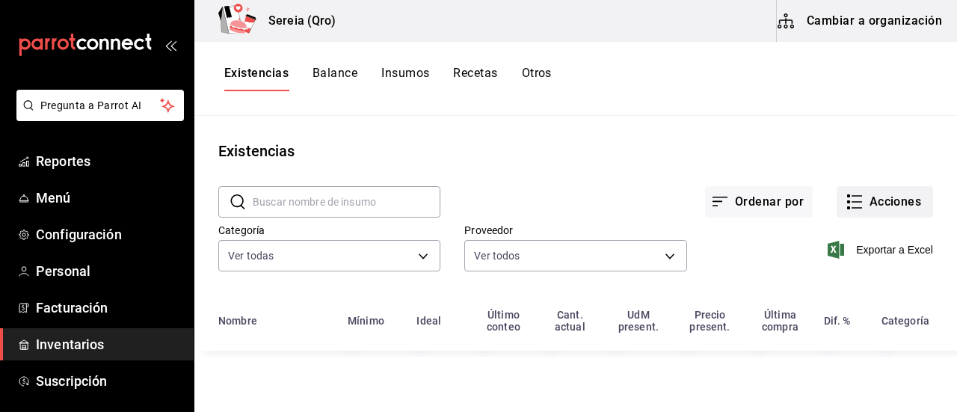
click at [849, 203] on icon "button" at bounding box center [854, 202] width 18 height 18
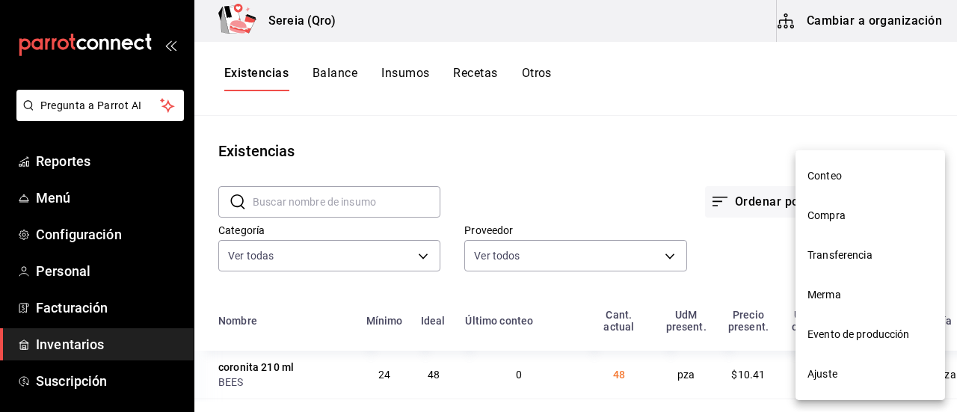
click at [843, 213] on span "Compra" at bounding box center [870, 216] width 126 height 16
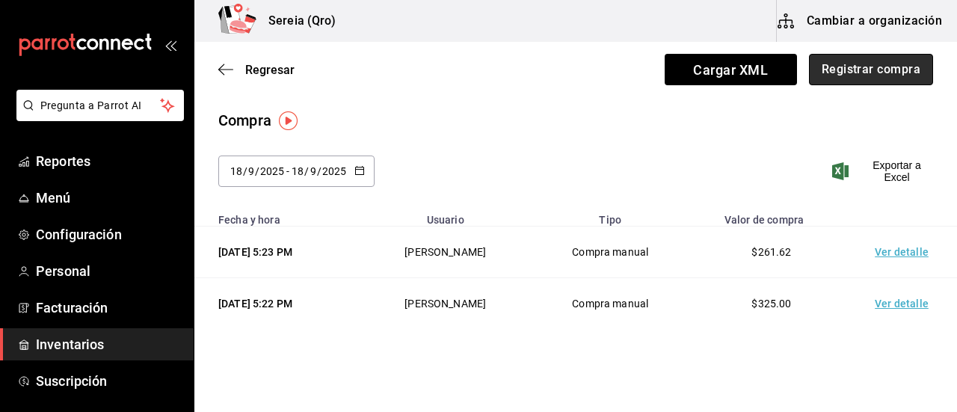
click at [847, 70] on button "Registrar compra" at bounding box center [871, 69] width 124 height 31
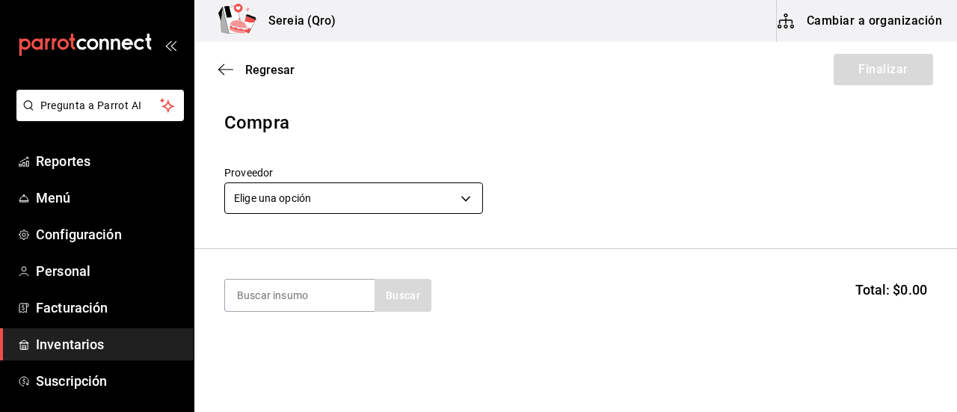
click at [468, 196] on body "Pregunta a Parrot AI Reportes Menú Configuración Personal Facturación Inventari…" at bounding box center [478, 163] width 957 height 327
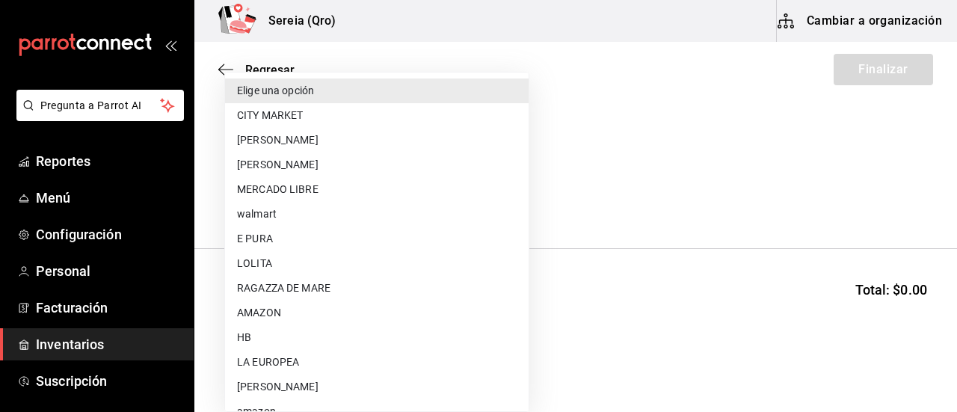
click at [306, 381] on li "[PERSON_NAME]" at bounding box center [376, 386] width 303 height 25
type input "bacd41a0-ae29-4eb1-8bd2-51cfa52d2401"
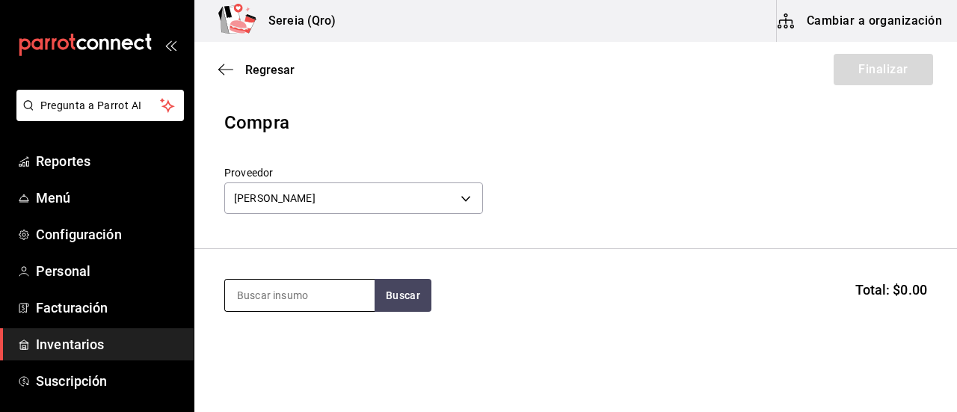
click at [282, 291] on input at bounding box center [299, 295] width 149 height 31
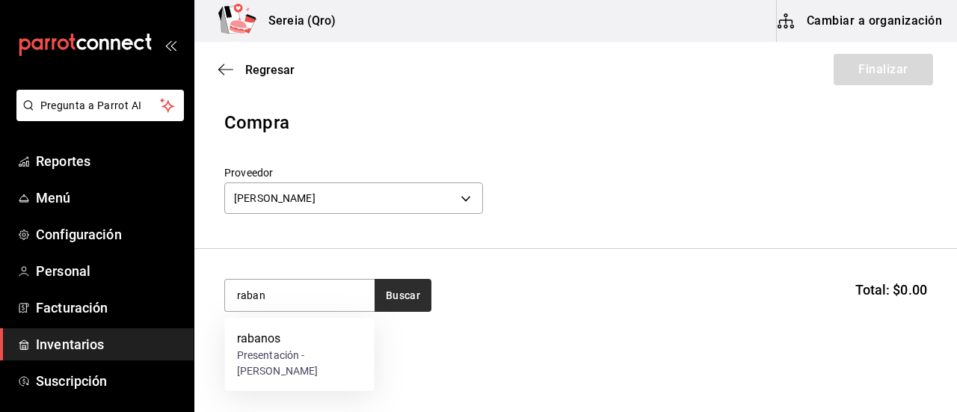
type input "raban"
click at [390, 300] on button "Buscar" at bounding box center [402, 295] width 57 height 33
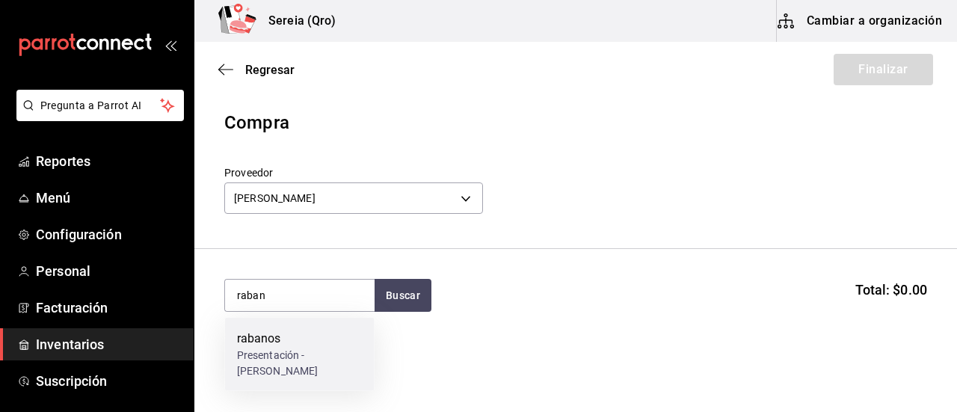
click at [271, 343] on div "rabanos" at bounding box center [300, 339] width 126 height 18
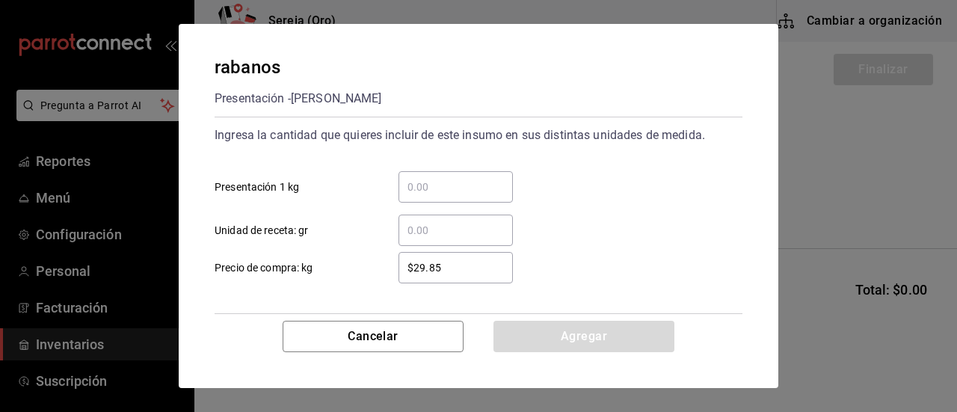
click at [416, 192] on input "​ Presentación 1 kg" at bounding box center [455, 187] width 114 height 18
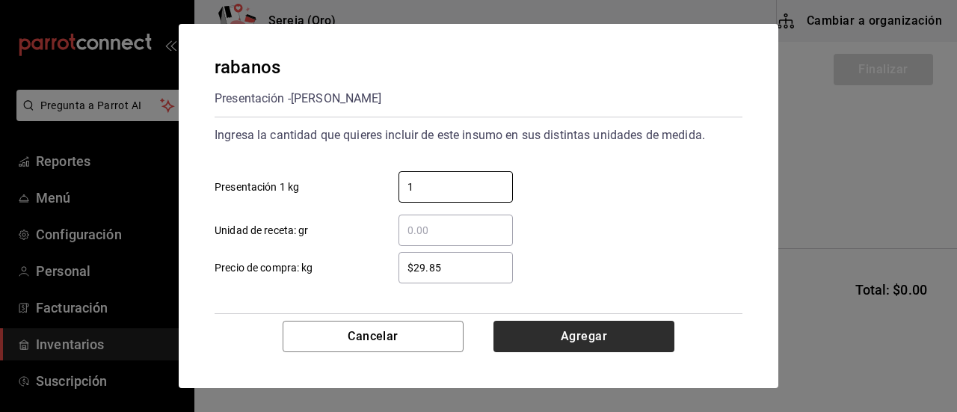
type input "1"
click at [589, 342] on button "Agregar" at bounding box center [583, 336] width 181 height 31
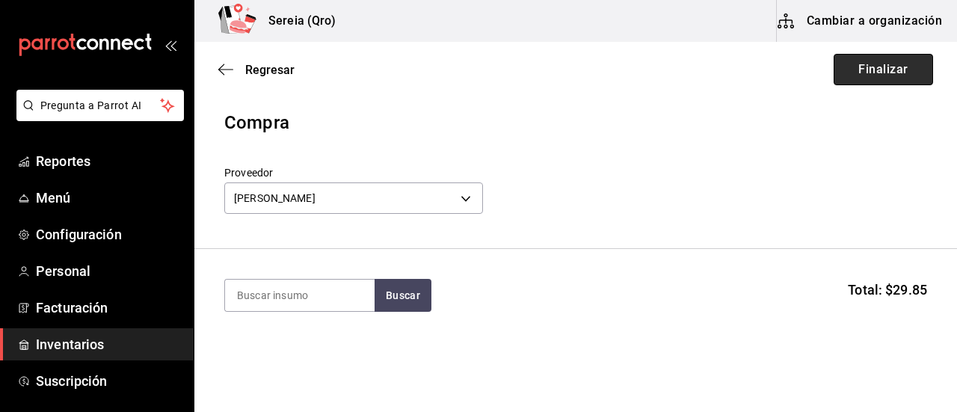
click at [864, 76] on button "Finalizar" at bounding box center [882, 69] width 99 height 31
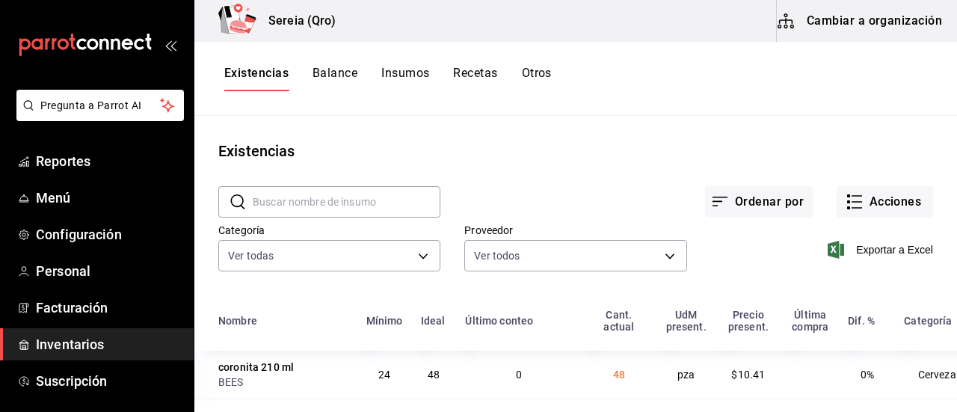
click at [293, 198] on input "text" at bounding box center [347, 202] width 188 height 30
click at [855, 201] on button "Acciones" at bounding box center [884, 201] width 96 height 31
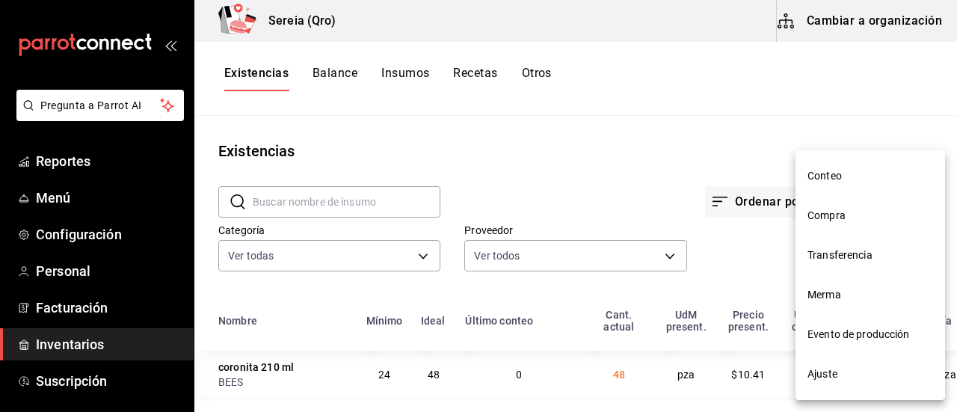
click at [836, 223] on span "Compra" at bounding box center [870, 216] width 126 height 16
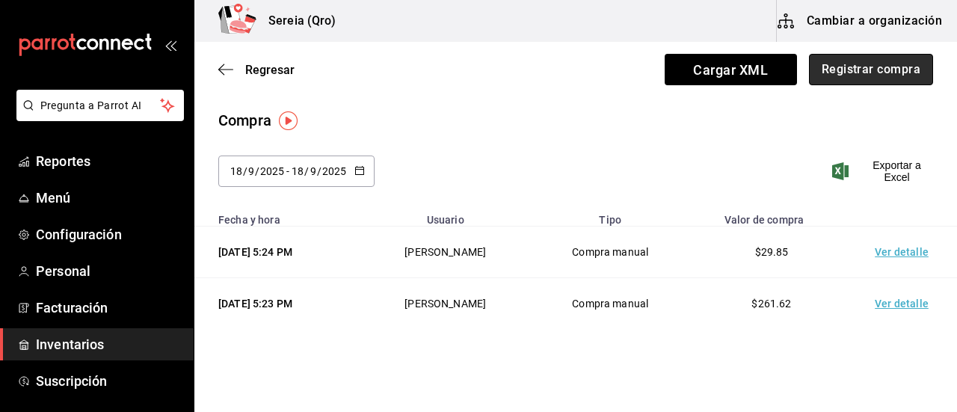
click at [875, 71] on button "Registrar compra" at bounding box center [871, 69] width 124 height 31
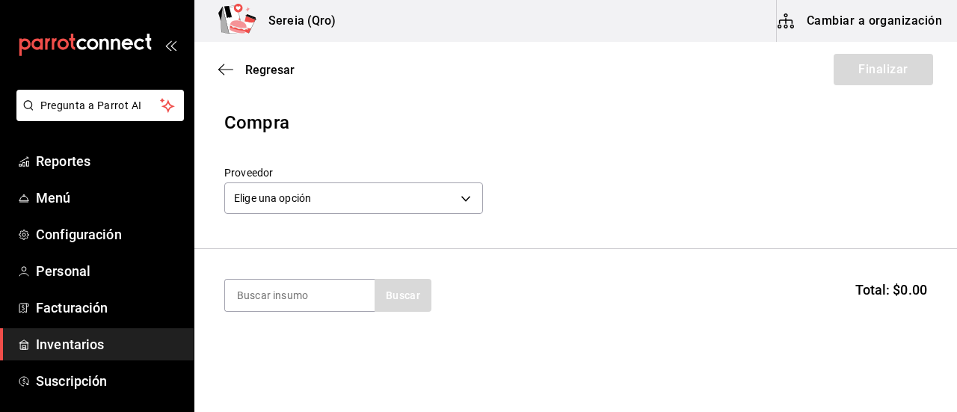
click at [484, 199] on div "Proveedor Elige una opción default" at bounding box center [575, 192] width 702 height 52
click at [469, 200] on body "Pregunta a Parrot AI Reportes Menú Configuración Personal Facturación Inventari…" at bounding box center [478, 163] width 957 height 327
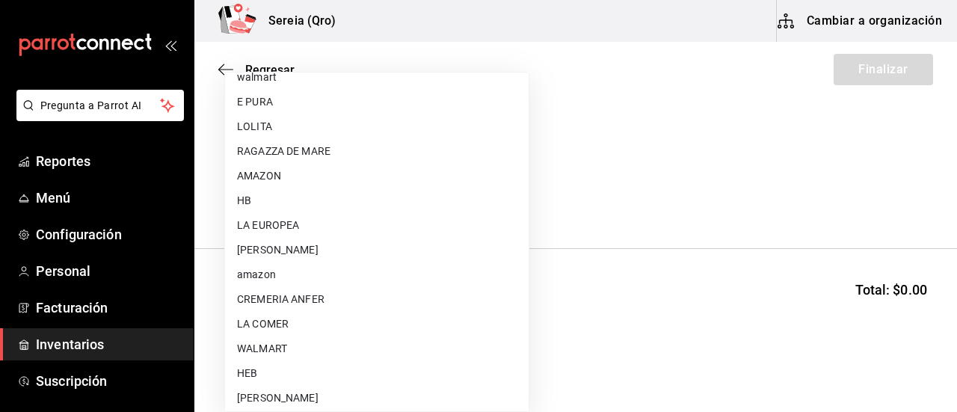
scroll to position [149, 0]
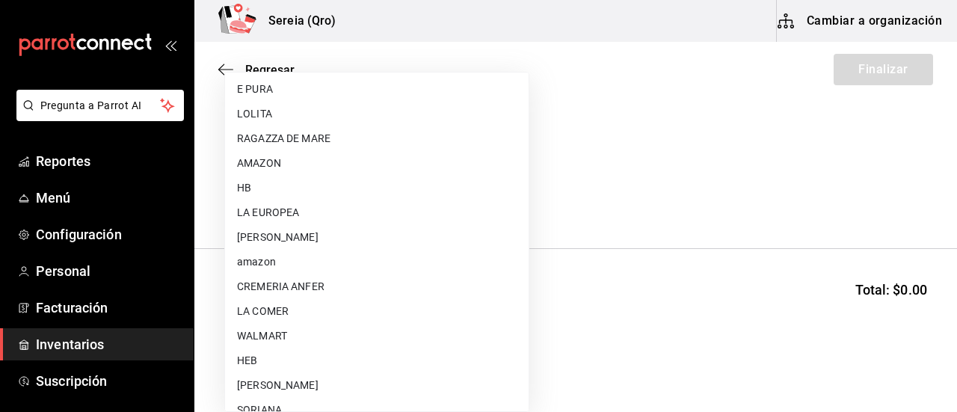
click at [297, 331] on li "WALMART" at bounding box center [376, 336] width 303 height 25
type input "df327d4c-892f-4a8b-a3c6-28de594939f1"
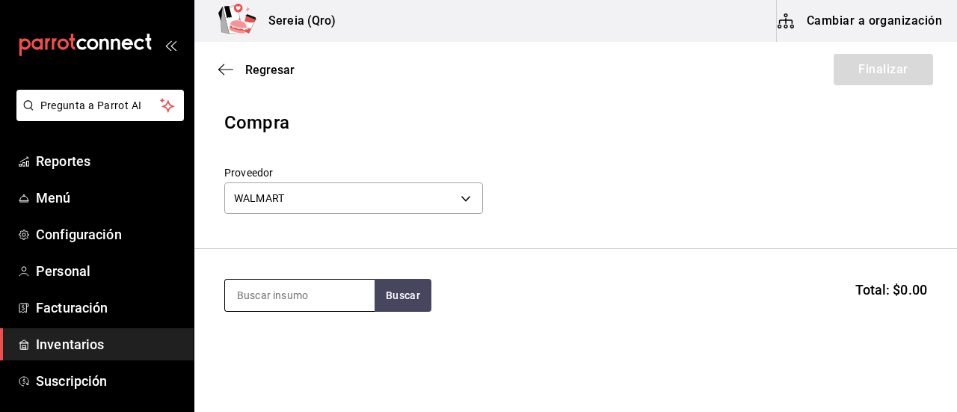
click at [278, 297] on input at bounding box center [299, 295] width 149 height 31
type input "ghee"
click at [392, 306] on button "Buscar" at bounding box center [402, 295] width 57 height 33
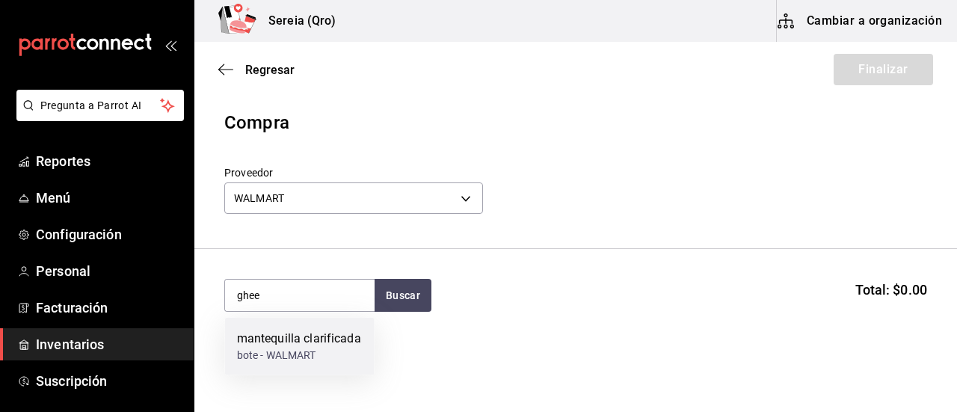
click at [278, 337] on div "mantequilla clarificada" at bounding box center [299, 339] width 124 height 18
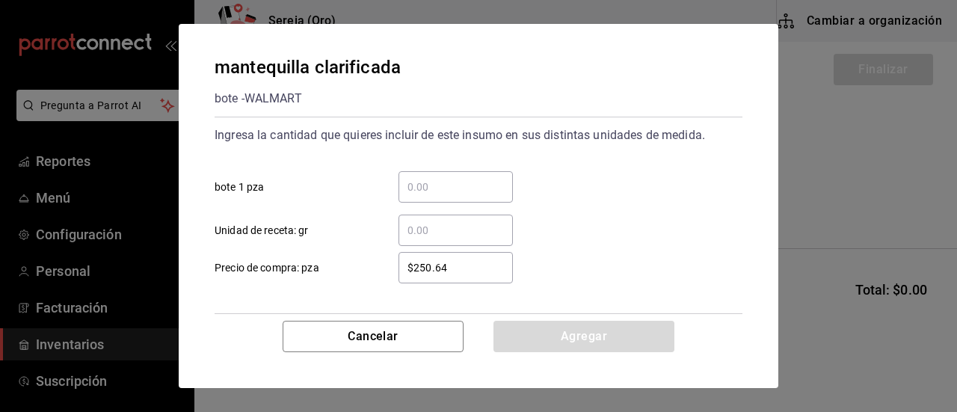
click at [421, 186] on input "​ bote 1 pza" at bounding box center [455, 187] width 114 height 18
click at [369, 337] on button "Cancelar" at bounding box center [372, 336] width 181 height 31
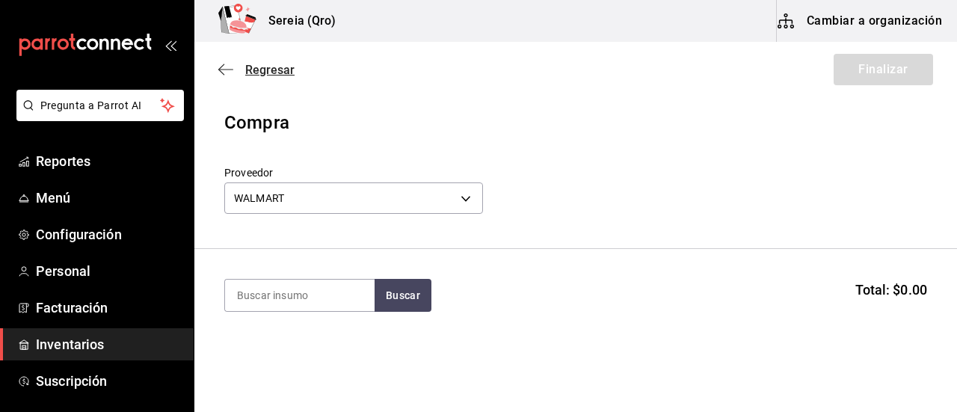
click at [227, 69] on icon "button" at bounding box center [225, 69] width 15 height 13
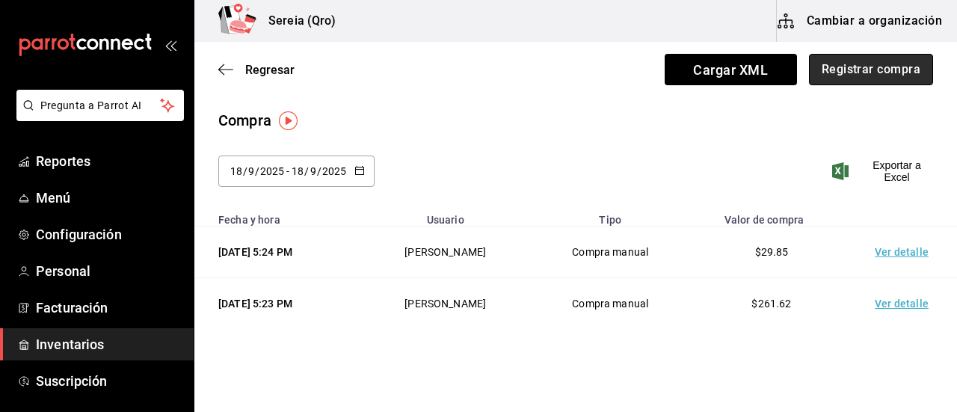
click at [812, 78] on button "Registrar compra" at bounding box center [871, 69] width 124 height 31
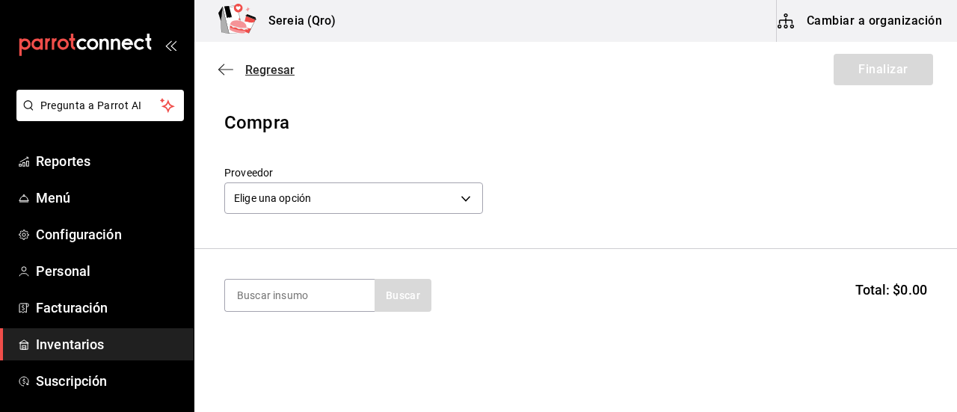
click at [222, 67] on icon "button" at bounding box center [221, 69] width 6 height 11
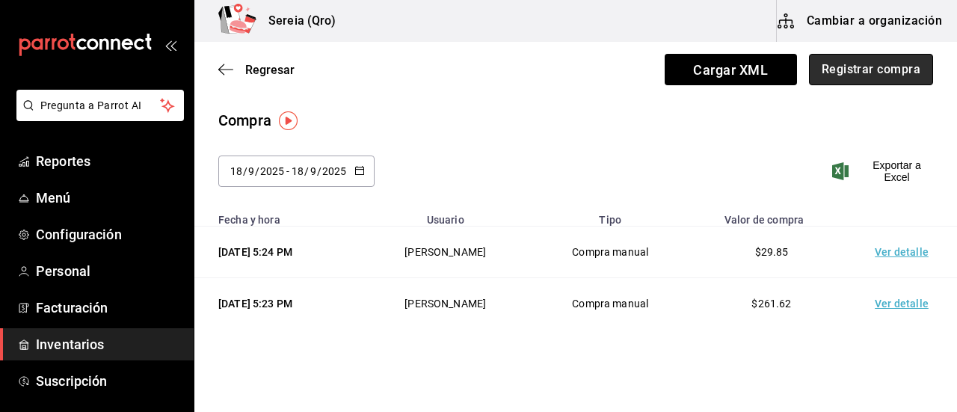
click at [839, 74] on button "Registrar compra" at bounding box center [871, 69] width 124 height 31
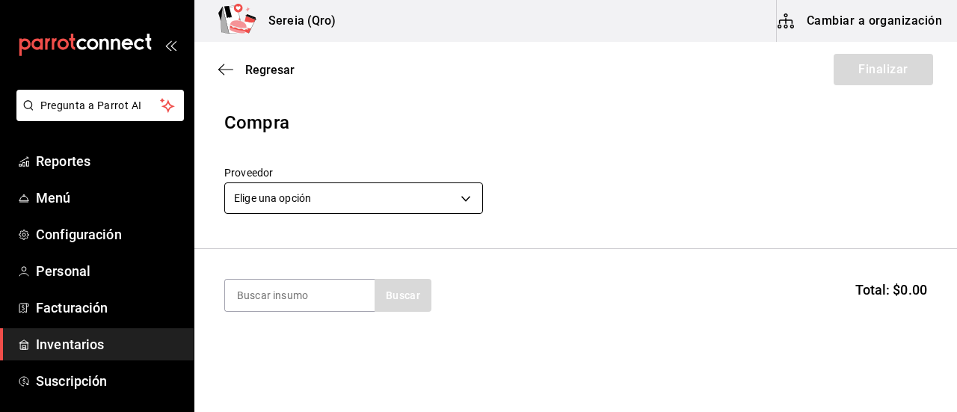
click at [466, 200] on body "Pregunta a Parrot AI Reportes Menú Configuración Personal Facturación Inventari…" at bounding box center [478, 163] width 957 height 327
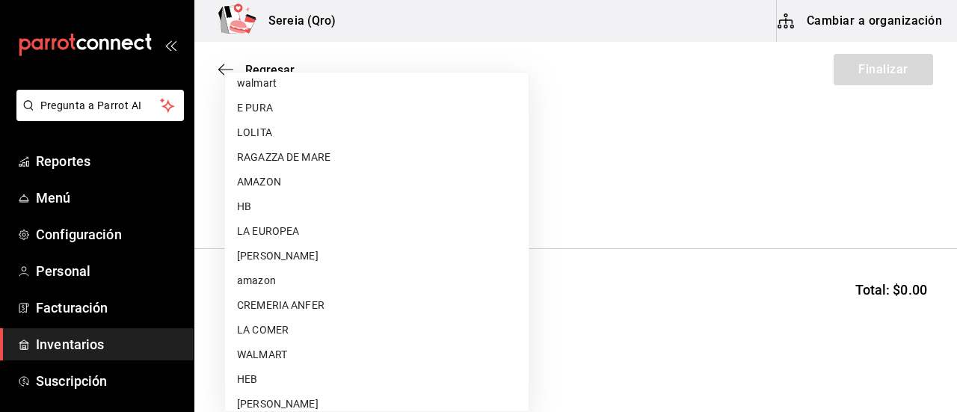
scroll to position [149, 0]
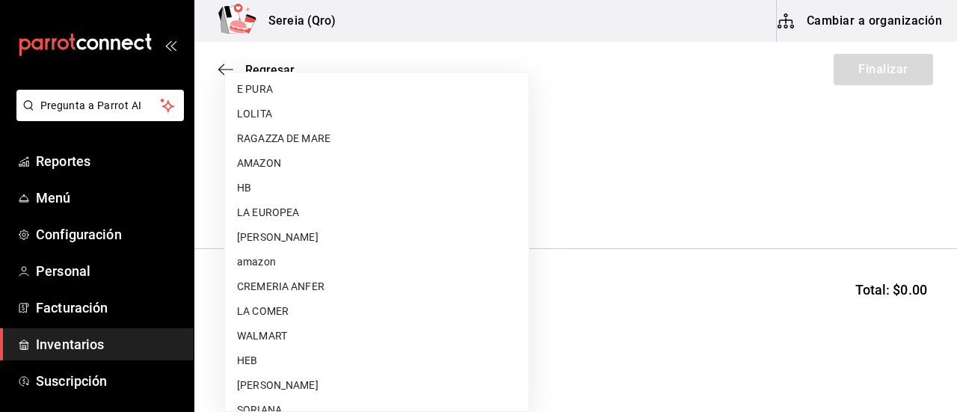
click at [271, 332] on li "WALMART" at bounding box center [376, 336] width 303 height 25
type input "df327d4c-892f-4a8b-a3c6-28de594939f1"
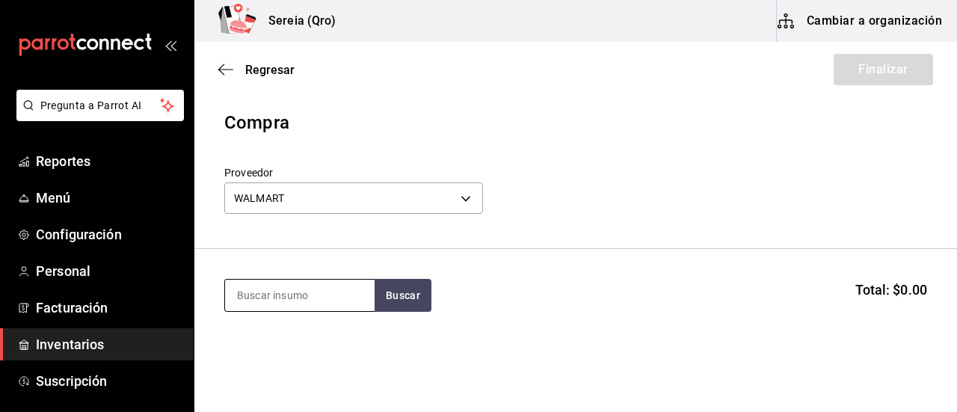
click at [277, 301] on input at bounding box center [299, 295] width 149 height 31
type input "ghe"
click at [386, 298] on button "Buscar" at bounding box center [402, 295] width 57 height 33
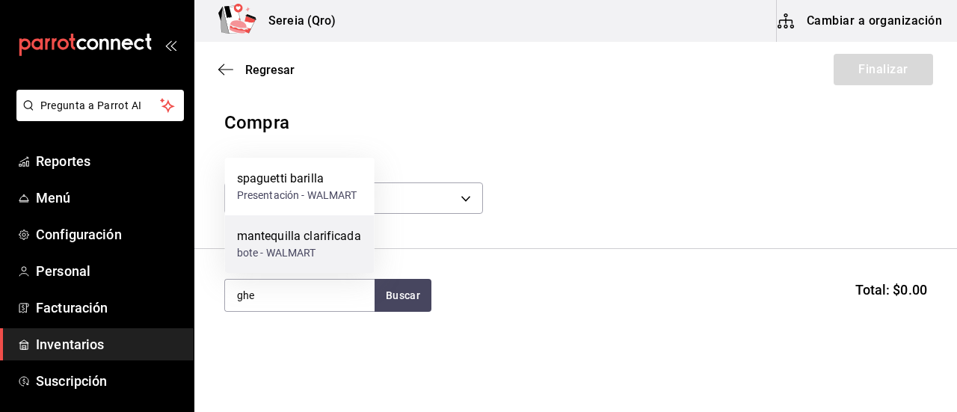
click at [266, 249] on div "bote - WALMART" at bounding box center [299, 253] width 124 height 16
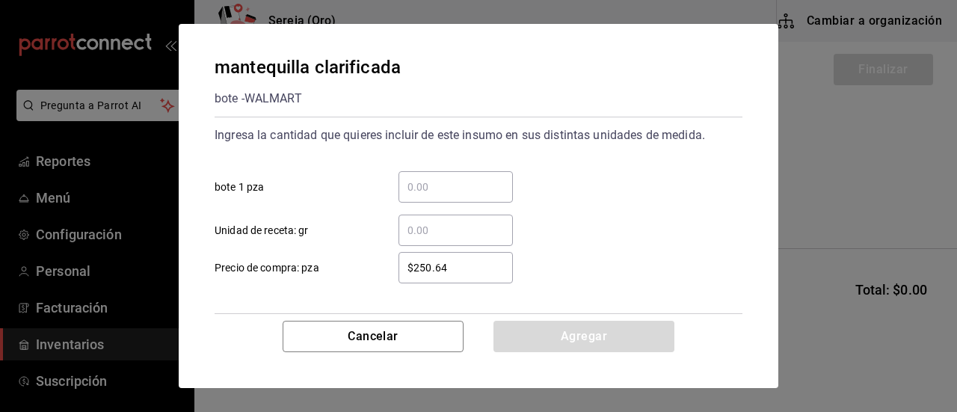
click at [407, 181] on input "​ bote 1 pza" at bounding box center [455, 187] width 114 height 18
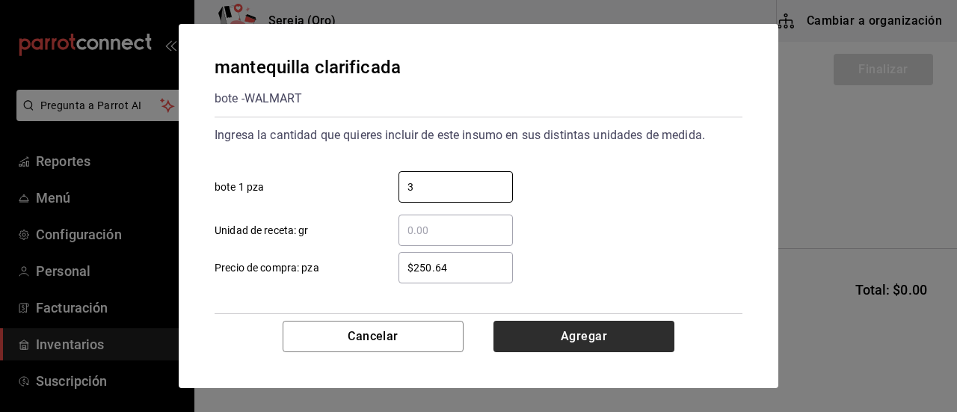
type input "3"
click at [605, 340] on button "Agregar" at bounding box center [583, 336] width 181 height 31
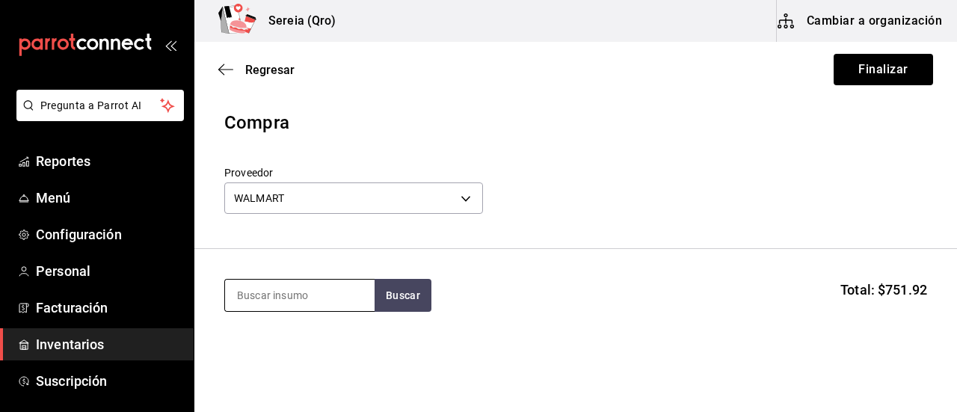
click at [284, 297] on input at bounding box center [299, 295] width 149 height 31
type input "mayo"
click at [404, 301] on button "Buscar" at bounding box center [402, 295] width 57 height 33
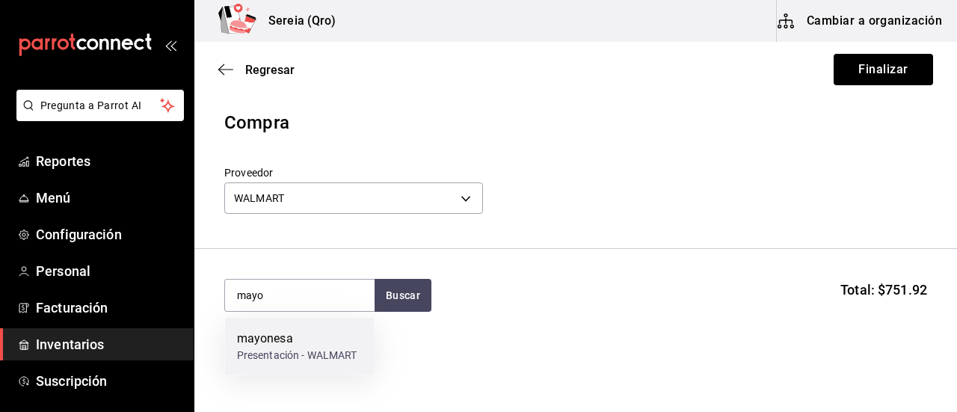
click at [262, 351] on div "Presentación - WALMART" at bounding box center [297, 356] width 120 height 16
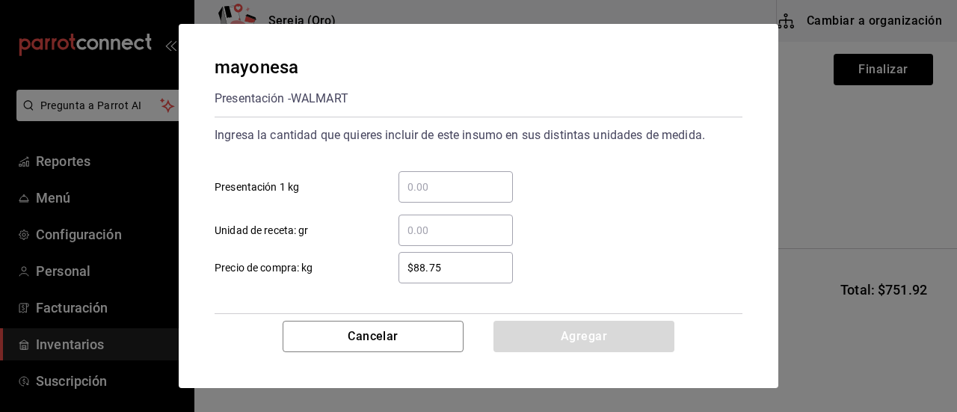
click at [416, 187] on input "​ Presentación 1 kg" at bounding box center [455, 187] width 114 height 18
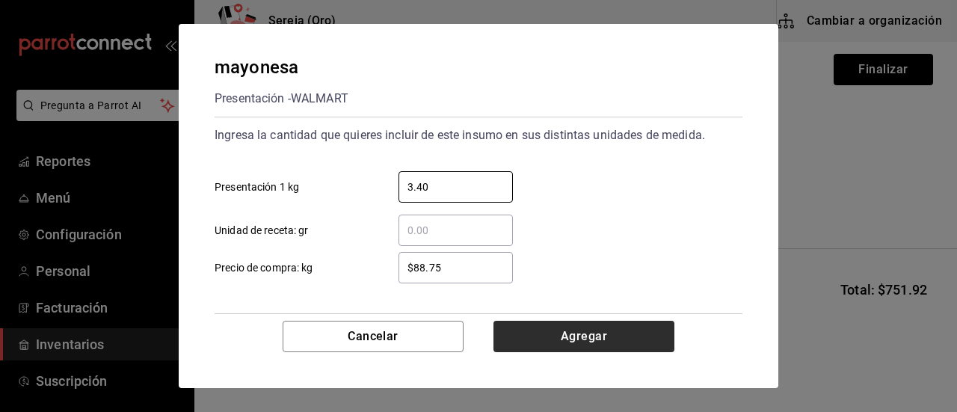
type input "3.40"
click at [546, 332] on button "Agregar" at bounding box center [583, 336] width 181 height 31
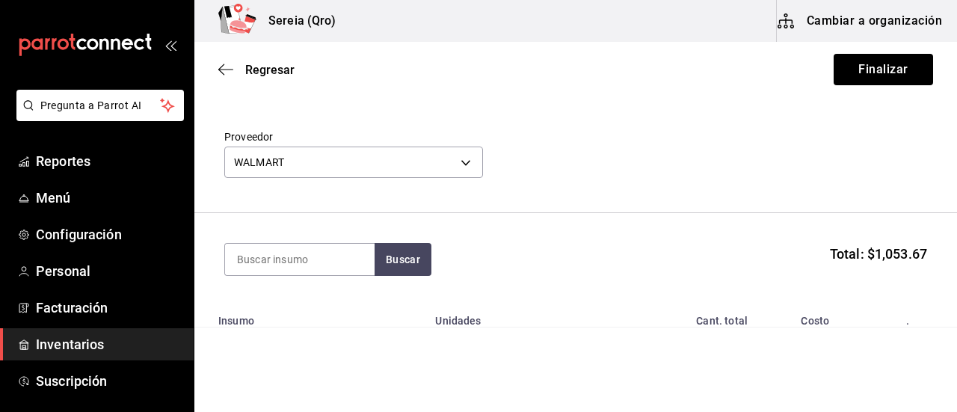
scroll to position [0, 0]
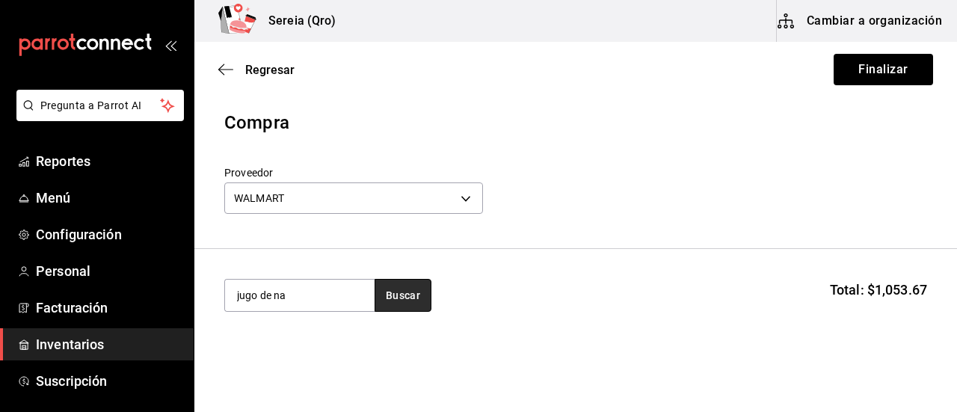
click at [397, 296] on button "Buscar" at bounding box center [402, 295] width 57 height 33
click at [399, 298] on button "Buscar" at bounding box center [402, 295] width 57 height 33
drag, startPoint x: 302, startPoint y: 296, endPoint x: 215, endPoint y: 292, distance: 86.8
click at [215, 292] on section "jugo de na Buscar Total: $1,053.67" at bounding box center [575, 295] width 762 height 93
type input "naran"
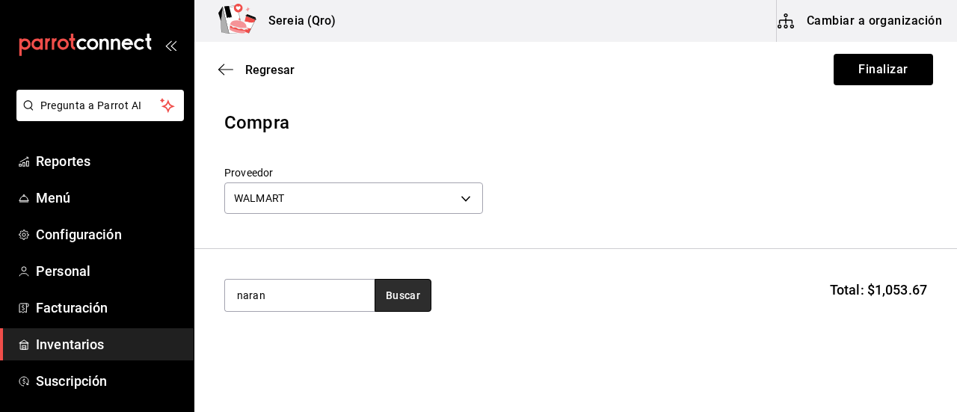
click at [387, 291] on button "Buscar" at bounding box center [402, 295] width 57 height 33
drag, startPoint x: 274, startPoint y: 294, endPoint x: 217, endPoint y: 288, distance: 57.1
click at [217, 288] on section "naran Buscar Total: $1,053.67" at bounding box center [575, 295] width 762 height 93
type input "licor 43"
click at [396, 288] on button "Buscar" at bounding box center [402, 295] width 57 height 33
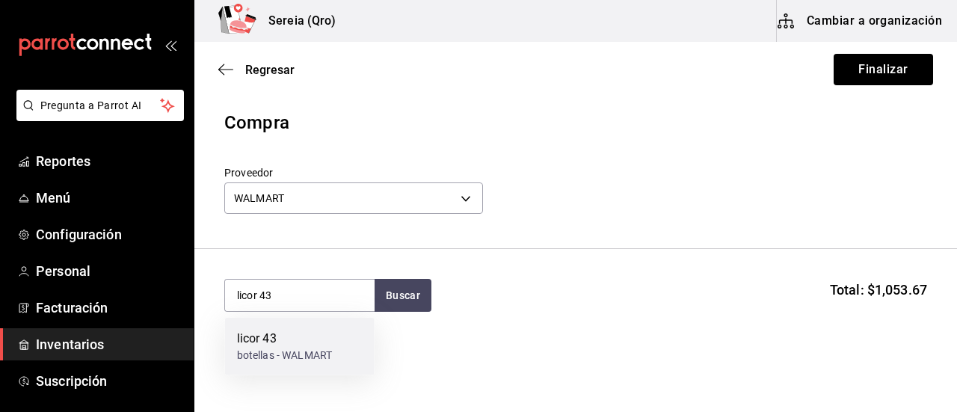
click at [253, 339] on div "licor 43" at bounding box center [284, 339] width 95 height 18
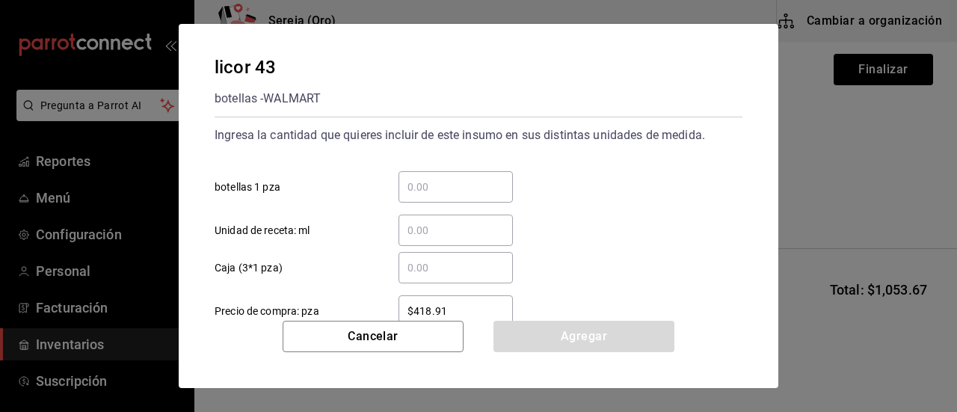
click at [425, 189] on input "​ botellas 1 pza" at bounding box center [455, 187] width 114 height 18
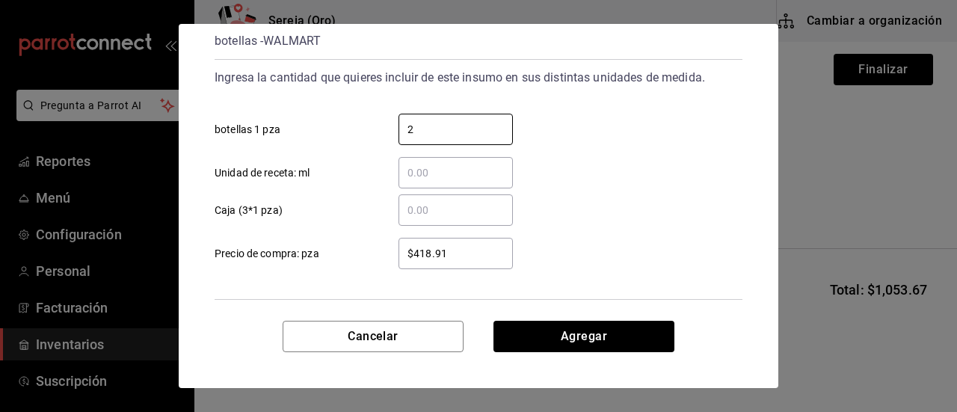
scroll to position [116, 0]
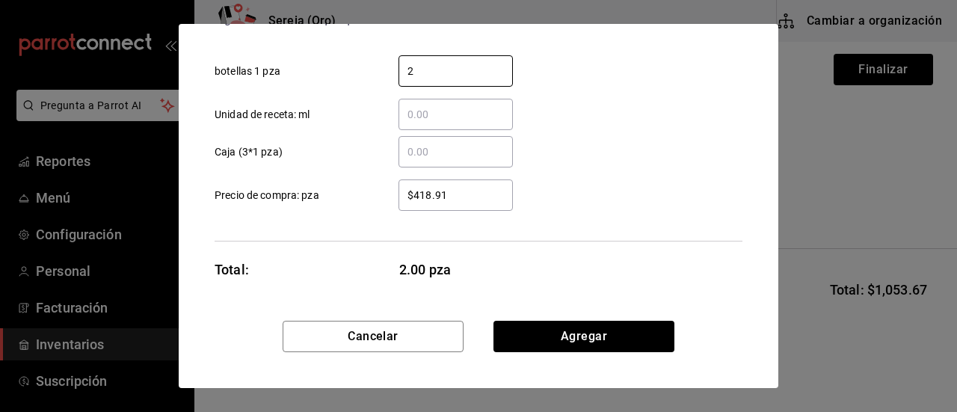
type input "2"
drag, startPoint x: 455, startPoint y: 189, endPoint x: 414, endPoint y: 192, distance: 41.2
click at [414, 192] on input "$418.91" at bounding box center [455, 195] width 114 height 18
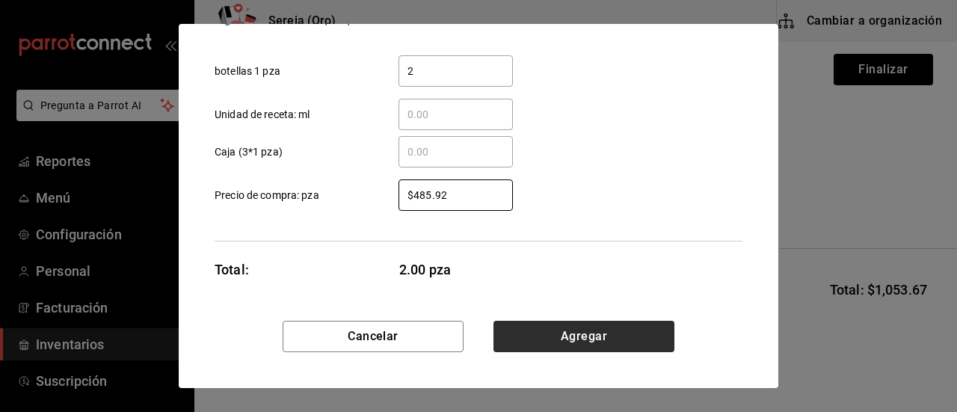
type input "$485.92"
click at [611, 346] on button "Agregar" at bounding box center [583, 336] width 181 height 31
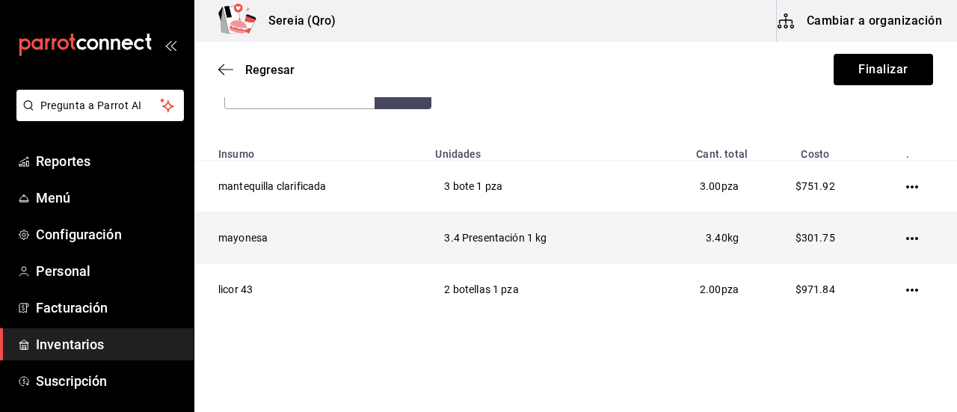
scroll to position [224, 0]
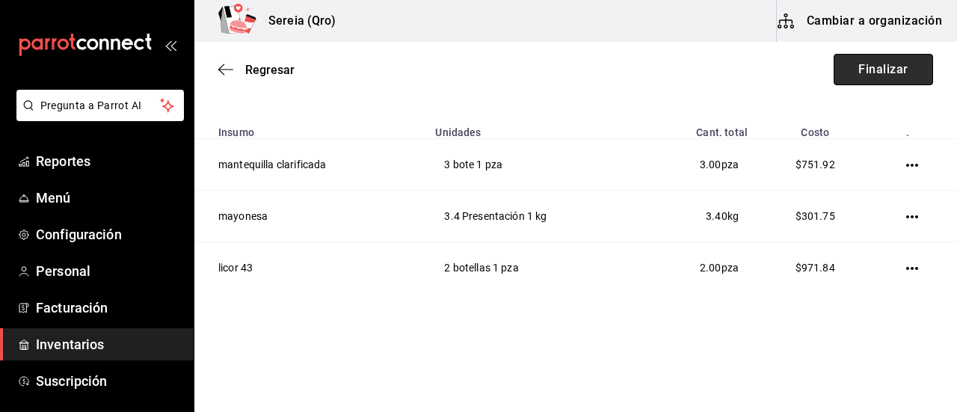
click at [862, 67] on button "Finalizar" at bounding box center [882, 69] width 99 height 31
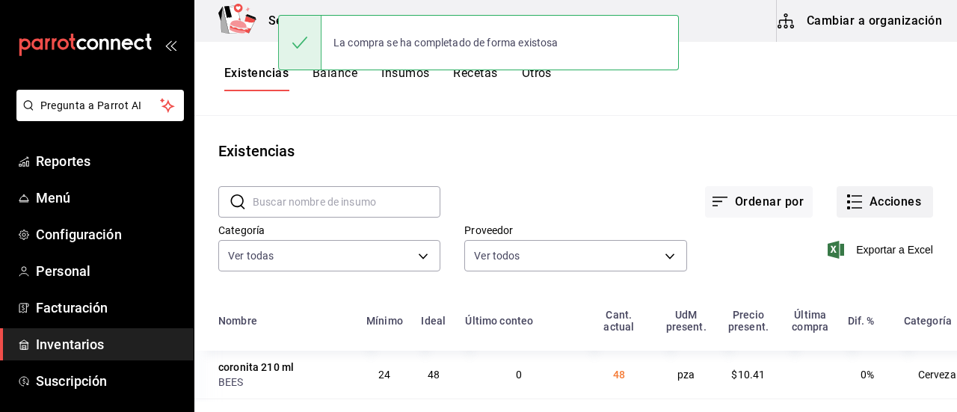
click at [845, 199] on icon "button" at bounding box center [854, 202] width 18 height 18
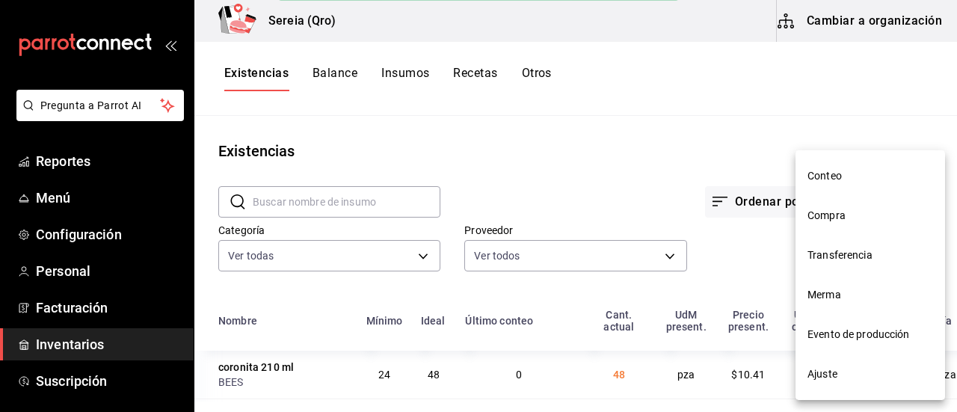
click at [839, 220] on span "Compra" at bounding box center [870, 216] width 126 height 16
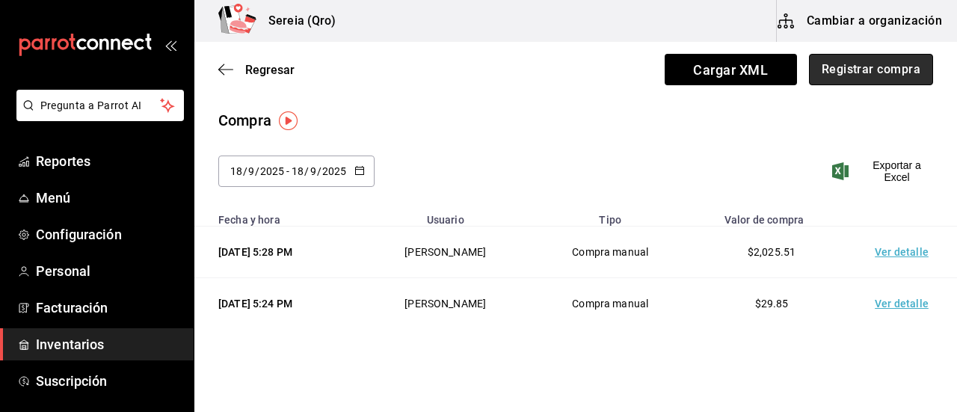
click at [865, 66] on button "Registrar compra" at bounding box center [871, 69] width 124 height 31
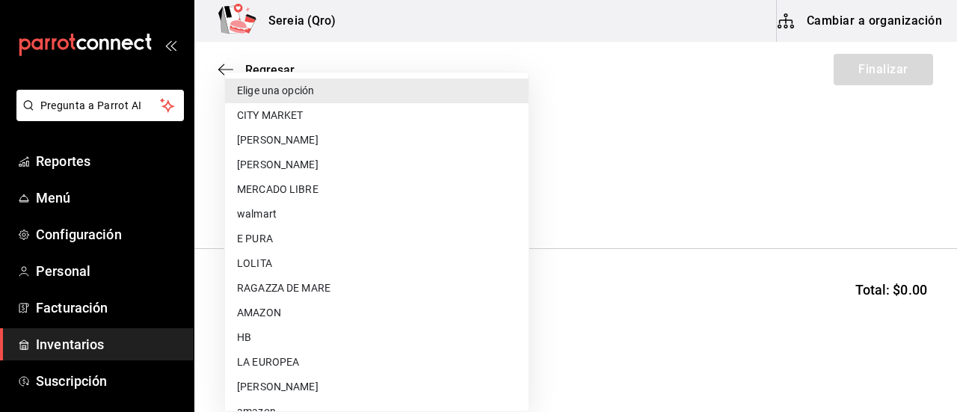
click at [475, 197] on body "Pregunta a Parrot AI Reportes Menú Configuración Personal Facturación Inventari…" at bounding box center [478, 163] width 957 height 327
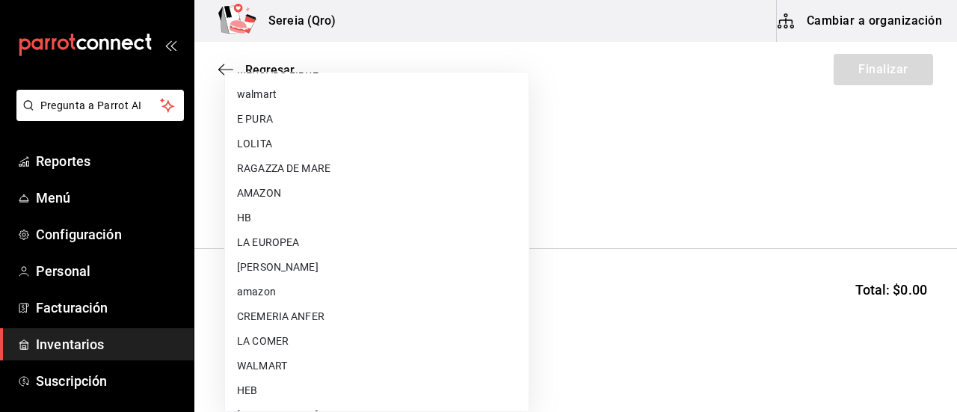
scroll to position [149, 0]
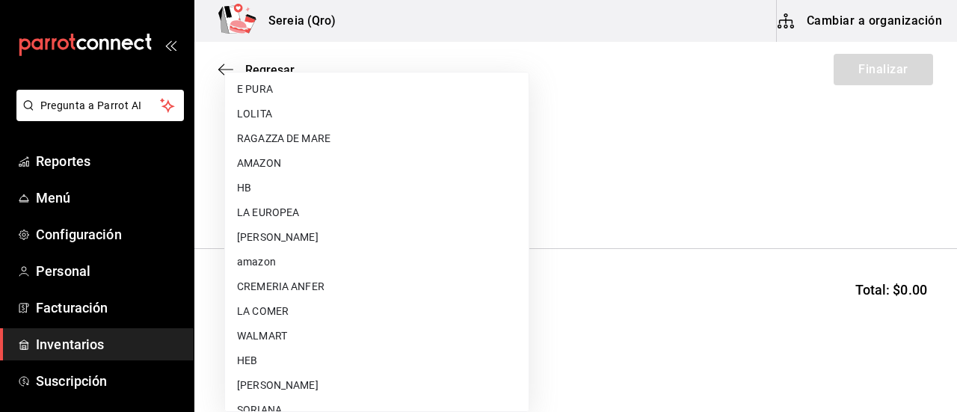
click at [288, 356] on li "HEB" at bounding box center [376, 360] width 303 height 25
type input "34df7ff4-27fd-457a-a9b6-1edf4f11435d"
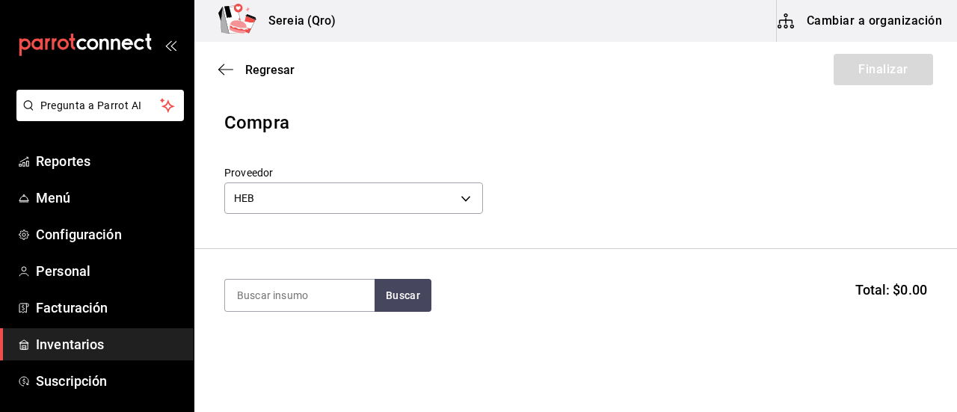
drag, startPoint x: 288, startPoint y: 294, endPoint x: 291, endPoint y: 276, distance: 18.2
click at [288, 291] on input at bounding box center [299, 295] width 149 height 31
type input "jugo de na"
click at [422, 310] on button "Buscar" at bounding box center [402, 295] width 57 height 33
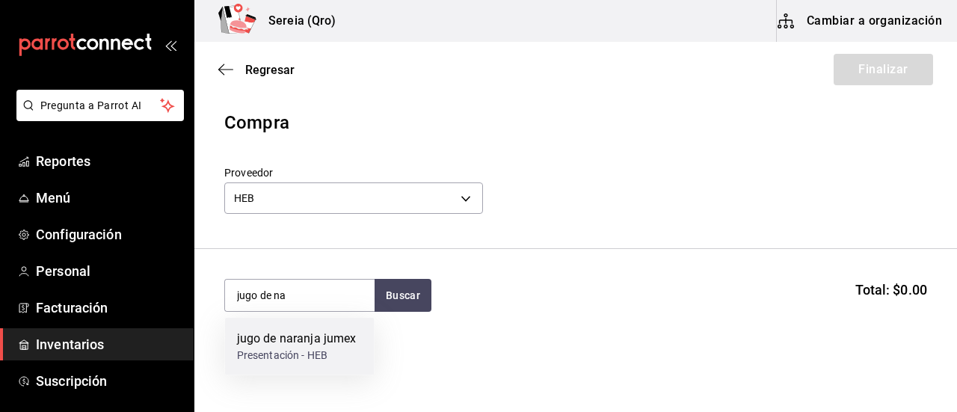
click at [292, 337] on div "jugo de naranja jumex" at bounding box center [297, 339] width 120 height 18
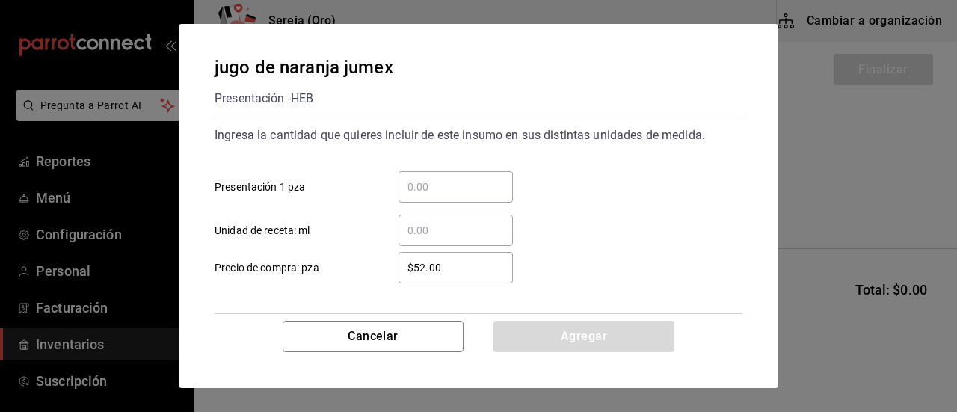
click at [421, 188] on input "​ Presentación 1 pza" at bounding box center [455, 187] width 114 height 18
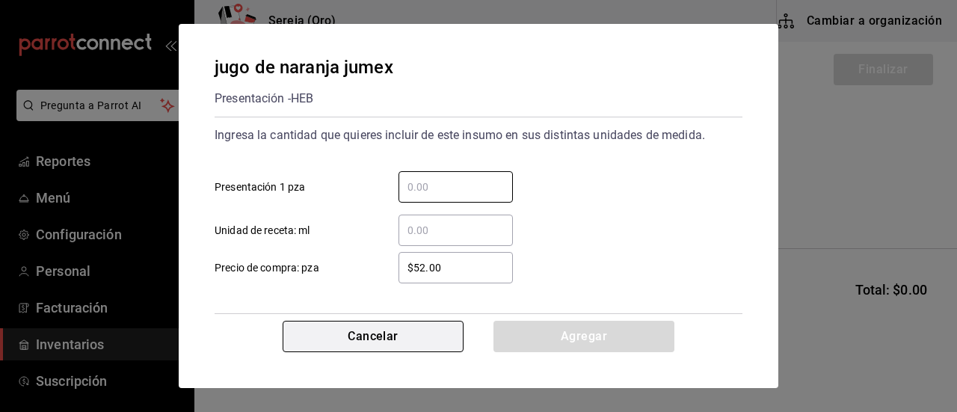
click at [378, 350] on button "Cancelar" at bounding box center [372, 336] width 181 height 31
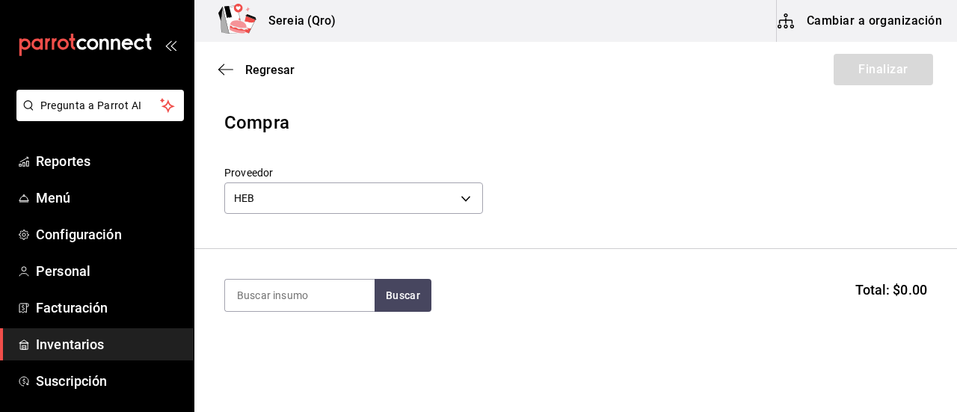
click at [875, 20] on button "Cambiar a organización" at bounding box center [860, 21] width 168 height 42
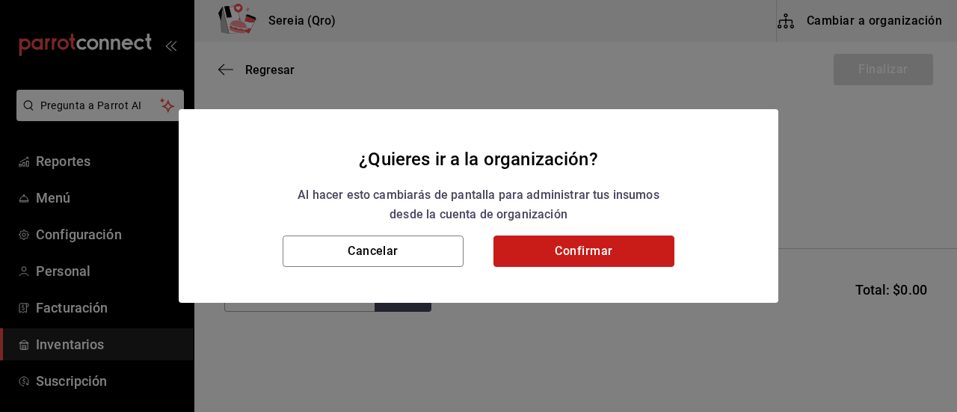
click at [613, 249] on button "Confirmar" at bounding box center [583, 250] width 181 height 31
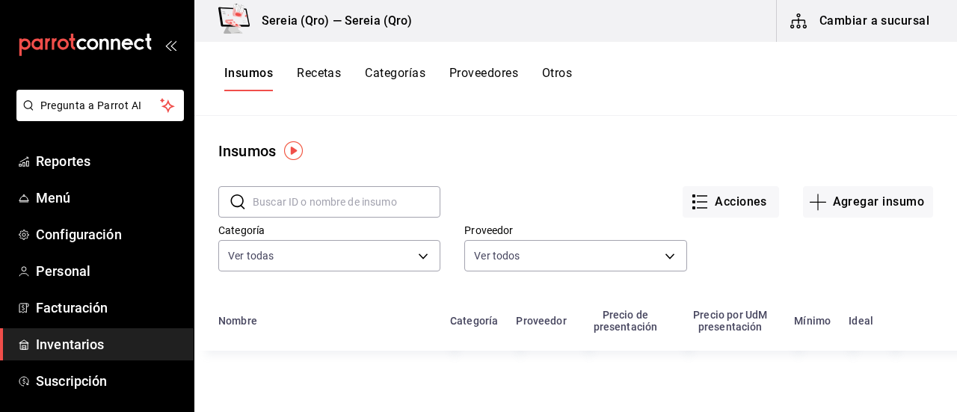
click at [308, 201] on input "text" at bounding box center [347, 202] width 188 height 30
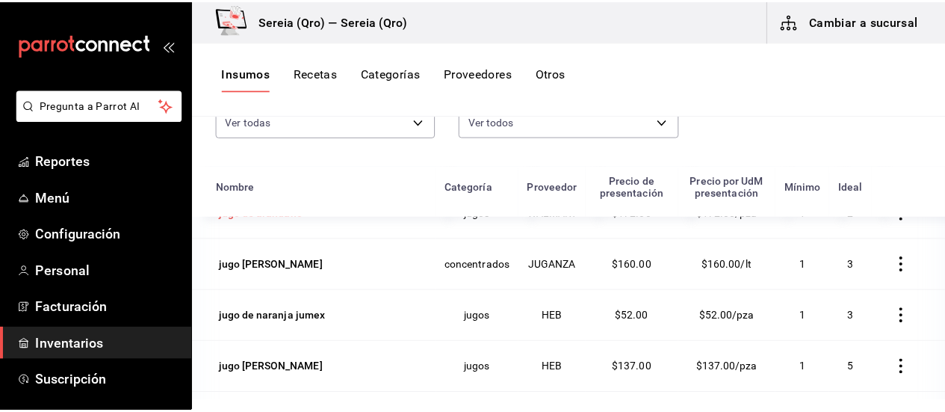
scroll to position [149, 0]
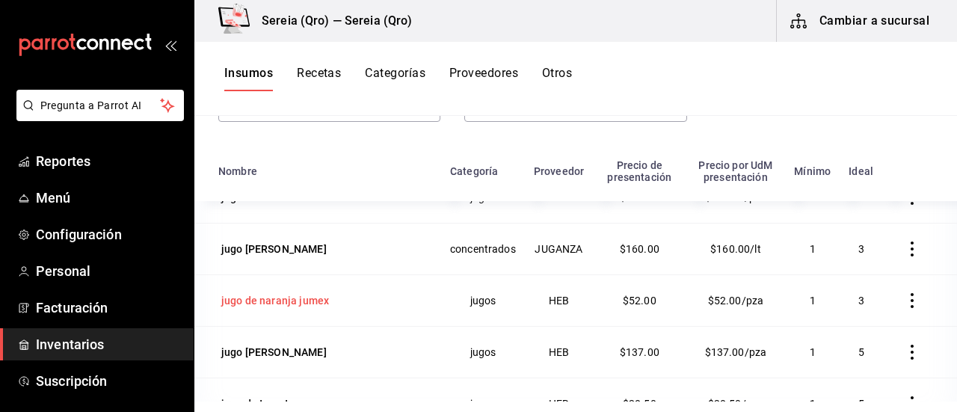
type input "jugo de"
click at [277, 309] on div "jugo de naranja jumex" at bounding box center [275, 300] width 114 height 21
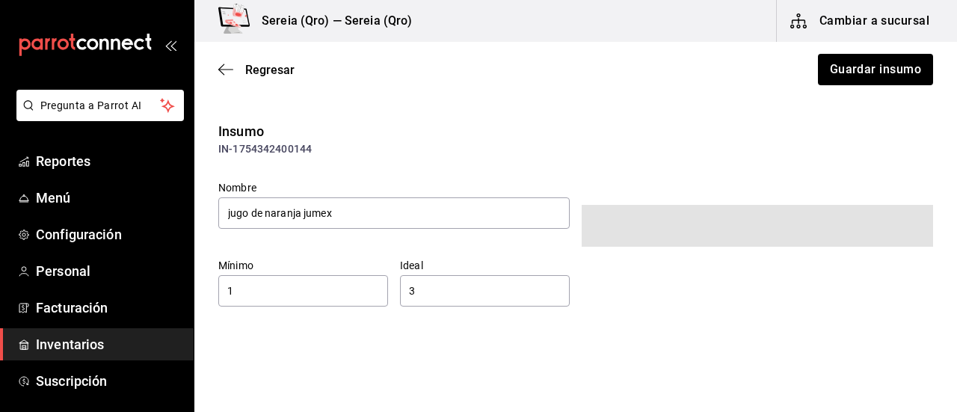
type input "$60.32"
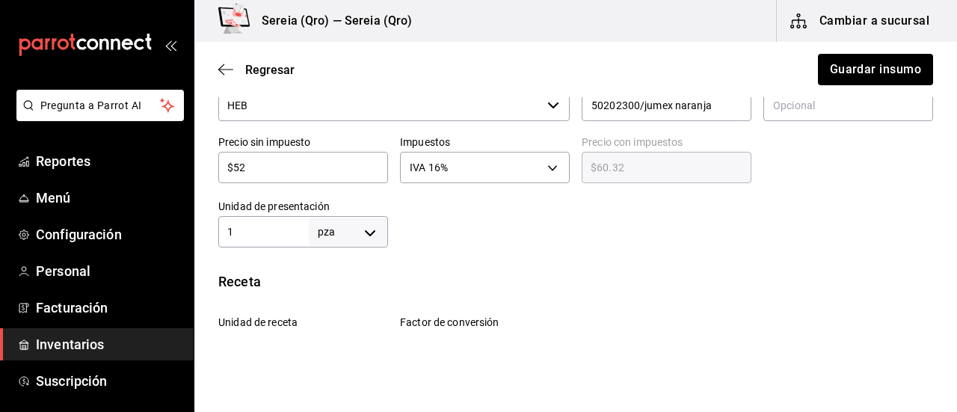
scroll to position [299, 0]
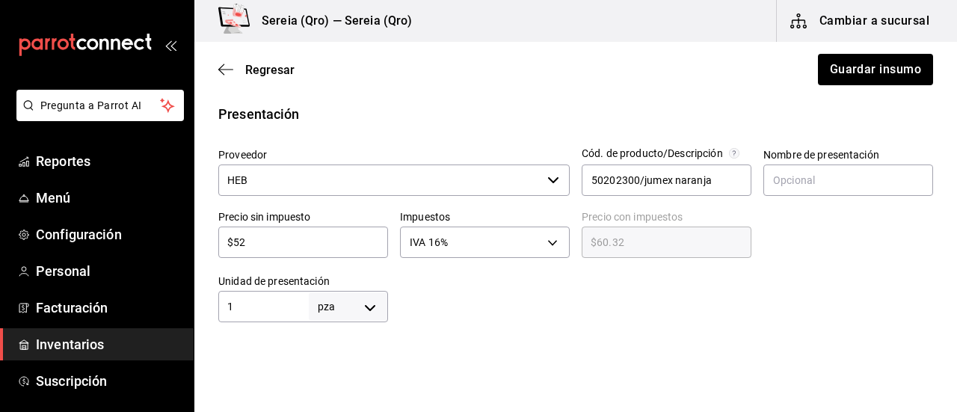
drag, startPoint x: 249, startPoint y: 244, endPoint x: 223, endPoint y: 237, distance: 27.2
click at [223, 237] on input "$52" at bounding box center [303, 242] width 170 height 18
type input "$6"
type input "$6.96"
type input "$66"
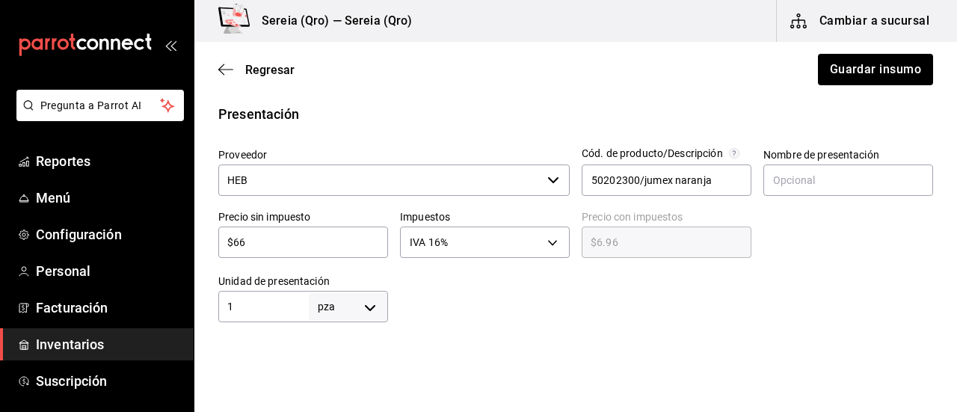
type input "$76.56"
type input "$66"
drag, startPoint x: 239, startPoint y: 310, endPoint x: 277, endPoint y: 306, distance: 37.6
click at [239, 310] on input "1" at bounding box center [263, 306] width 90 height 18
click at [372, 312] on body "Pregunta a Parrot AI Reportes Menú Configuración Personal Facturación Inventari…" at bounding box center [478, 163] width 957 height 327
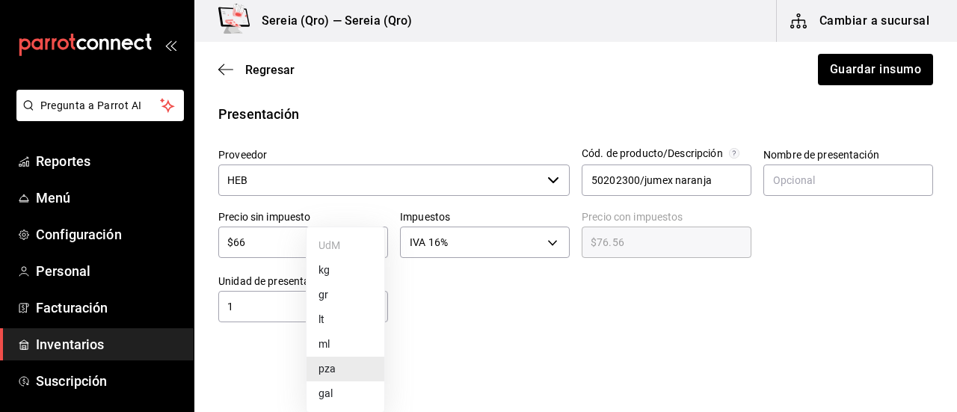
click at [322, 312] on li "lt" at bounding box center [345, 319] width 78 height 25
type input "LITER"
type input "1"
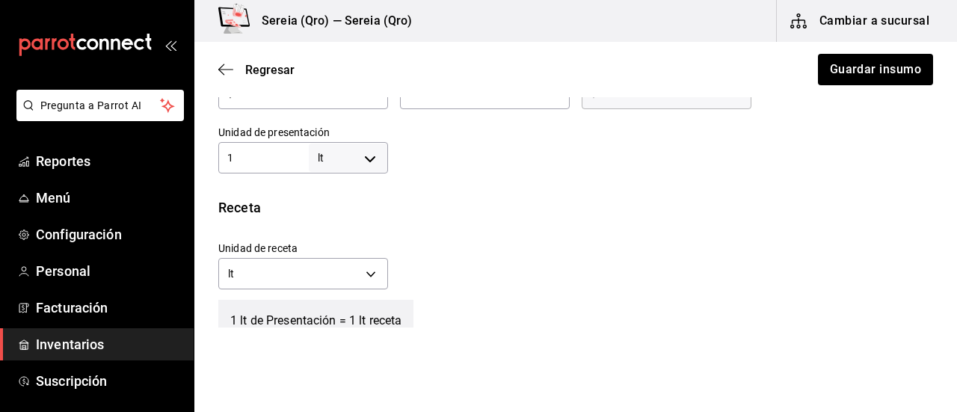
scroll to position [448, 0]
click at [370, 274] on body "Pregunta a Parrot AI Reportes Menú Configuración Personal Facturación Inventari…" at bounding box center [478, 163] width 957 height 327
click at [260, 351] on li "ml" at bounding box center [301, 344] width 165 height 25
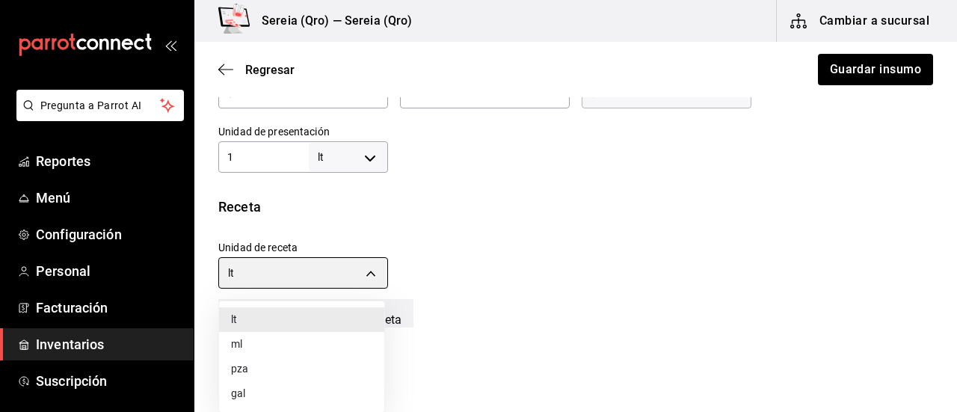
type input "MILLILITER"
type input "1,000"
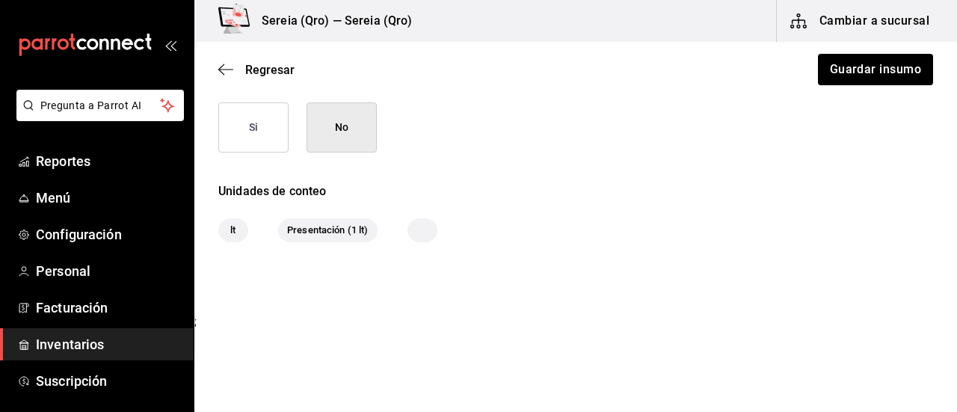
scroll to position [759, 0]
click at [839, 64] on button "Guardar insumo" at bounding box center [874, 69] width 117 height 31
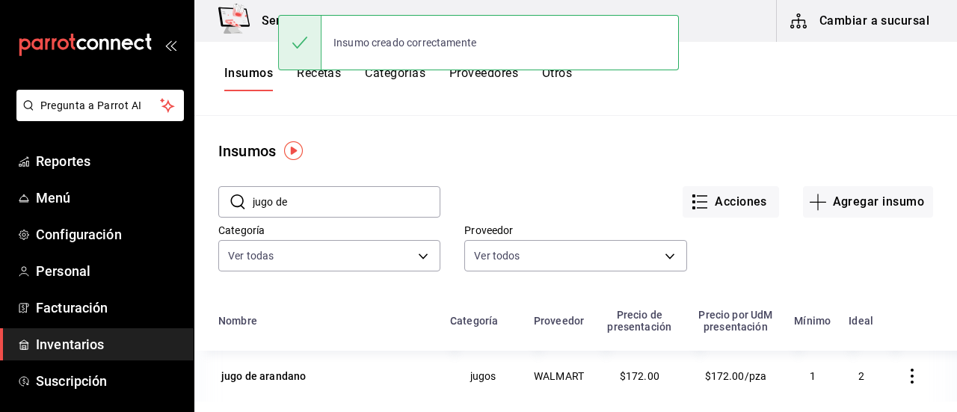
click at [870, 31] on button "Cambiar a sucursal" at bounding box center [860, 21] width 168 height 42
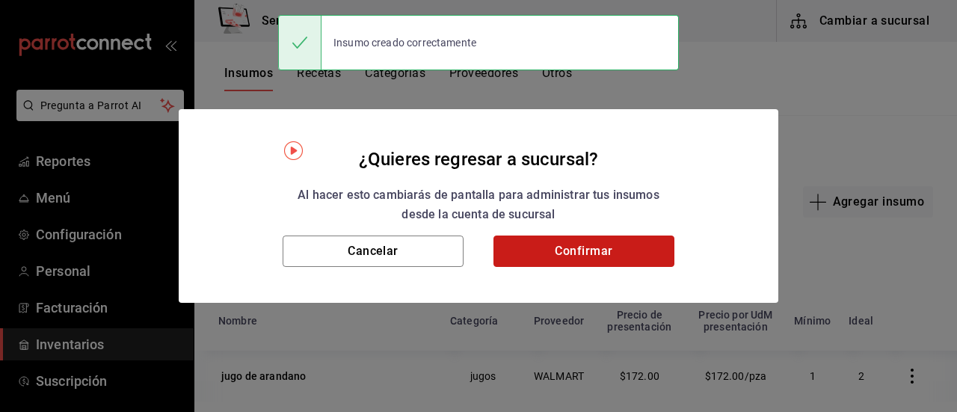
click at [611, 258] on button "Confirmar" at bounding box center [583, 250] width 181 height 31
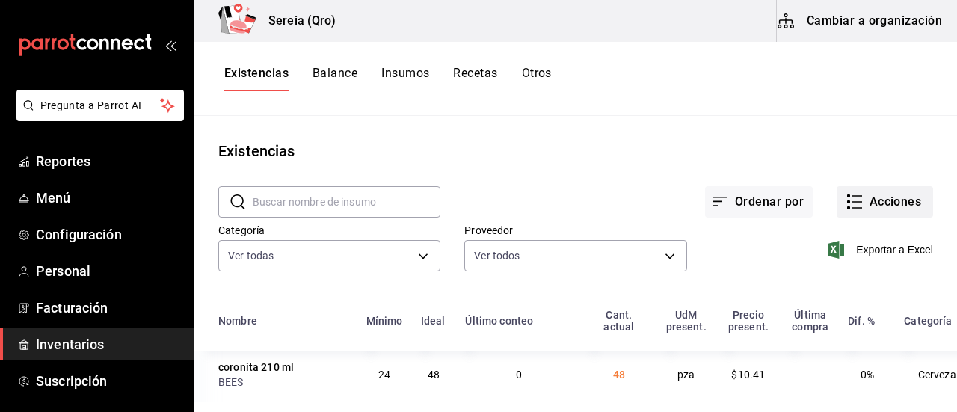
click at [845, 204] on icon "button" at bounding box center [854, 202] width 18 height 18
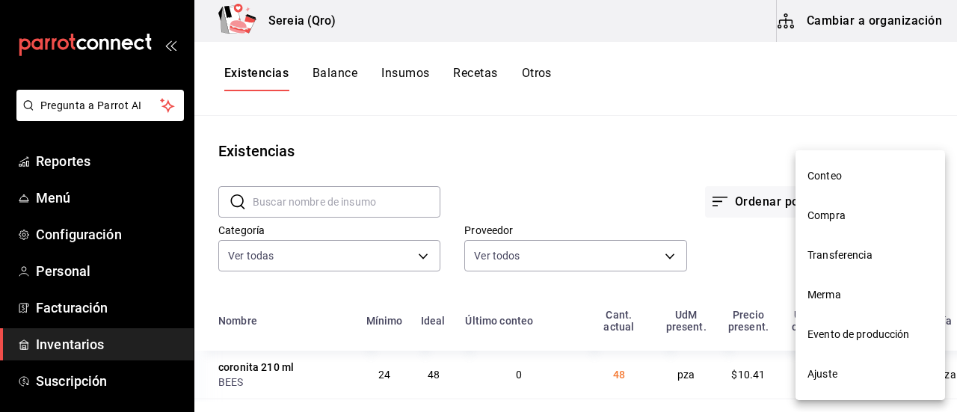
click at [830, 216] on span "Compra" at bounding box center [870, 216] width 126 height 16
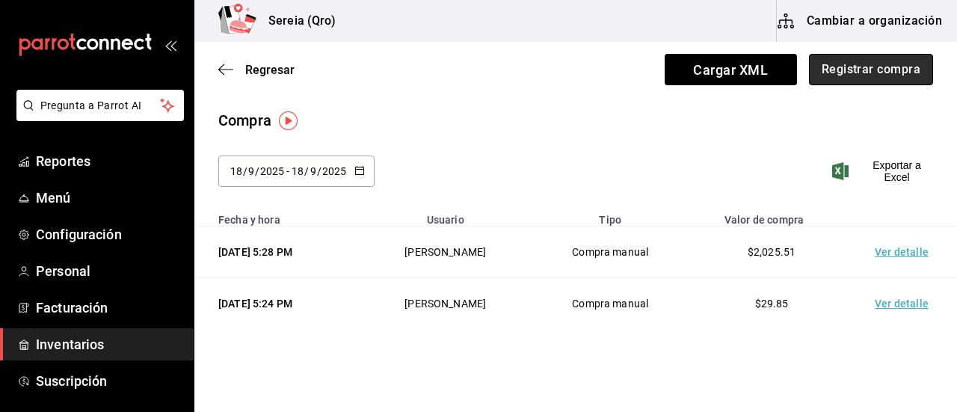
click at [840, 70] on button "Registrar compra" at bounding box center [871, 69] width 124 height 31
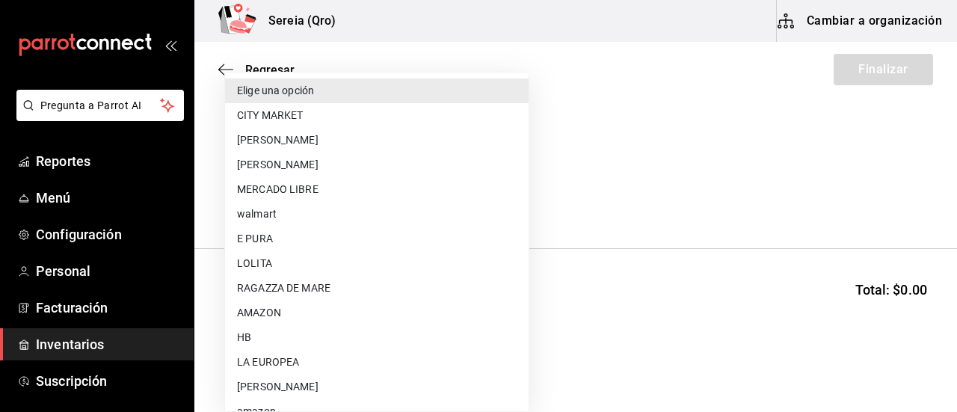
click at [469, 197] on body "Pregunta a Parrot AI Reportes Menú Configuración Personal Facturación Inventari…" at bounding box center [478, 163] width 957 height 327
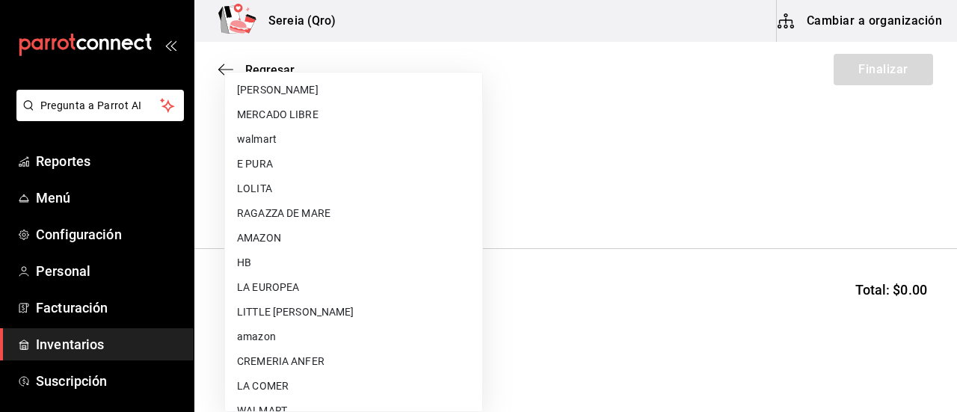
scroll to position [149, 0]
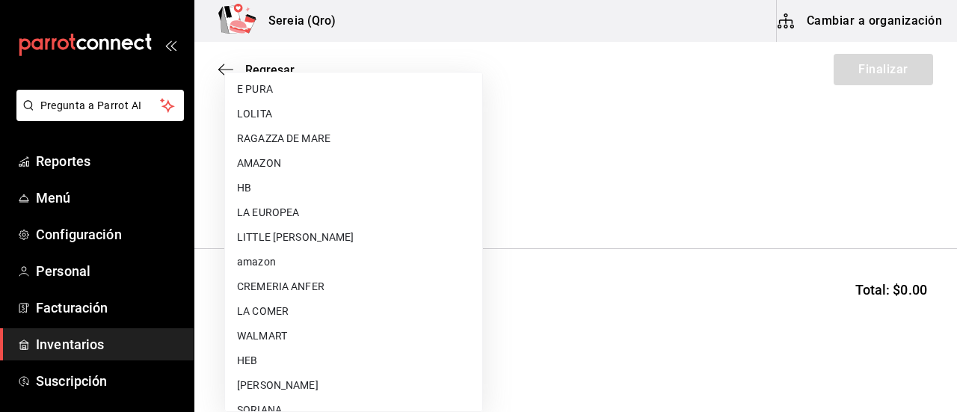
click at [297, 353] on li "HEB" at bounding box center [353, 360] width 257 height 25
type input "34df7ff4-27fd-457a-a9b6-1edf4f11435d"
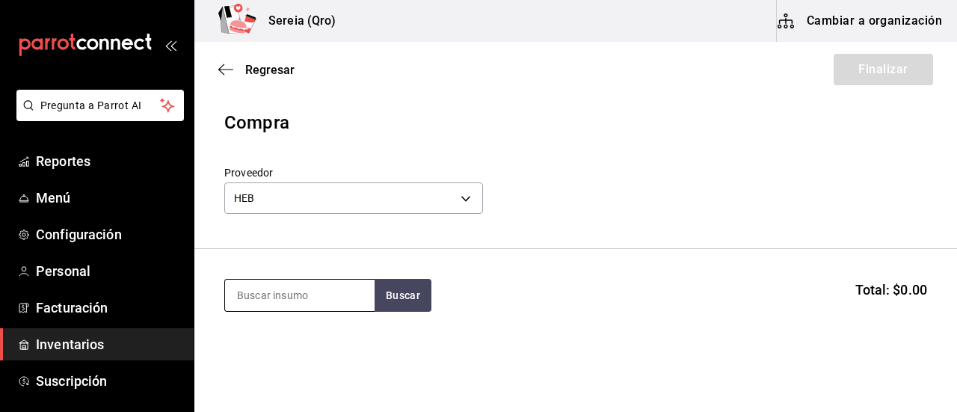
click at [321, 289] on input at bounding box center [299, 295] width 149 height 31
type input "jugo de"
click at [407, 287] on button "Buscar" at bounding box center [402, 295] width 57 height 33
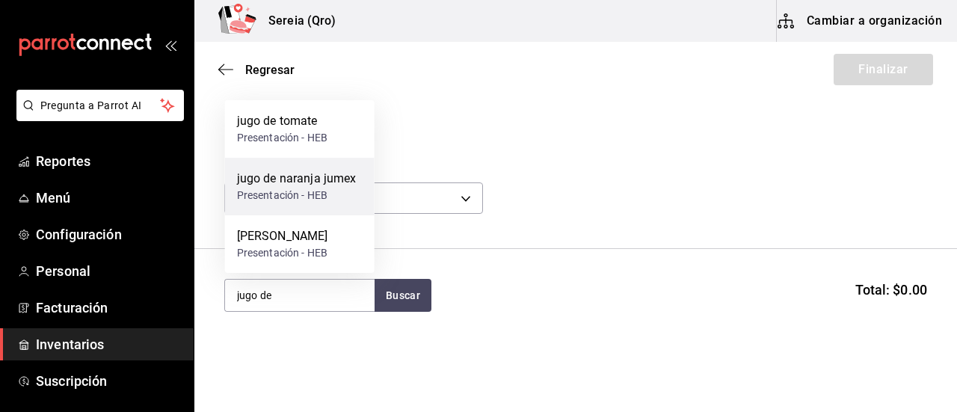
click at [293, 191] on div "Presentación - HEB" at bounding box center [297, 196] width 120 height 16
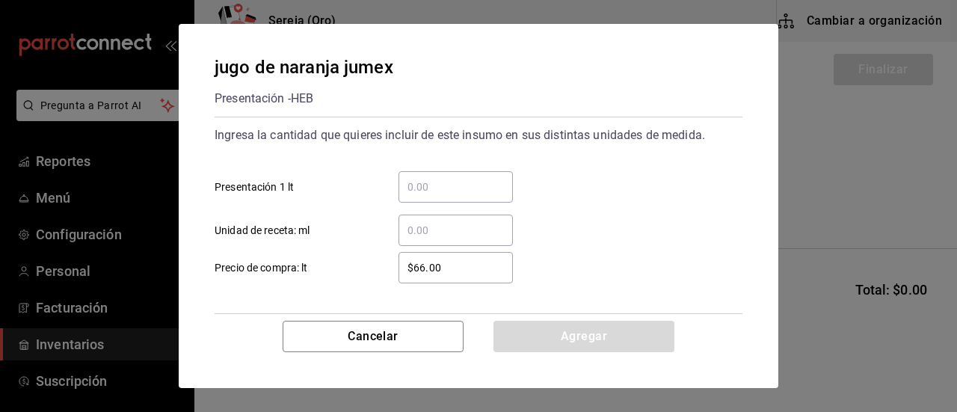
click at [413, 189] on input "​ Presentación 1 lt" at bounding box center [455, 187] width 114 height 18
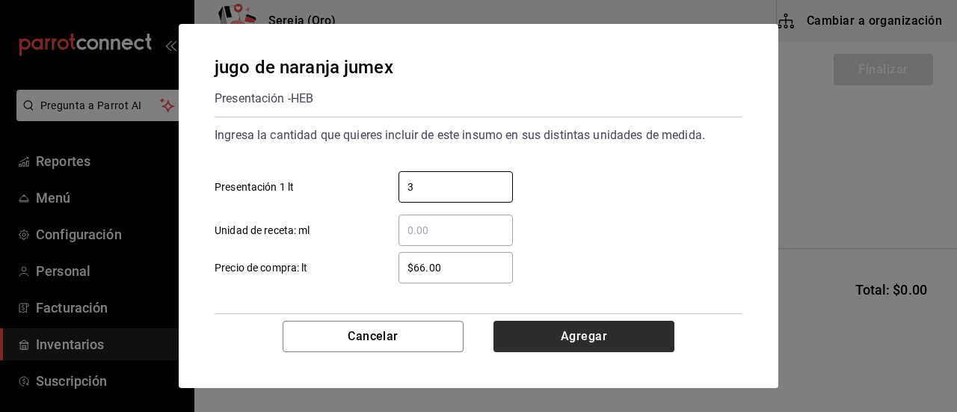
type input "3"
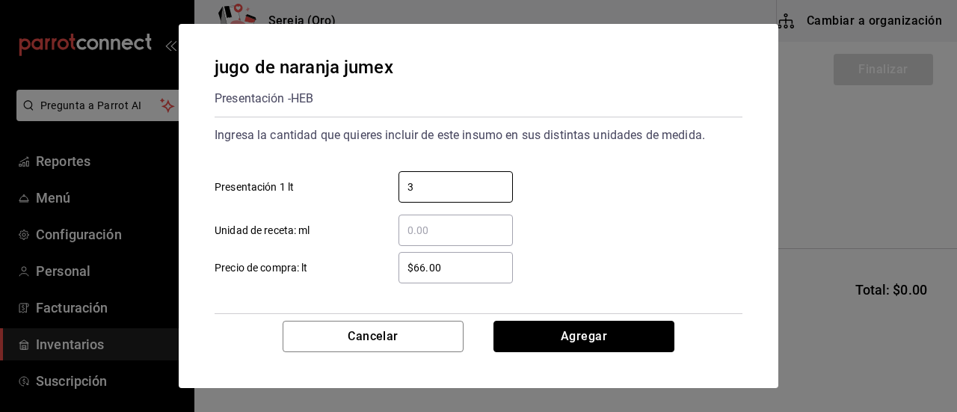
drag, startPoint x: 584, startPoint y: 340, endPoint x: 605, endPoint y: 356, distance: 26.2
click at [584, 340] on button "Agregar" at bounding box center [583, 336] width 181 height 31
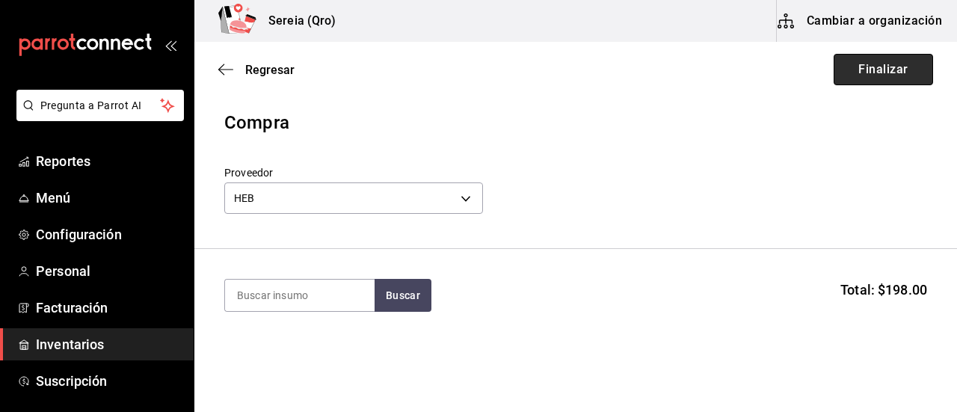
click at [879, 79] on button "Finalizar" at bounding box center [882, 69] width 99 height 31
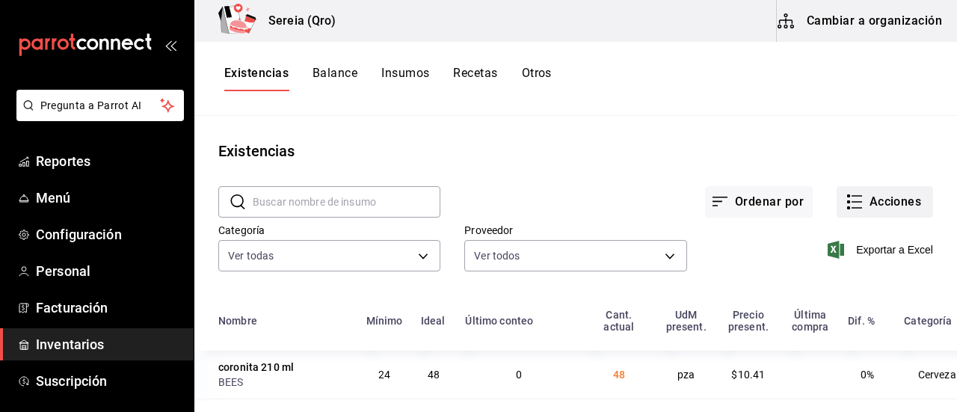
click at [851, 198] on button "Acciones" at bounding box center [884, 201] width 96 height 31
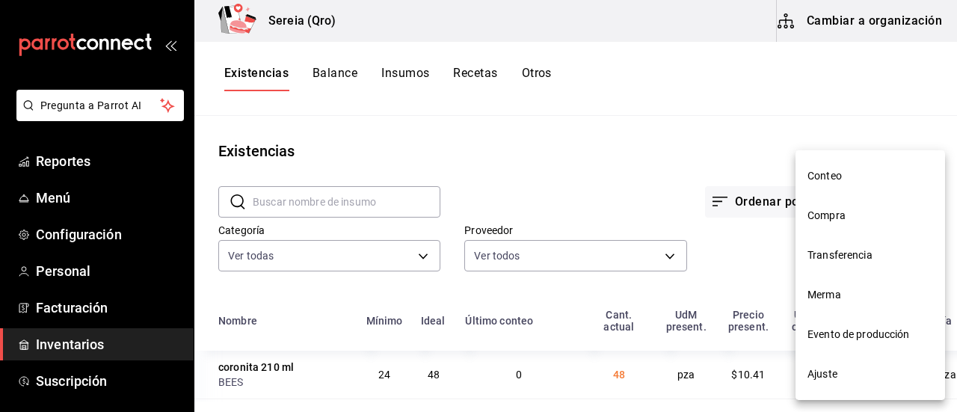
click at [836, 221] on span "Compra" at bounding box center [870, 216] width 126 height 16
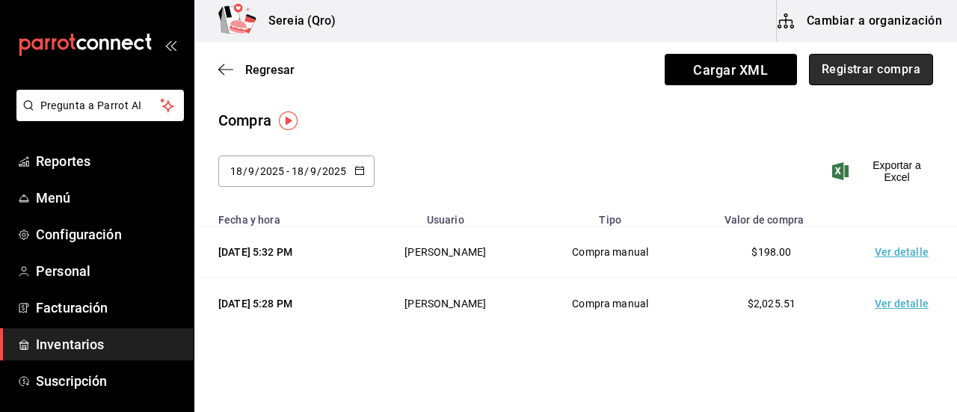
click at [853, 78] on button "Registrar compra" at bounding box center [871, 69] width 124 height 31
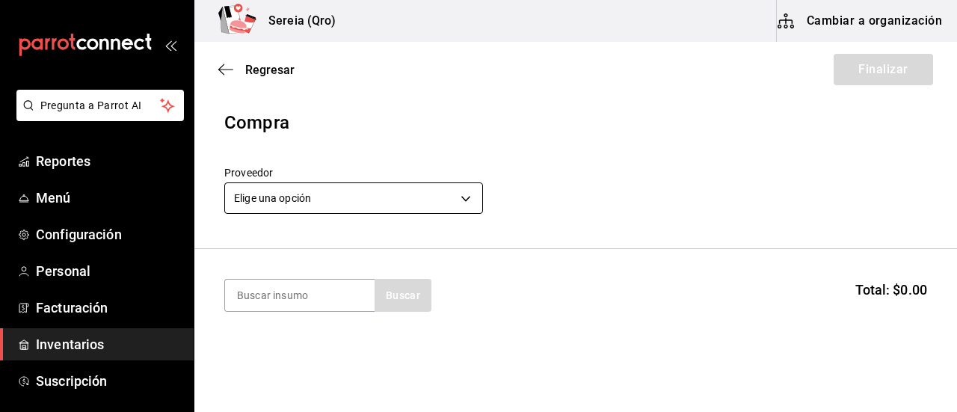
click at [460, 198] on body "Pregunta a Parrot AI Reportes Menú Configuración Personal Facturación Inventari…" at bounding box center [478, 163] width 957 height 327
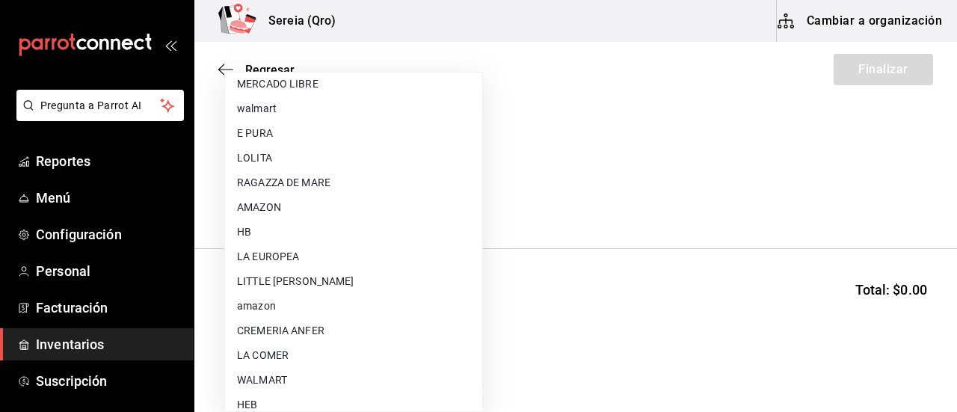
scroll to position [149, 0]
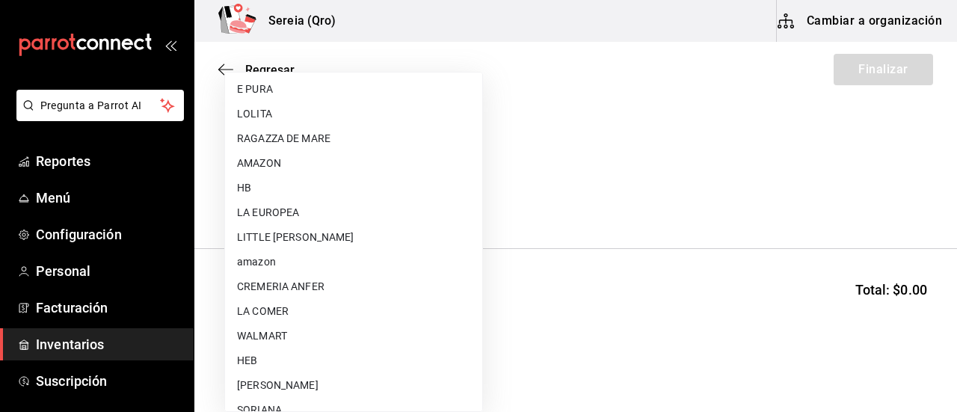
drag, startPoint x: 264, startPoint y: 342, endPoint x: 269, endPoint y: 333, distance: 11.0
click at [264, 342] on li "WALMART" at bounding box center [353, 336] width 257 height 25
type input "df327d4c-892f-4a8b-a3c6-28de594939f1"
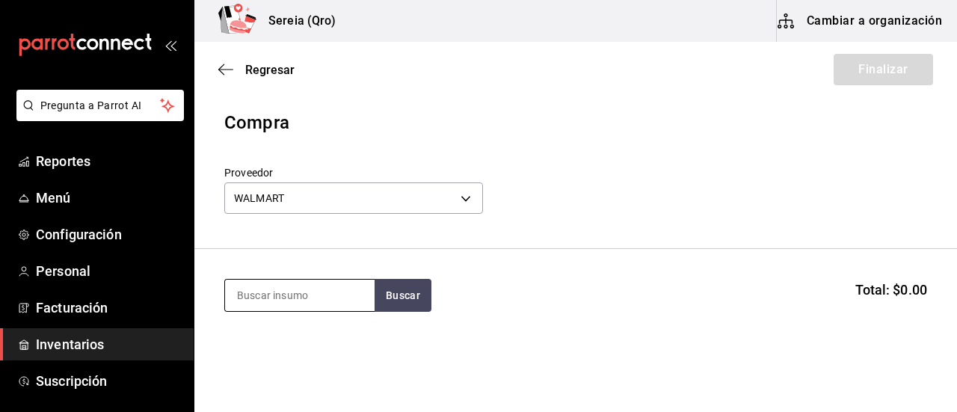
click at [254, 298] on input at bounding box center [299, 295] width 149 height 31
type input "aceite"
click at [392, 309] on button "Buscar" at bounding box center [402, 295] width 57 height 33
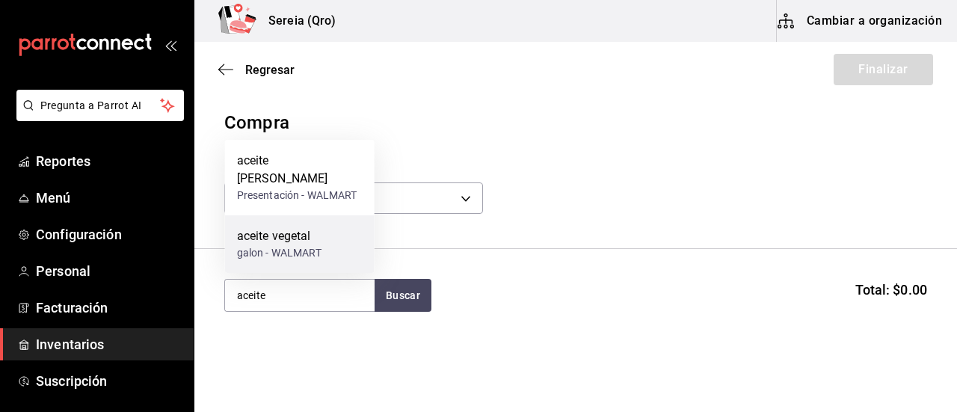
click at [288, 247] on div "galon - WALMART" at bounding box center [279, 253] width 84 height 16
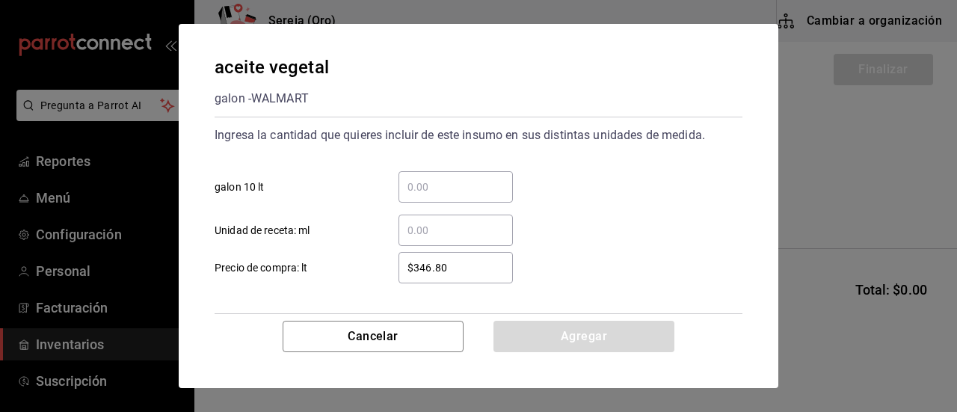
click at [413, 181] on input "​ galon 10 lt" at bounding box center [455, 187] width 114 height 18
click at [416, 192] on input "​ galon 10 lt" at bounding box center [455, 187] width 114 height 18
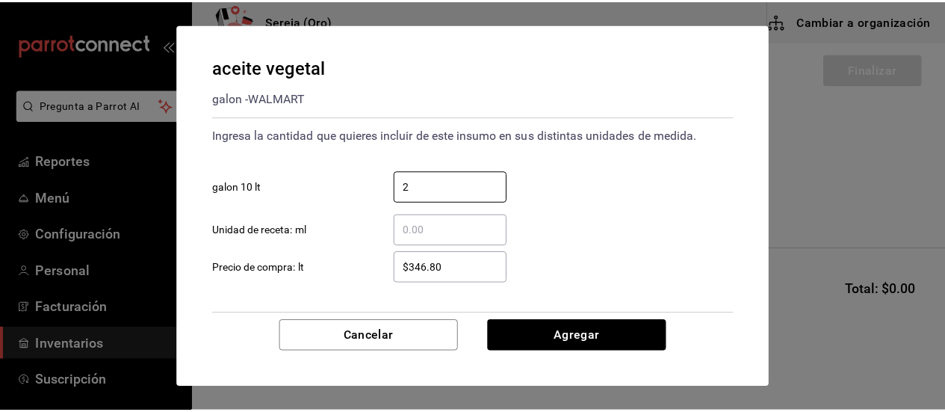
scroll to position [72, 0]
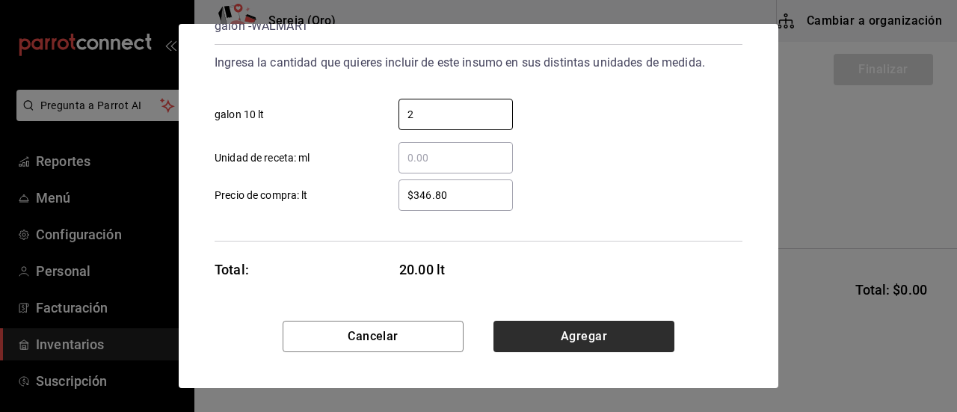
type input "2"
click at [606, 334] on button "Agregar" at bounding box center [583, 336] width 181 height 31
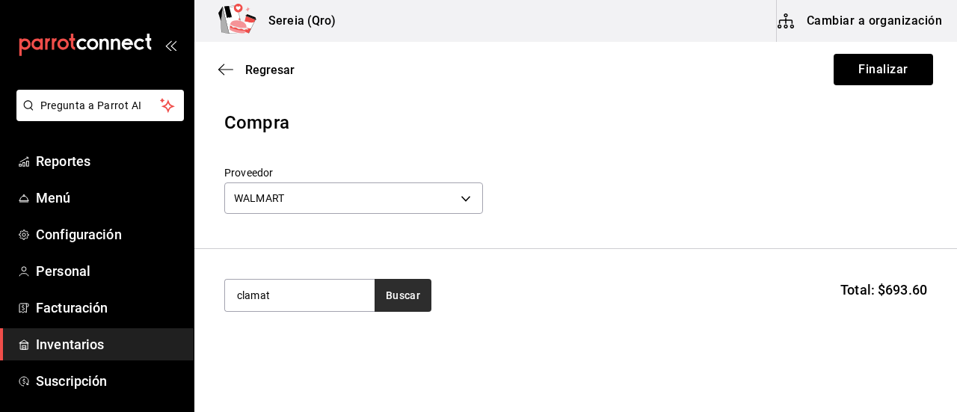
type input "clamat"
click at [395, 300] on button "Buscar" at bounding box center [402, 295] width 57 height 33
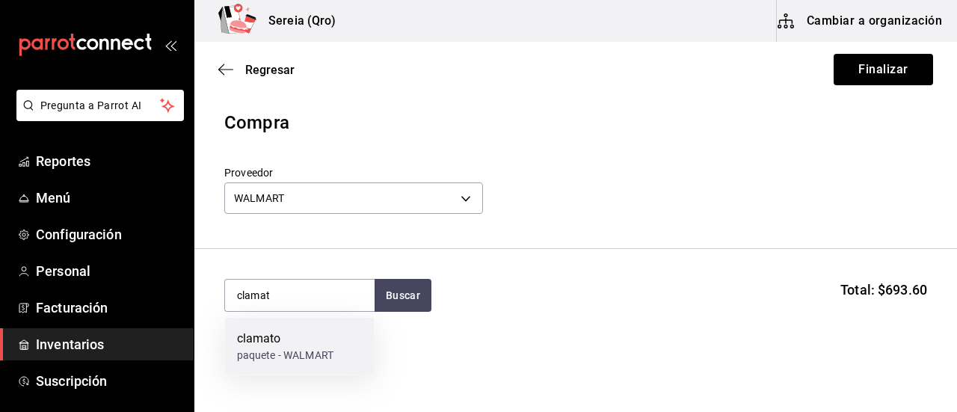
click at [269, 340] on div "clamato" at bounding box center [285, 339] width 96 height 18
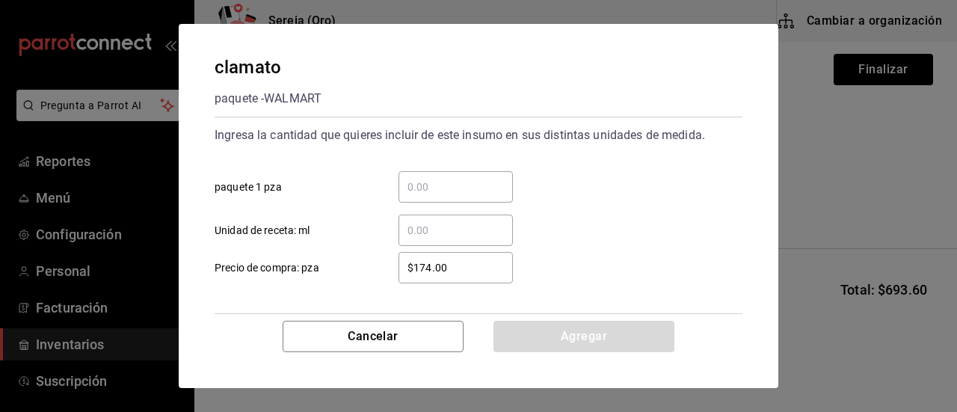
click at [426, 187] on input "​ paquete 1 pza" at bounding box center [455, 187] width 114 height 18
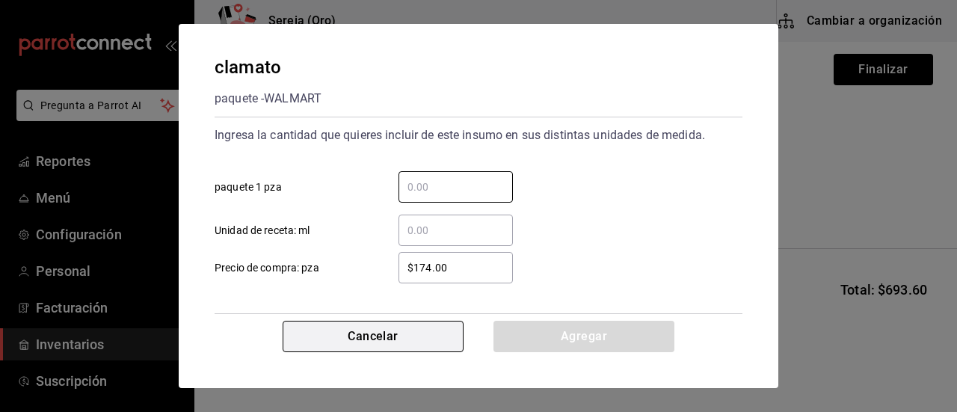
click at [390, 334] on button "Cancelar" at bounding box center [372, 336] width 181 height 31
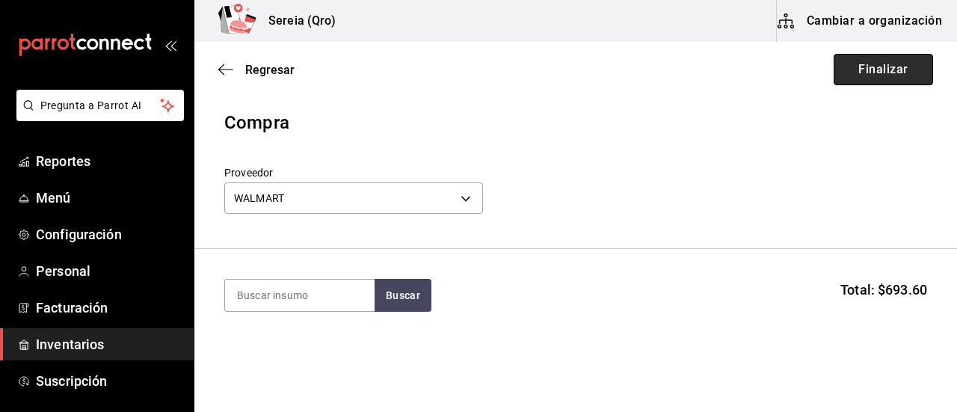
click at [865, 72] on button "Finalizar" at bounding box center [882, 69] width 99 height 31
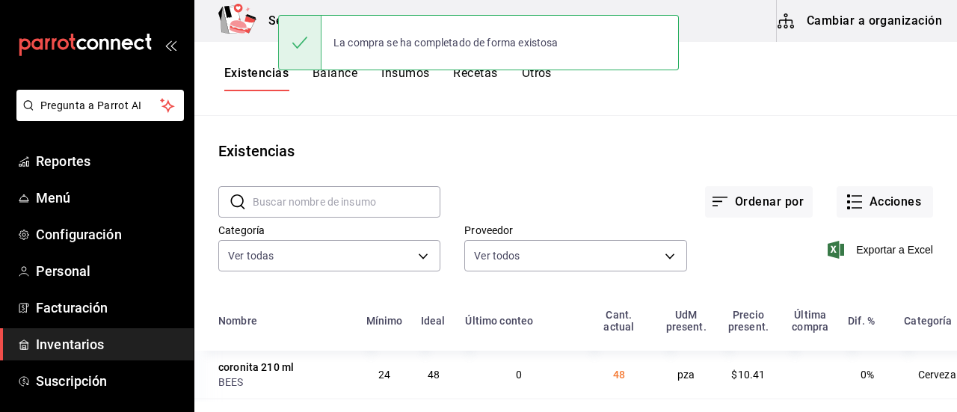
click at [824, 22] on button "Cambiar a organización" at bounding box center [860, 21] width 168 height 42
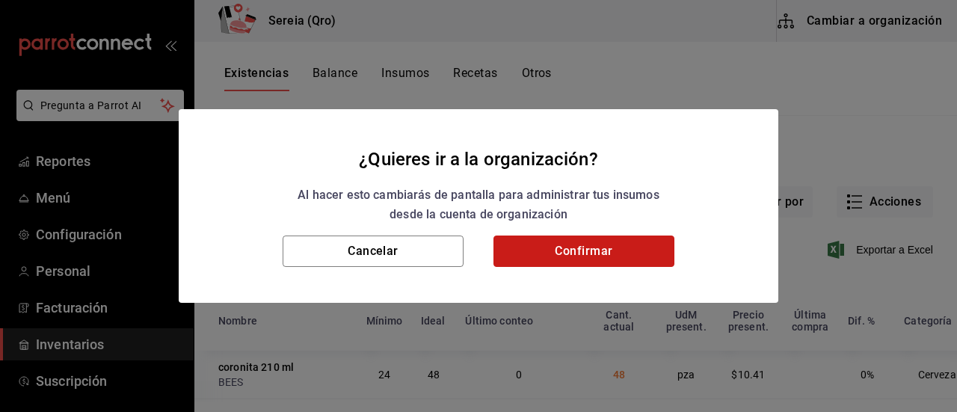
click at [604, 250] on button "Confirmar" at bounding box center [583, 250] width 181 height 31
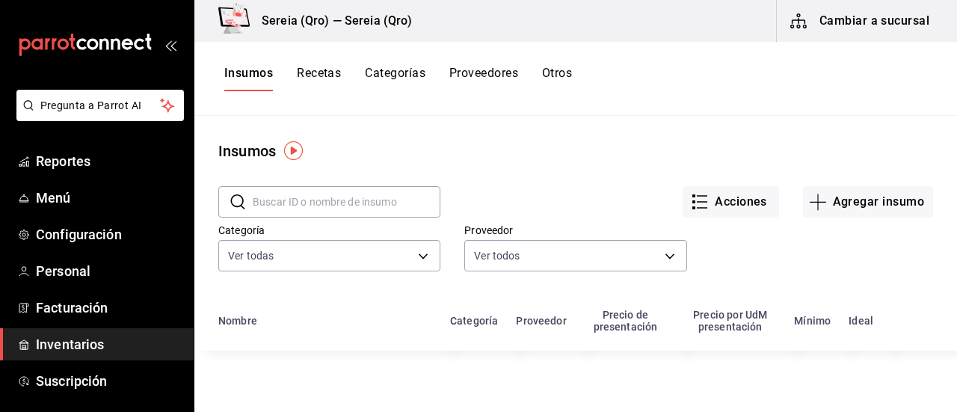
click at [313, 204] on input "text" at bounding box center [347, 202] width 188 height 30
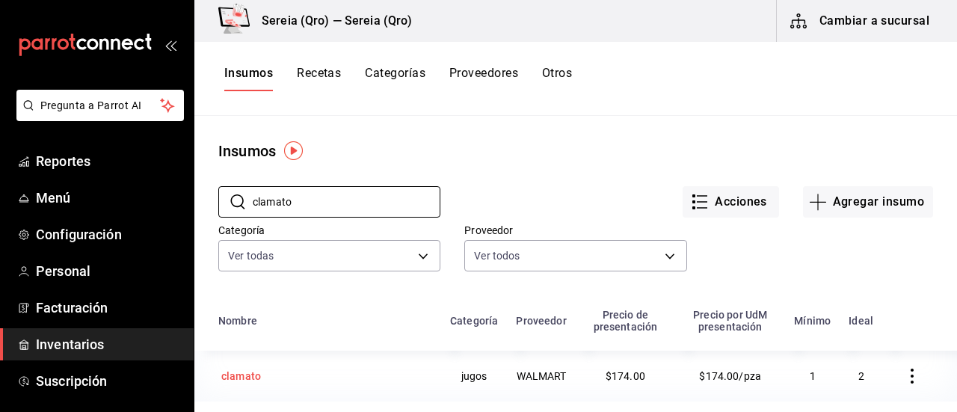
type input "clamato"
click at [234, 377] on div "clamato" at bounding box center [241, 375] width 40 height 15
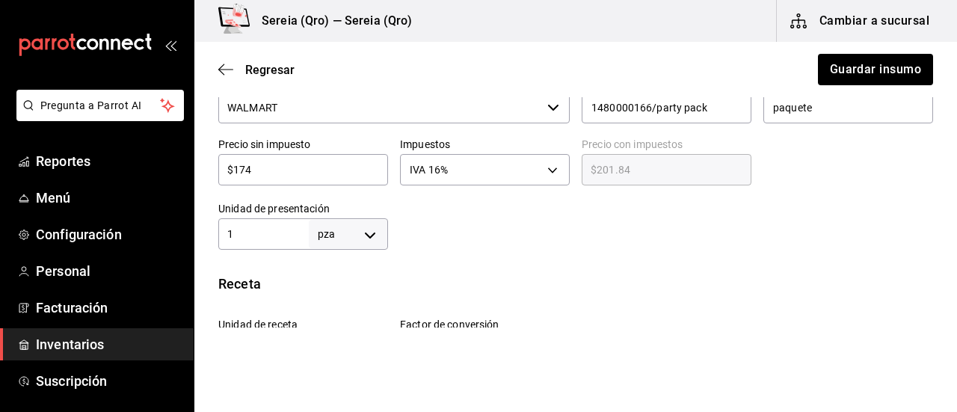
scroll to position [386, 0]
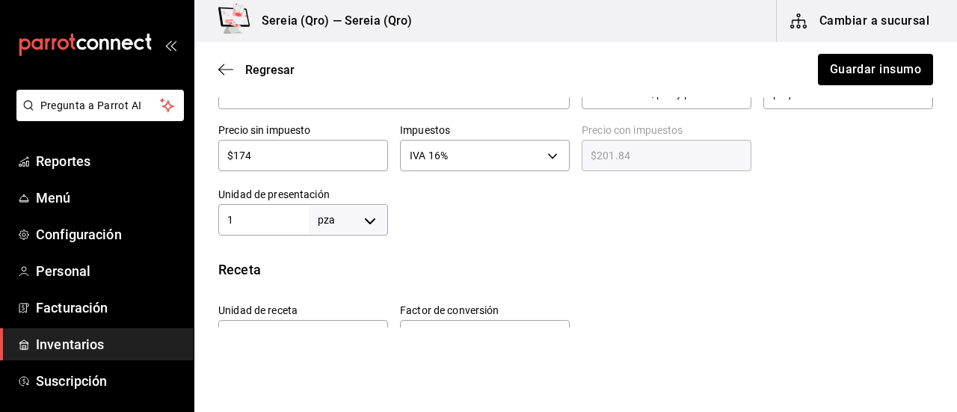
click at [364, 278] on div "Receta" at bounding box center [575, 269] width 714 height 20
drag, startPoint x: 258, startPoint y: 152, endPoint x: 224, endPoint y: 148, distance: 33.8
click at [224, 148] on input "$174" at bounding box center [303, 155] width 170 height 18
type input "$3"
type input "$3.48"
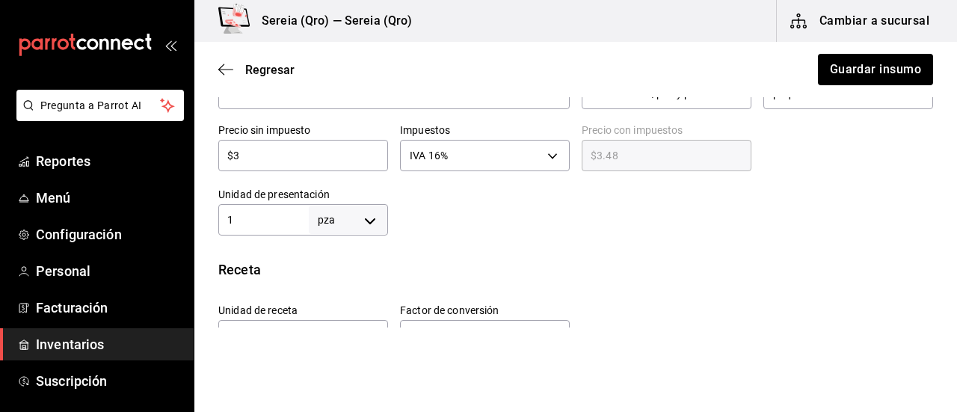
type input "$34"
type input "$39.44"
type input "$34.4"
type input "$39.90"
type input "$34.45"
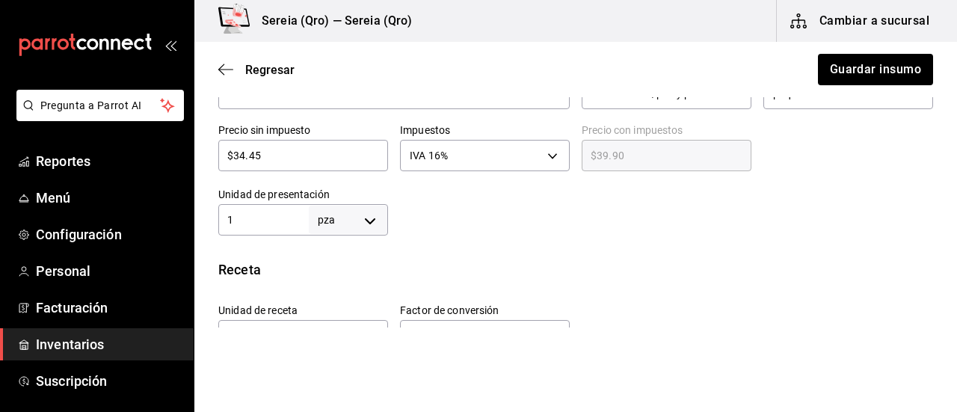
type input "$39.96"
type input "$34.45"
click at [374, 219] on body "Pregunta a Parrot AI Reportes Menú Configuración Personal Facturación Inventari…" at bounding box center [478, 163] width 957 height 327
click at [327, 316] on li "lt" at bounding box center [345, 319] width 78 height 25
type input "LITER"
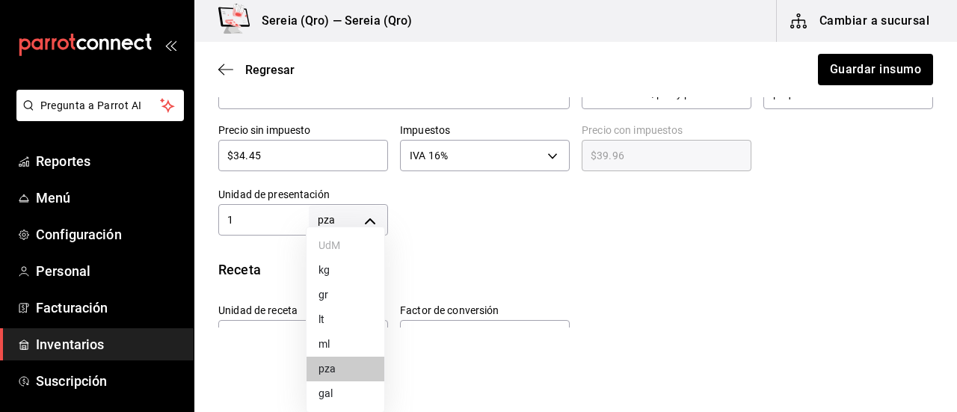
type input "LITER"
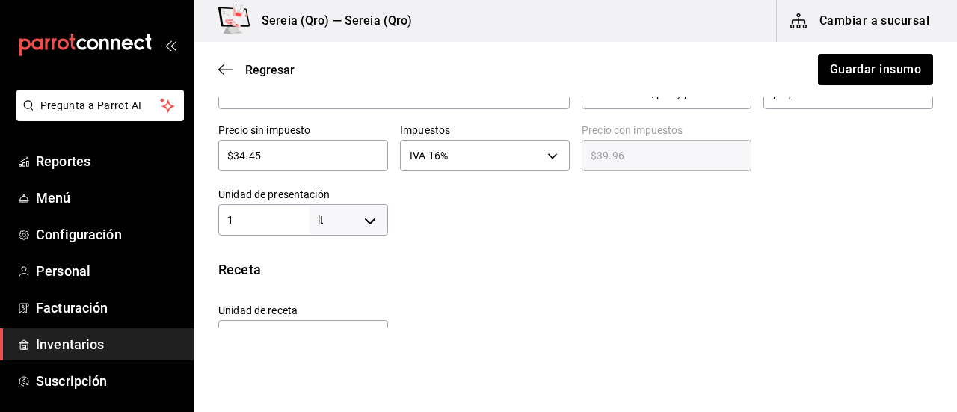
type input "1"
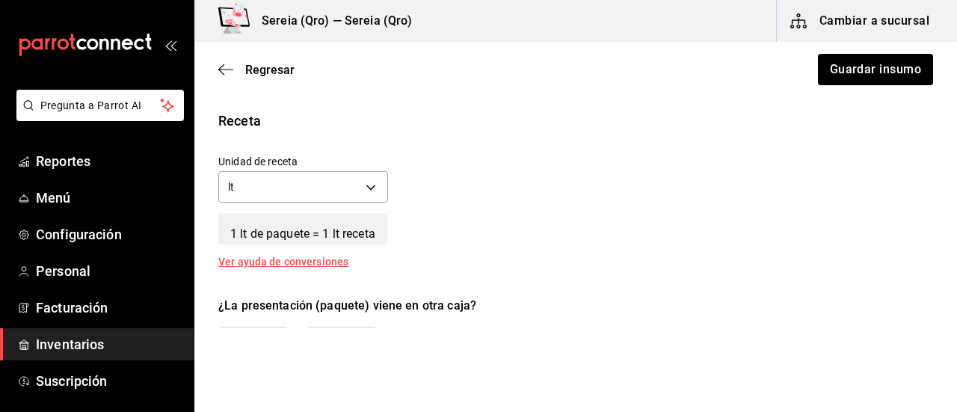
scroll to position [535, 0]
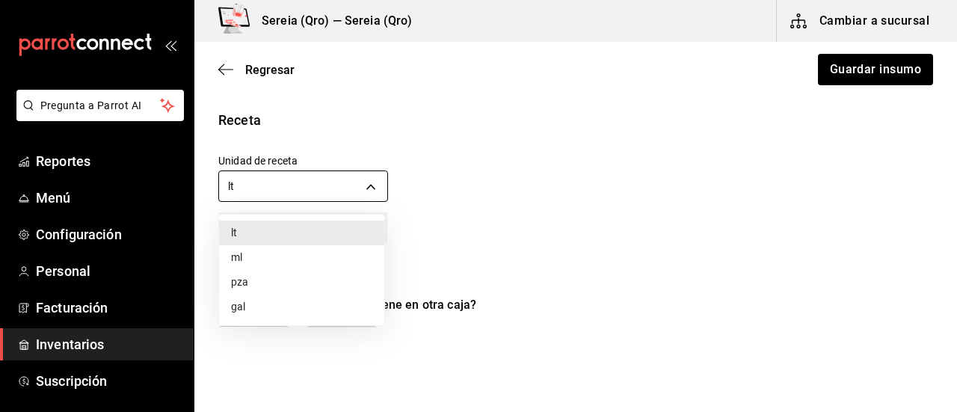
click at [367, 188] on body "Pregunta a Parrot AI Reportes Menú Configuración Personal Facturación Inventari…" at bounding box center [478, 163] width 957 height 327
click at [247, 253] on li "ml" at bounding box center [301, 257] width 165 height 25
type input "MILLILITER"
type input "1,000"
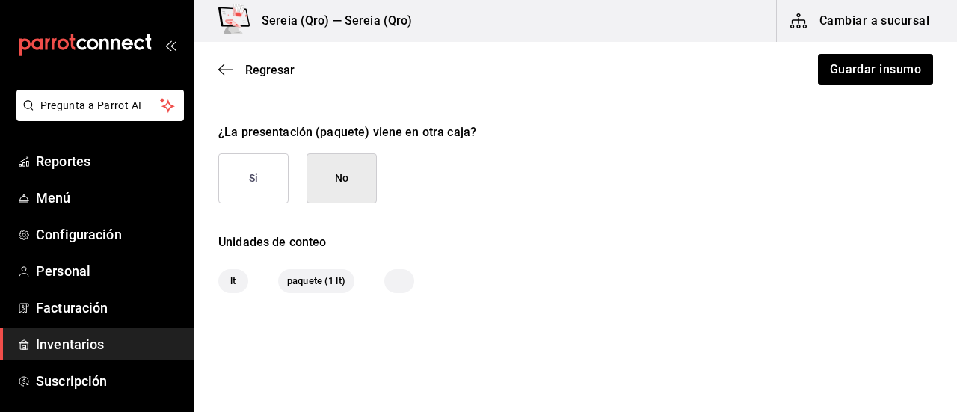
scroll to position [685, 0]
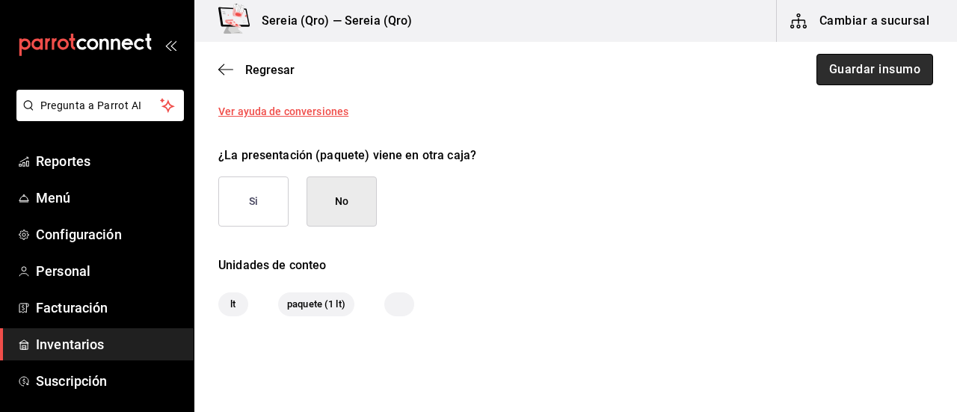
click at [847, 67] on button "Guardar insumo" at bounding box center [874, 69] width 117 height 31
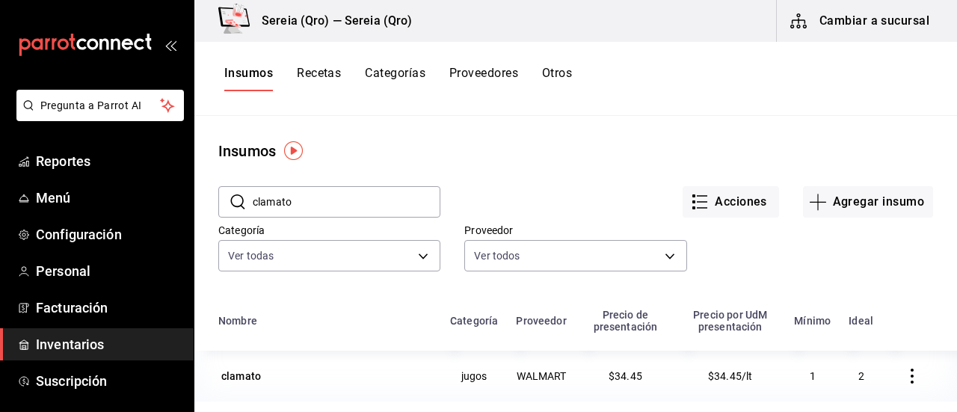
click at [843, 30] on button "Cambiar a sucursal" at bounding box center [860, 21] width 168 height 42
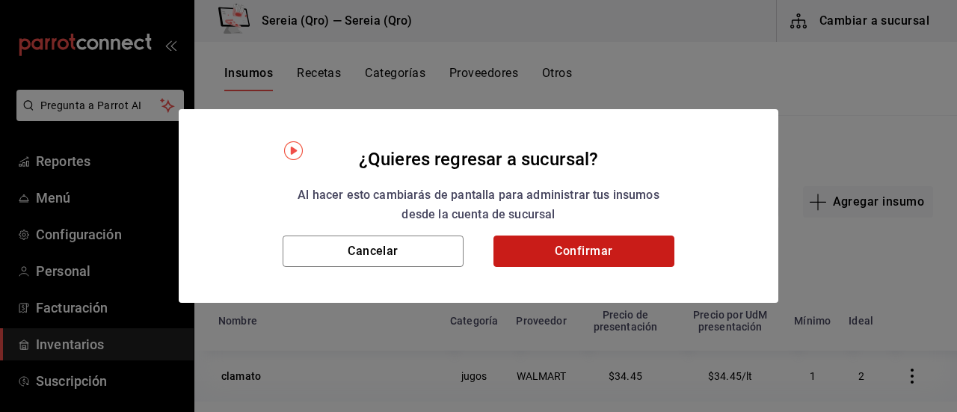
click at [572, 262] on button "Confirmar" at bounding box center [583, 250] width 181 height 31
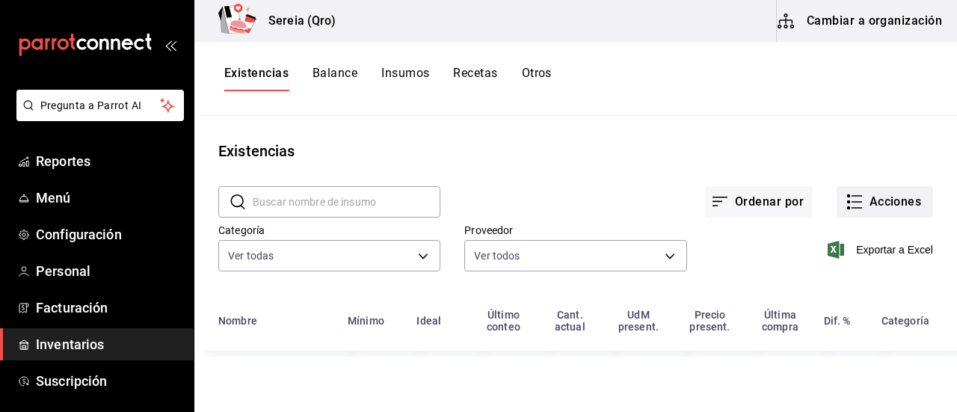
click at [847, 191] on button "Acciones" at bounding box center [884, 201] width 96 height 31
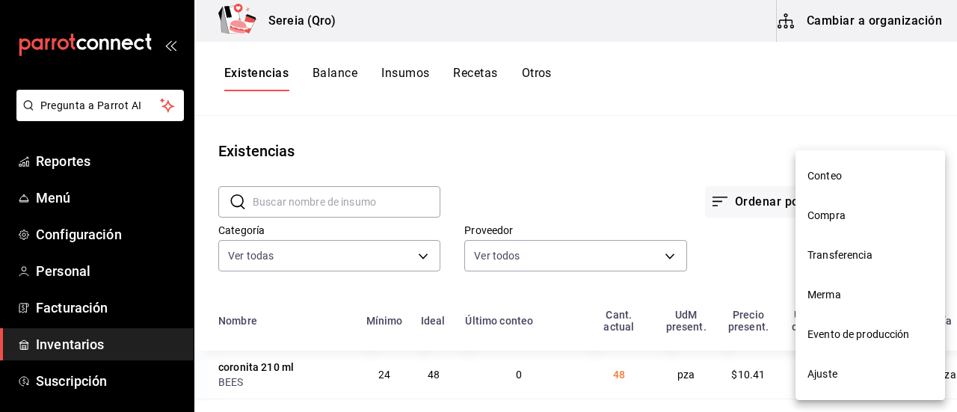
click at [821, 217] on span "Compra" at bounding box center [870, 216] width 126 height 16
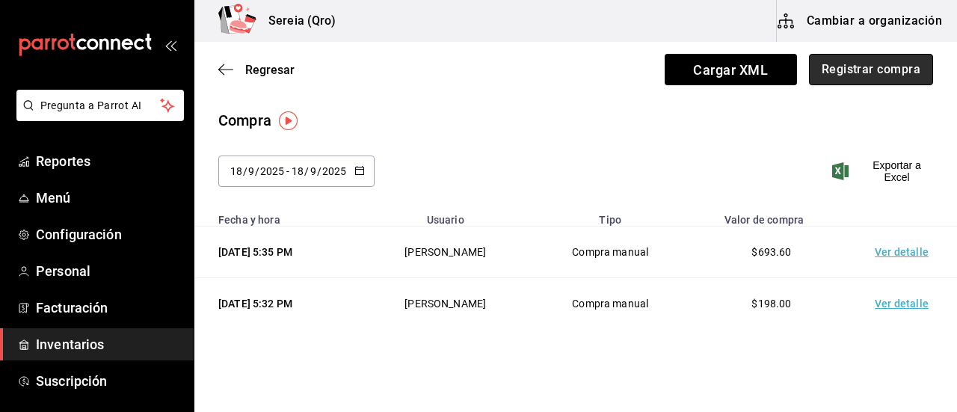
click at [832, 65] on button "Registrar compra" at bounding box center [871, 69] width 124 height 31
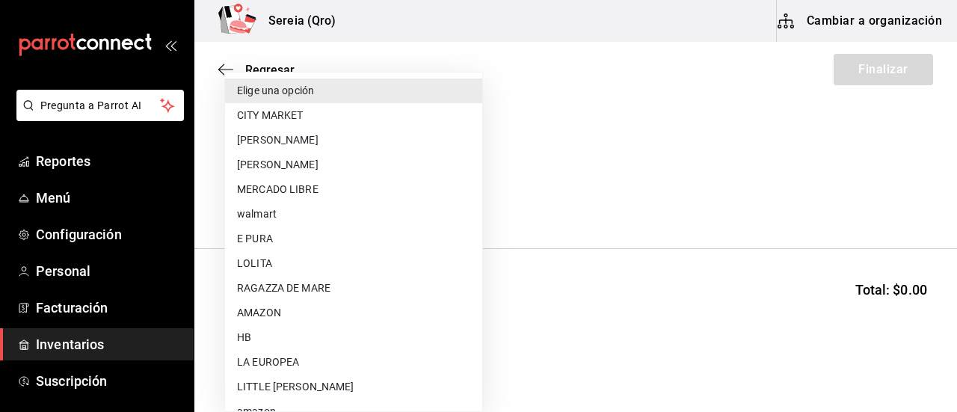
click at [460, 197] on body "Pregunta a Parrot AI Reportes Menú Configuración Personal Facturación Inventari…" at bounding box center [478, 163] width 957 height 327
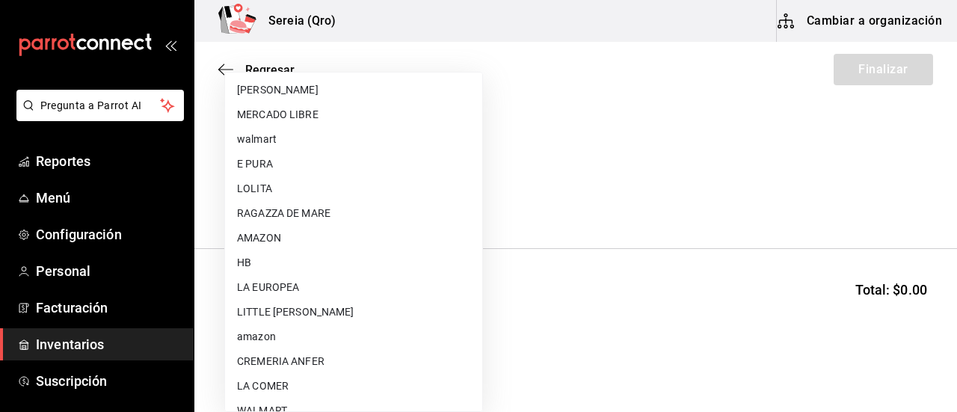
scroll to position [149, 0]
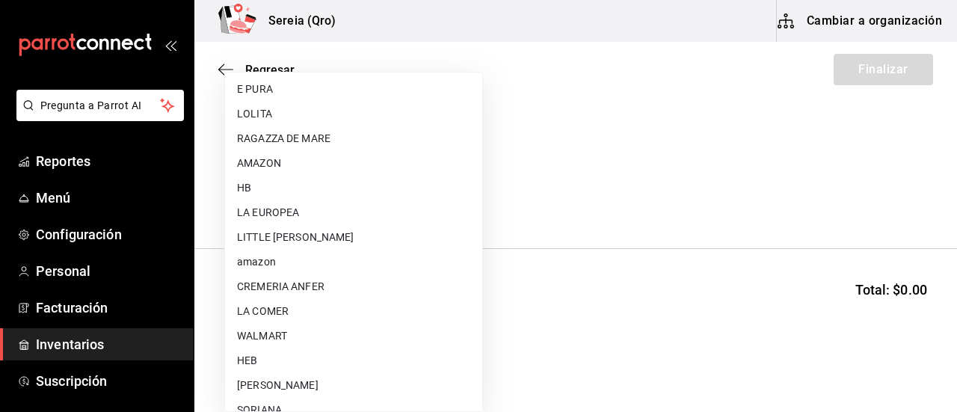
click at [275, 333] on li "WALMART" at bounding box center [353, 336] width 257 height 25
type input "df327d4c-892f-4a8b-a3c6-28de594939f1"
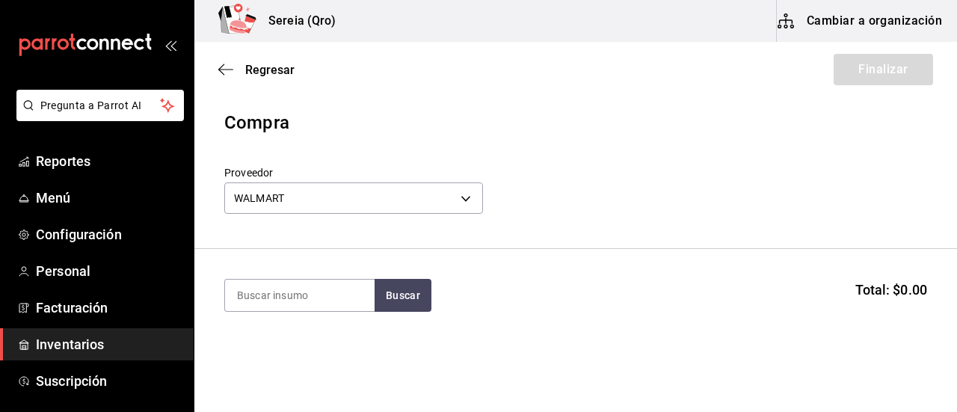
click at [273, 299] on input at bounding box center [299, 295] width 149 height 31
click at [299, 310] on input at bounding box center [299, 295] width 149 height 31
type input "clama"
click at [393, 299] on button "Buscar" at bounding box center [402, 295] width 57 height 33
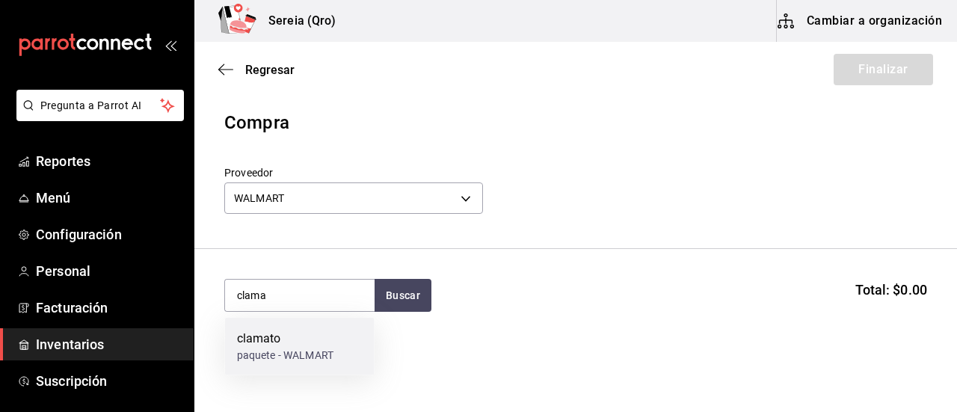
click at [270, 345] on div "clamato" at bounding box center [285, 339] width 96 height 18
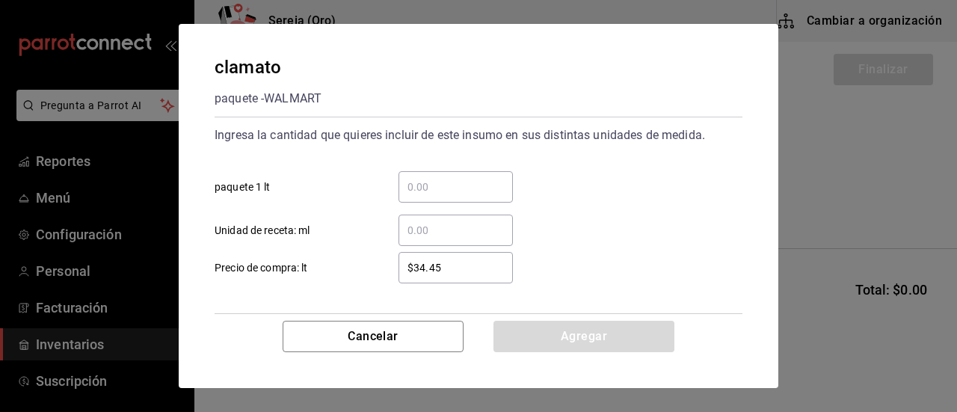
click at [415, 185] on input "​ paquete 1 lt" at bounding box center [455, 187] width 114 height 18
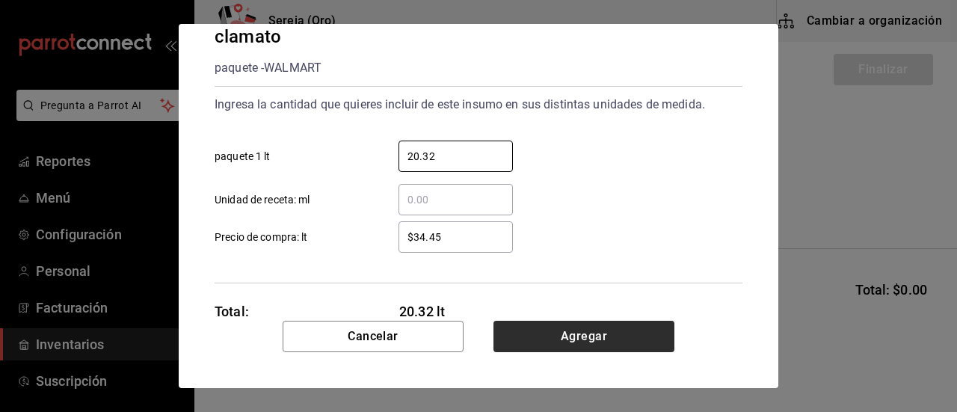
scroll to position [72, 0]
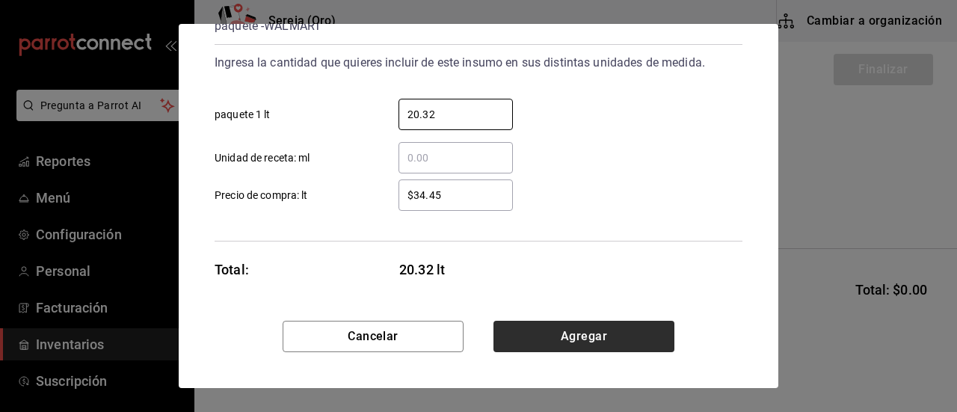
type input "20.32"
click at [576, 345] on button "Agregar" at bounding box center [583, 336] width 181 height 31
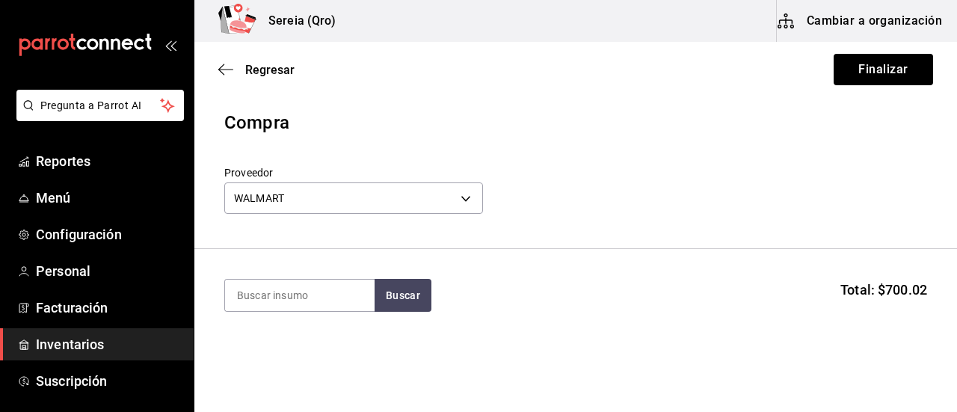
scroll to position [134, 0]
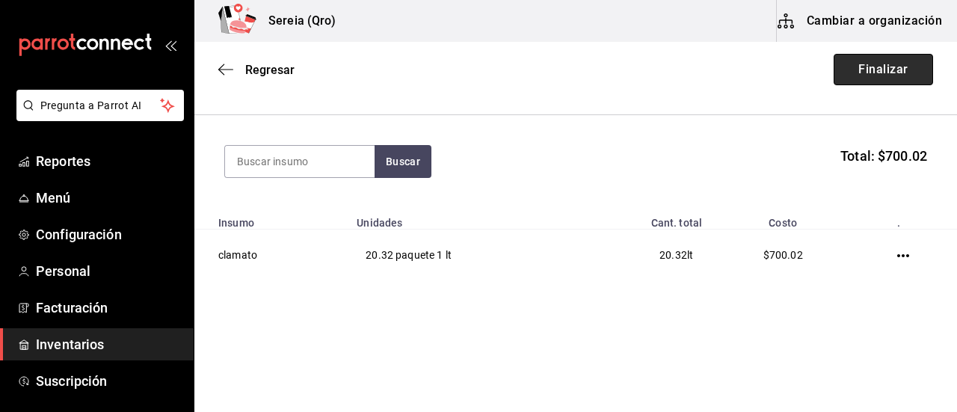
click at [883, 68] on button "Finalizar" at bounding box center [882, 69] width 99 height 31
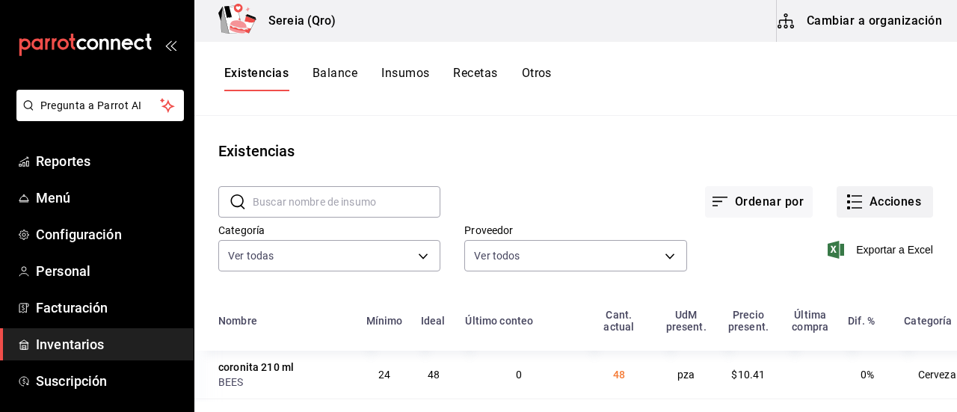
click at [847, 203] on icon "button" at bounding box center [854, 202] width 18 height 18
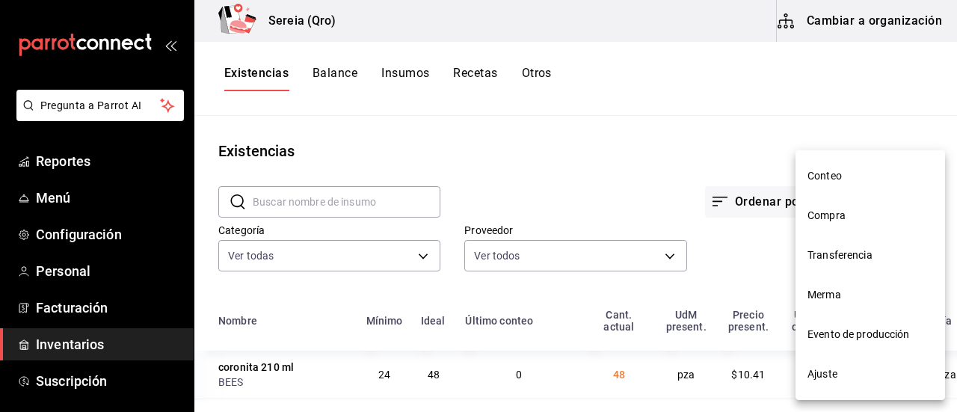
click at [824, 221] on span "Compra" at bounding box center [870, 216] width 126 height 16
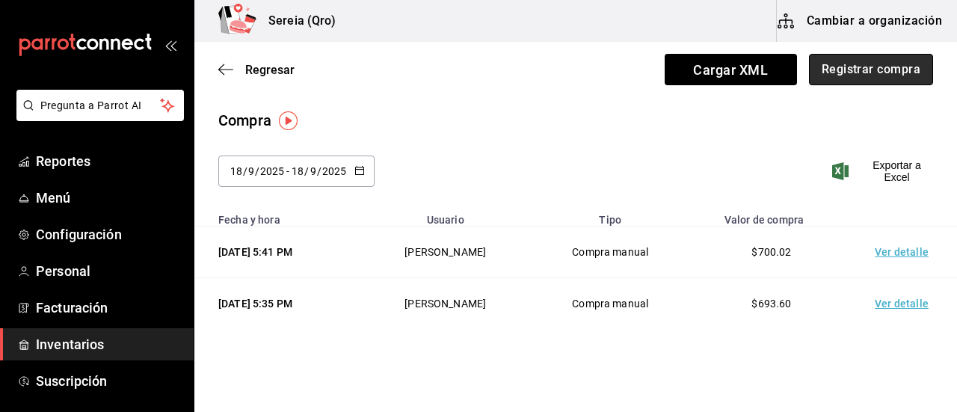
click at [853, 76] on button "Registrar compra" at bounding box center [871, 69] width 124 height 31
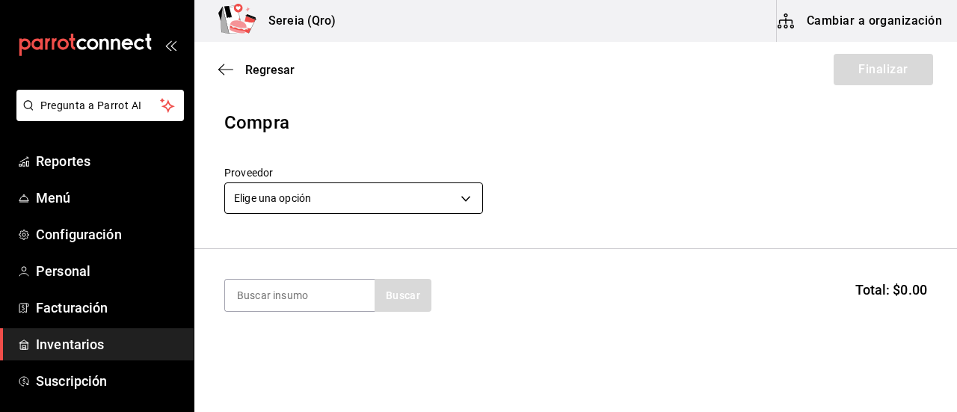
click at [461, 202] on body "Pregunta a Parrot AI Reportes Menú Configuración Personal Facturación Inventari…" at bounding box center [478, 163] width 957 height 327
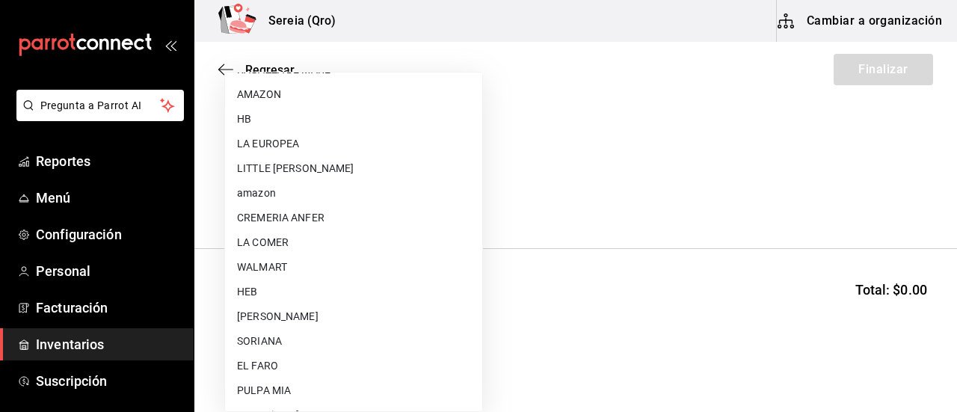
scroll to position [224, 0]
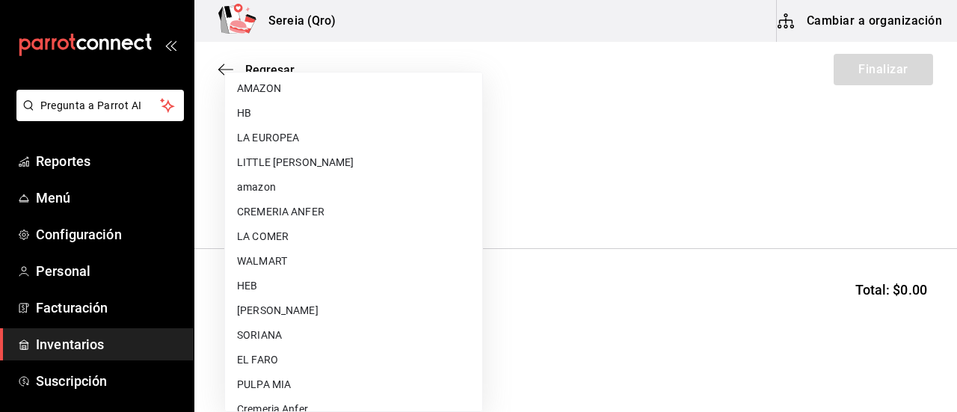
click at [256, 277] on li "HEB" at bounding box center [353, 286] width 257 height 25
type input "34df7ff4-27fd-457a-a9b6-1edf4f11435d"
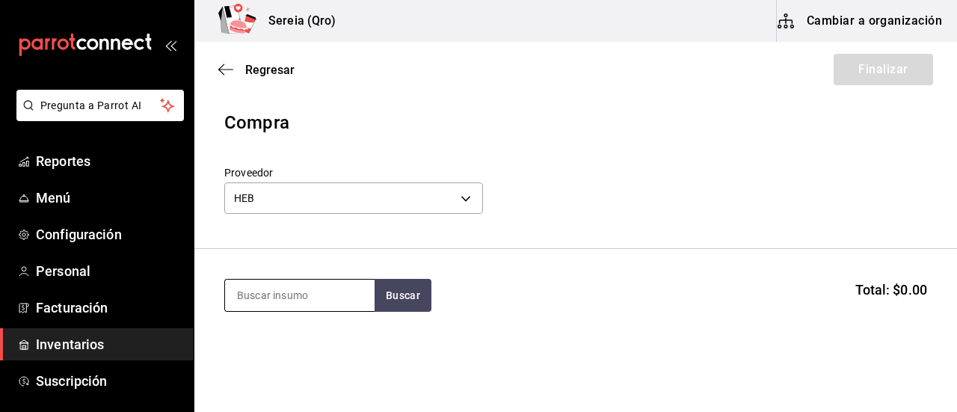
click at [263, 286] on input at bounding box center [299, 295] width 149 height 31
type input "molida de"
click at [419, 288] on button "Buscar" at bounding box center [402, 295] width 57 height 33
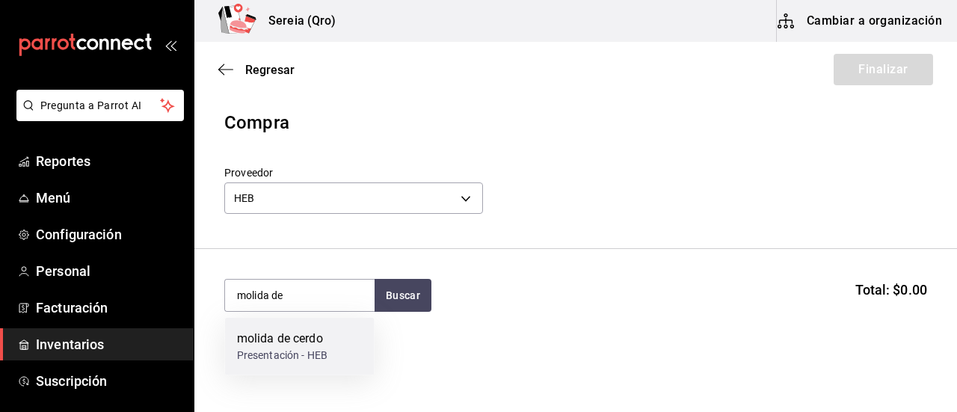
click at [294, 343] on div "molida de cerdo" at bounding box center [282, 339] width 90 height 18
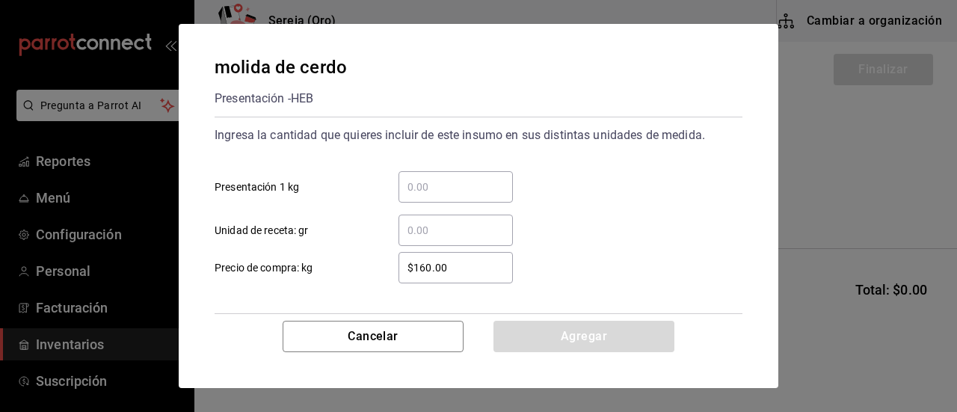
click at [411, 195] on input "​ Presentación 1 kg" at bounding box center [455, 187] width 114 height 18
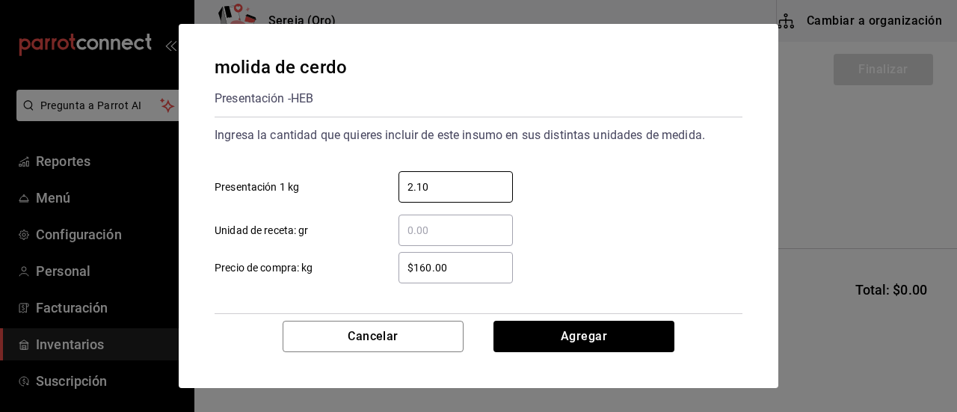
type input "2.10"
drag, startPoint x: 451, startPoint y: 268, endPoint x: 414, endPoint y: 271, distance: 37.4
click at [414, 271] on input "$160.00" at bounding box center [455, 268] width 114 height 18
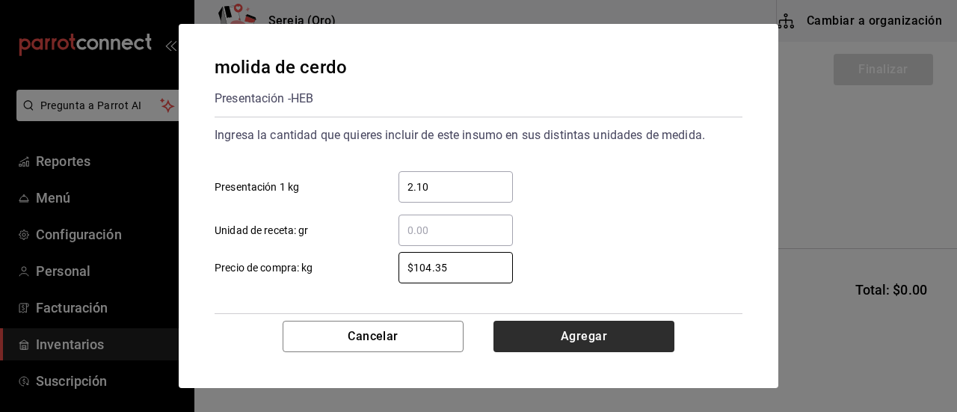
type input "$104.35"
click at [587, 342] on button "Agregar" at bounding box center [583, 336] width 181 height 31
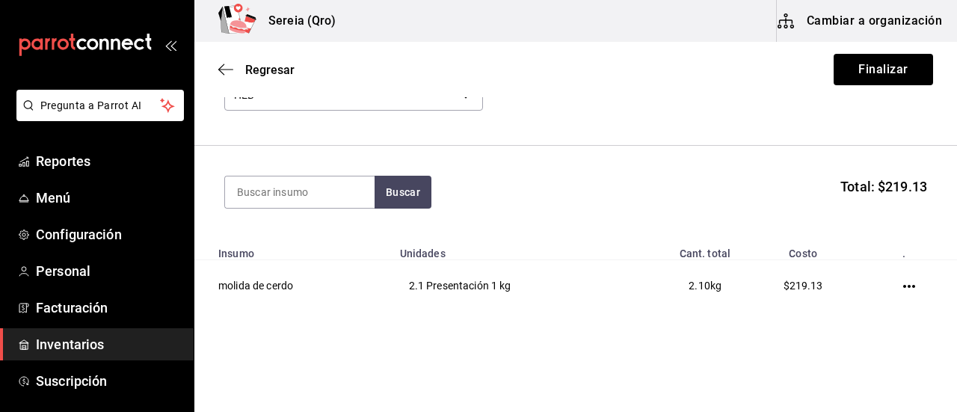
scroll to position [134, 0]
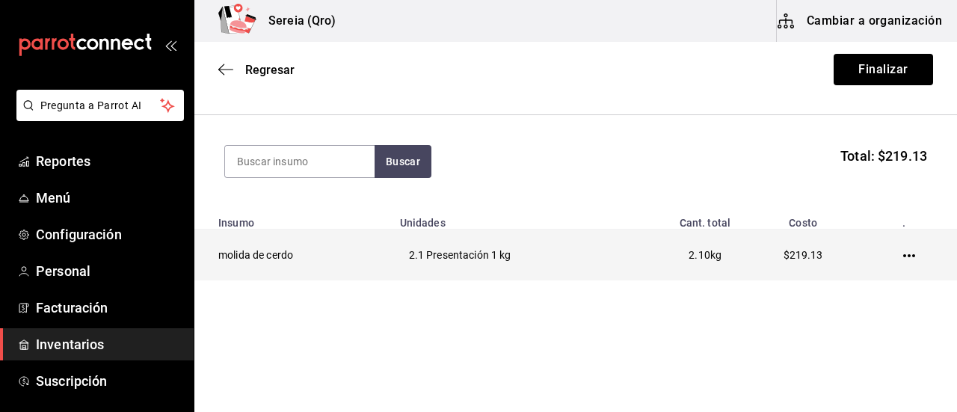
click at [903, 256] on icon "button" at bounding box center [909, 256] width 12 height 12
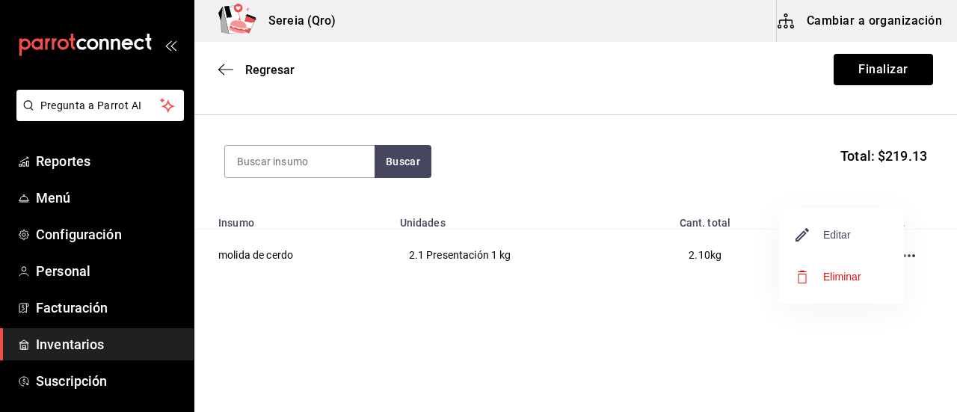
click at [827, 239] on span "Editar" at bounding box center [823, 235] width 55 height 18
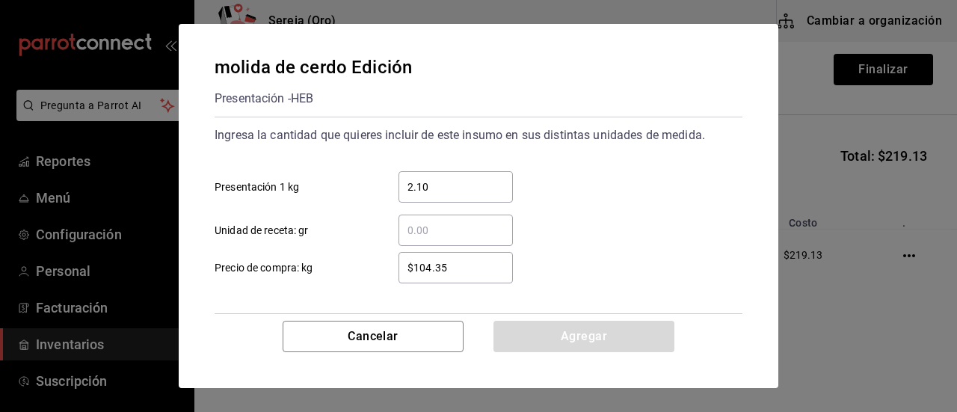
click at [427, 184] on input "2.10" at bounding box center [455, 187] width 114 height 18
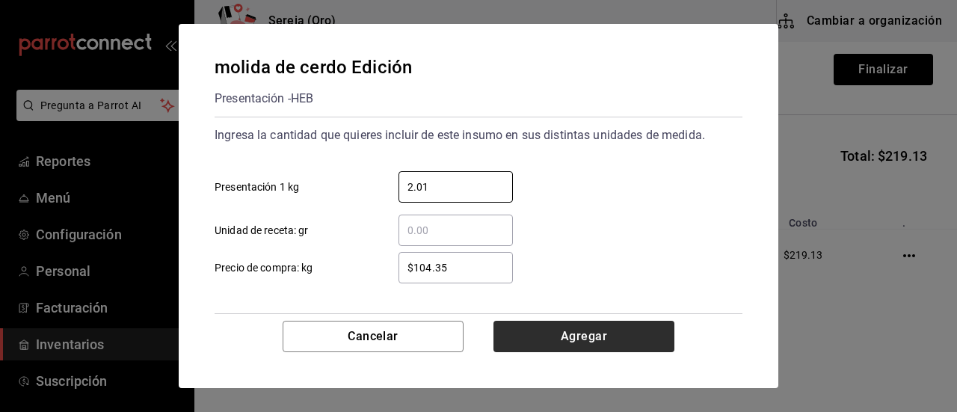
type input "2.01"
click at [570, 335] on button "Agregar" at bounding box center [583, 336] width 181 height 31
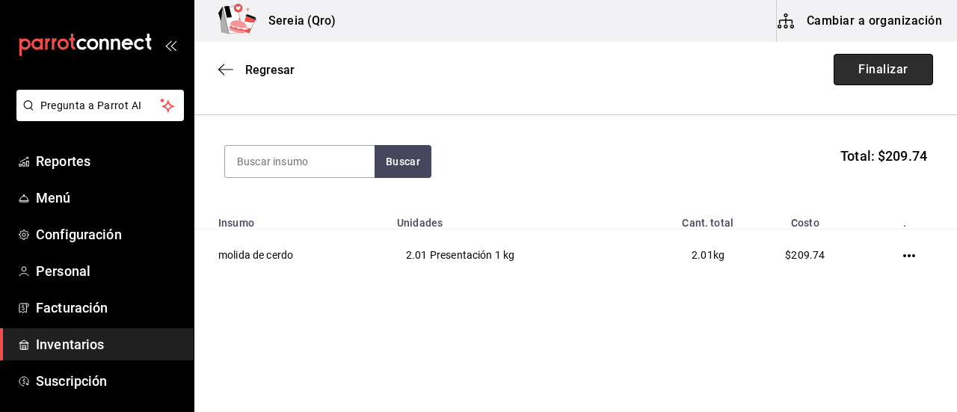
click at [864, 69] on button "Finalizar" at bounding box center [882, 69] width 99 height 31
